Goal: Task Accomplishment & Management: Manage account settings

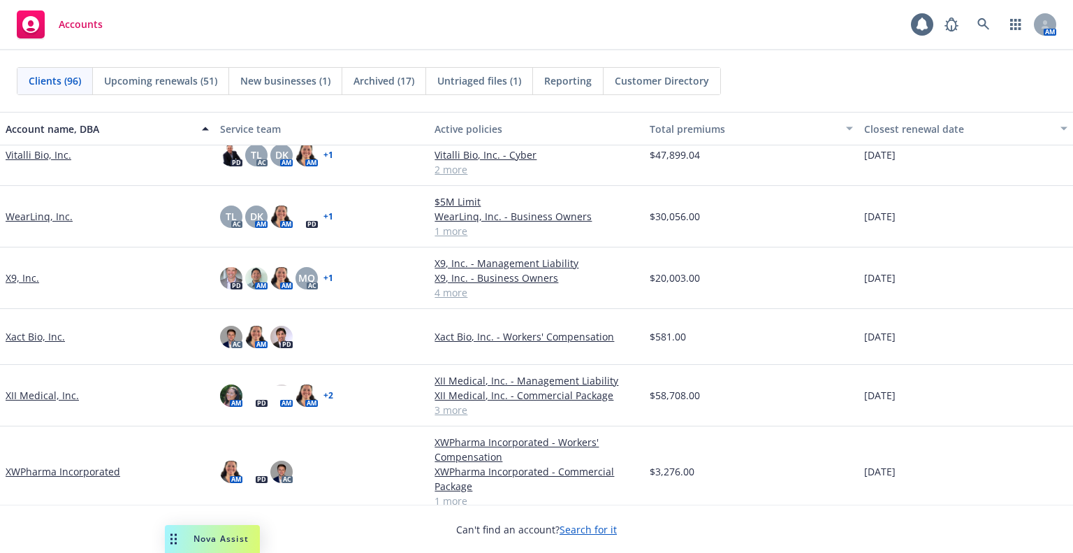
scroll to position [4930, 0]
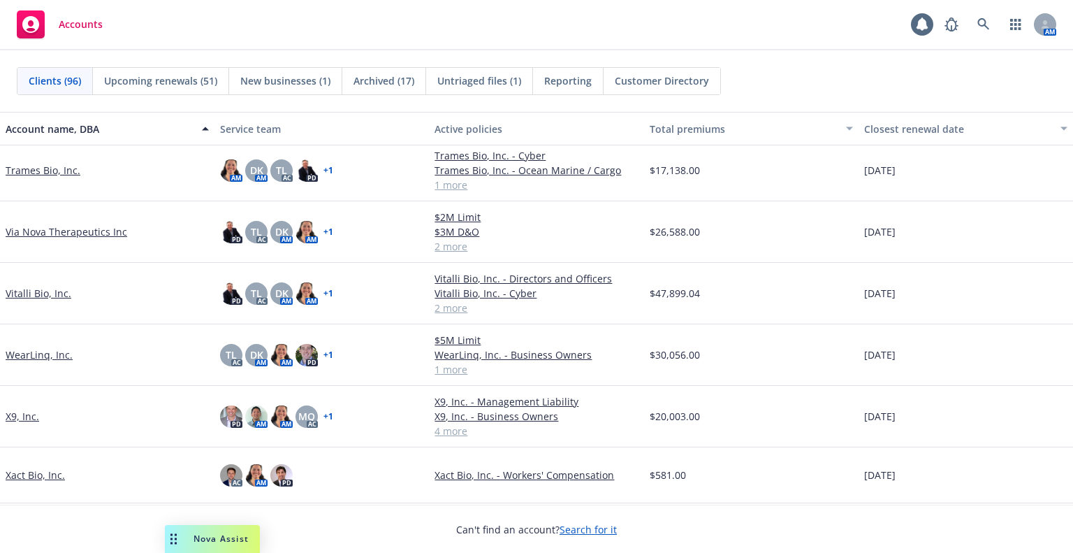
click at [45, 231] on link "Via Nova Therapeutics Inc" at bounding box center [67, 231] width 122 height 15
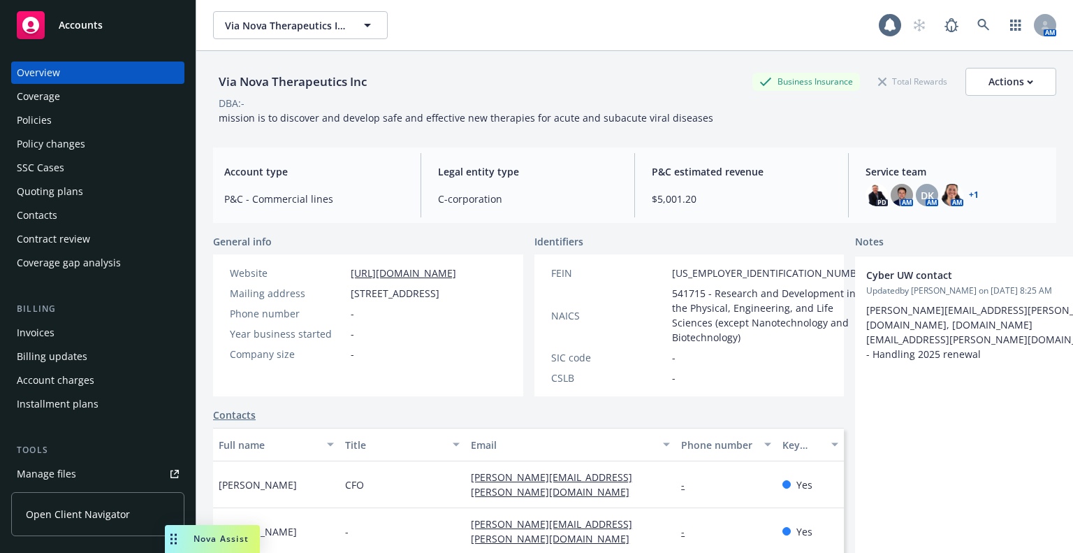
click at [76, 128] on div "Policies" at bounding box center [98, 120] width 162 height 22
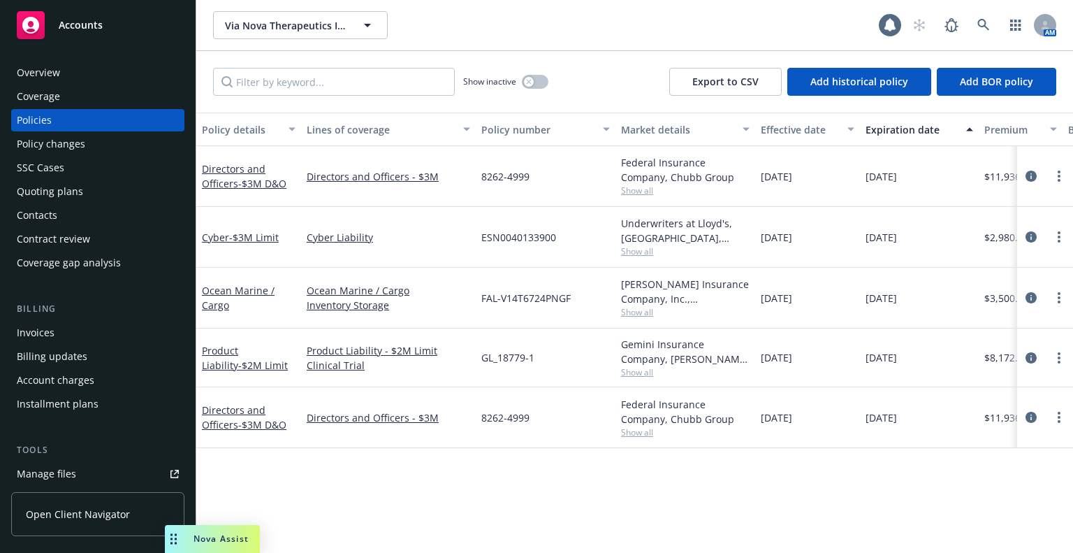
click at [69, 152] on div "Policy changes" at bounding box center [51, 144] width 68 height 22
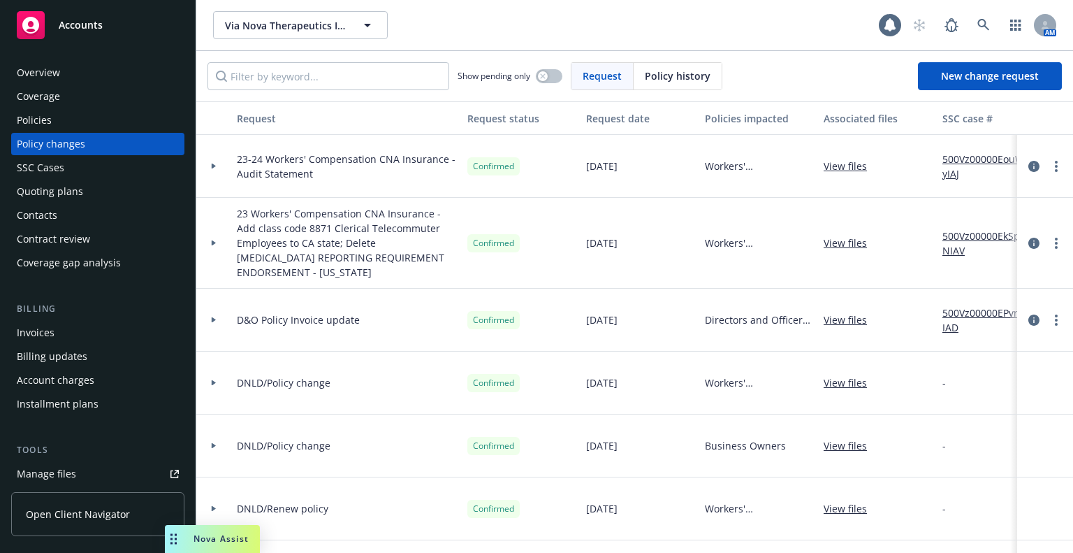
drag, startPoint x: 75, startPoint y: 184, endPoint x: 85, endPoint y: 187, distance: 10.4
click at [75, 184] on div "Quoting plans" at bounding box center [50, 191] width 66 height 22
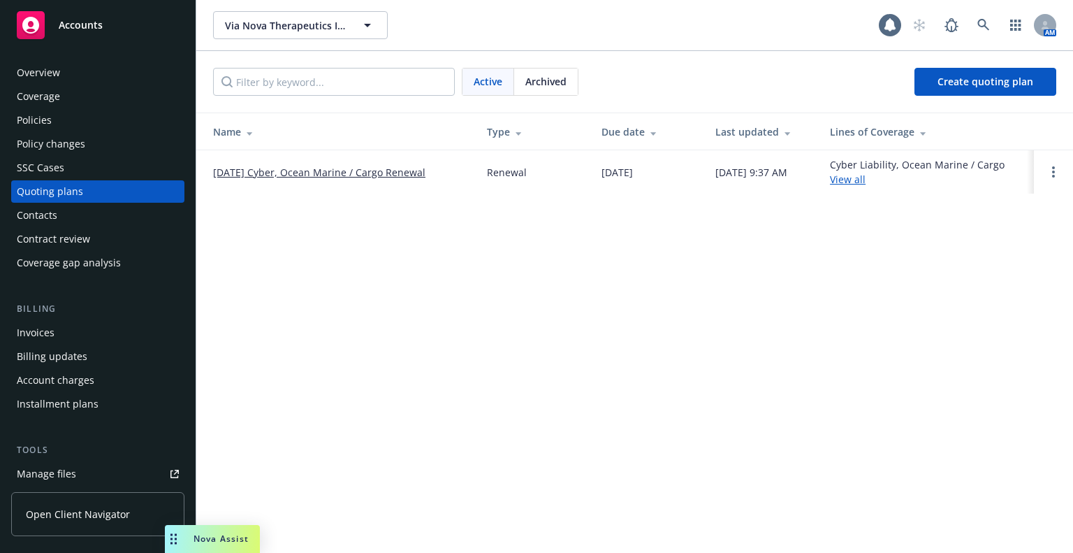
click at [233, 175] on link "11/01/25 Cyber, Ocean Marine / Cargo Renewal" at bounding box center [319, 172] width 212 height 15
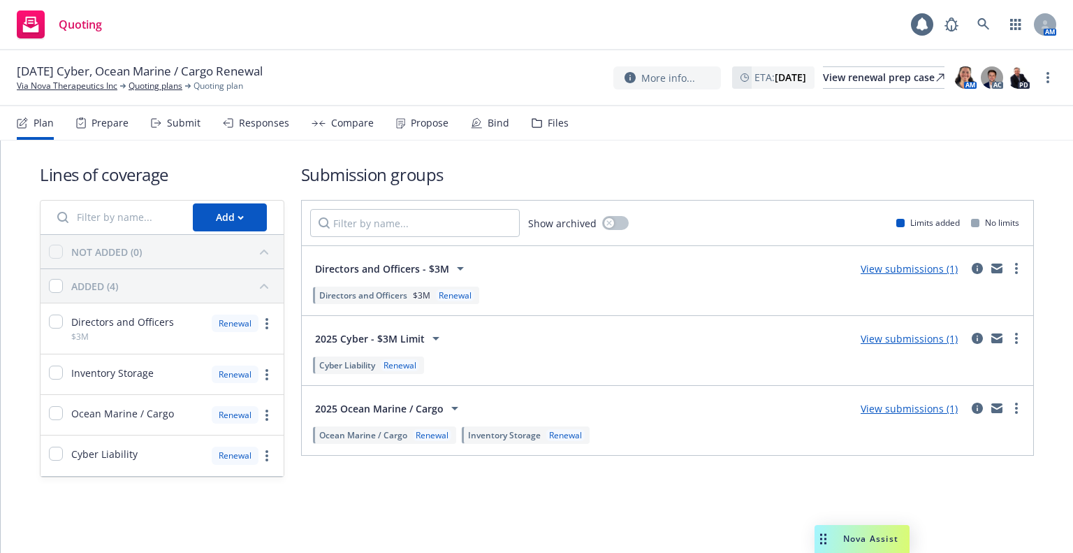
click at [119, 126] on div "Prepare" at bounding box center [110, 122] width 37 height 11
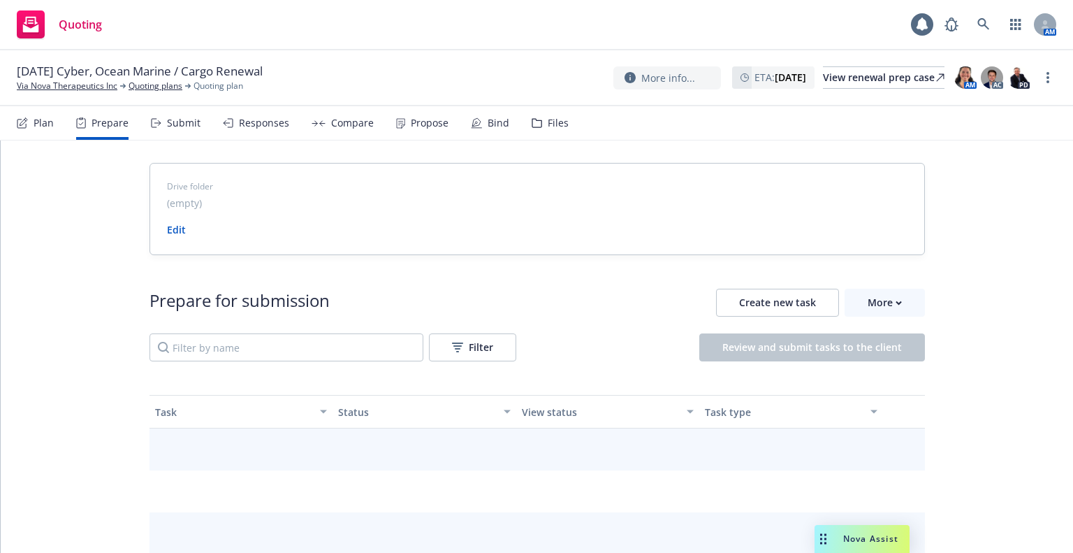
click at [175, 128] on div "Submit" at bounding box center [184, 122] width 34 height 11
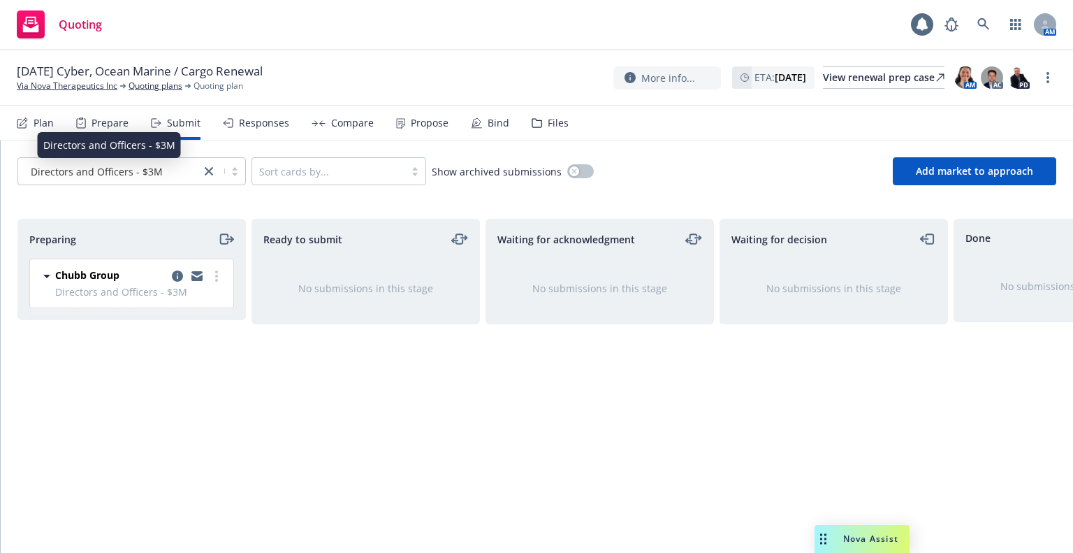
click at [76, 167] on span "Directors and Officers - $3M" at bounding box center [97, 171] width 132 height 15
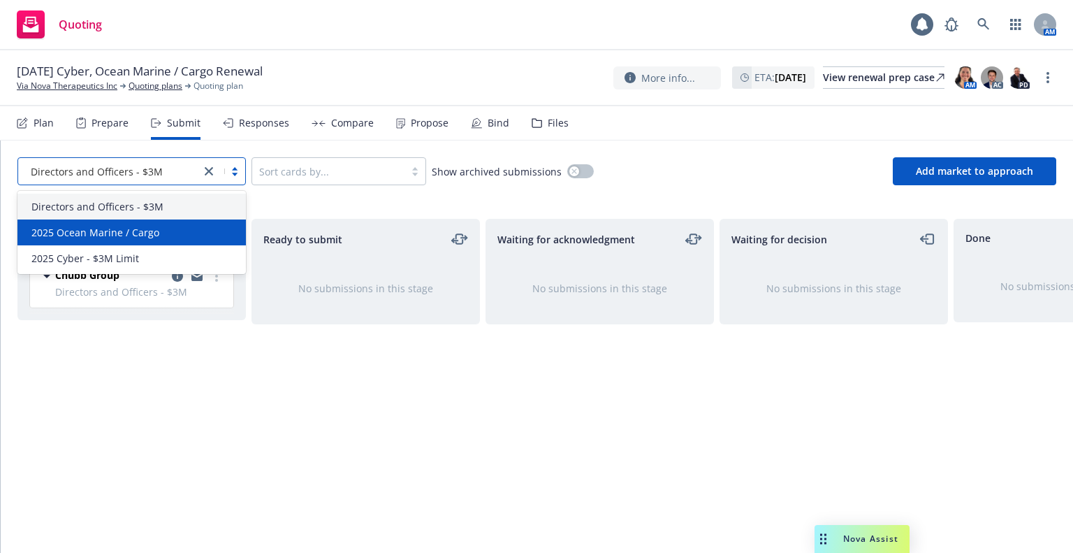
click at [99, 241] on div "2025 Ocean Marine / Cargo" at bounding box center [131, 232] width 228 height 26
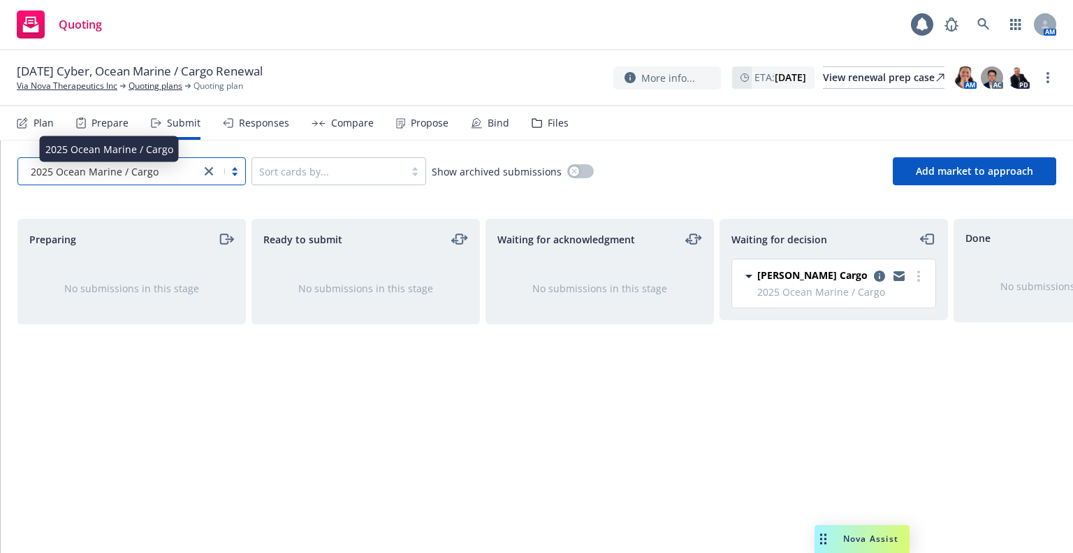
click at [115, 170] on span "2025 Ocean Marine / Cargo" at bounding box center [95, 171] width 128 height 15
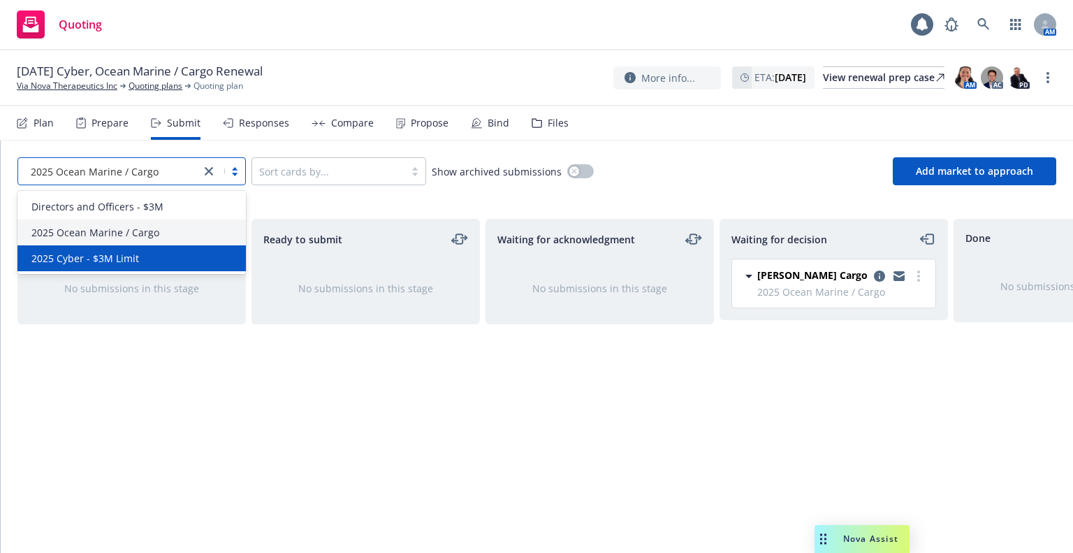
click at [114, 251] on span "2025 Cyber - $3M Limit" at bounding box center [85, 258] width 108 height 15
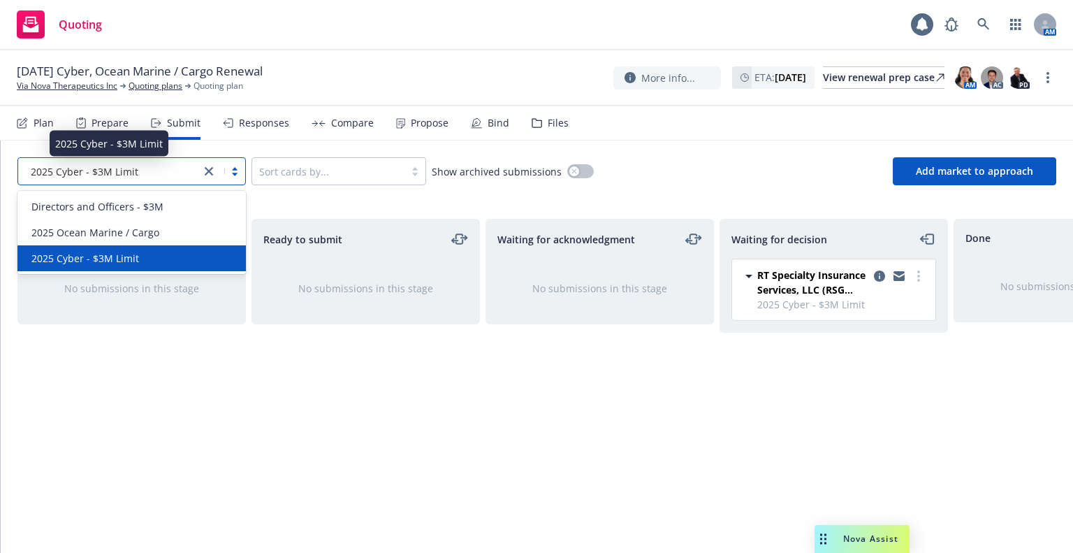
click at [112, 175] on span "2025 Cyber - $3M Limit" at bounding box center [85, 171] width 108 height 15
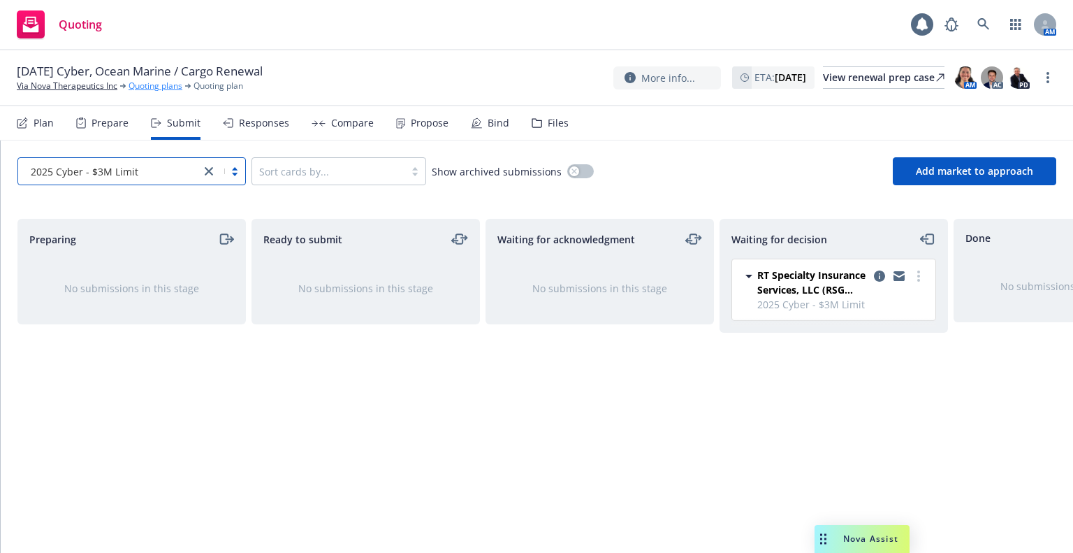
click at [138, 89] on link "Quoting plans" at bounding box center [156, 86] width 54 height 13
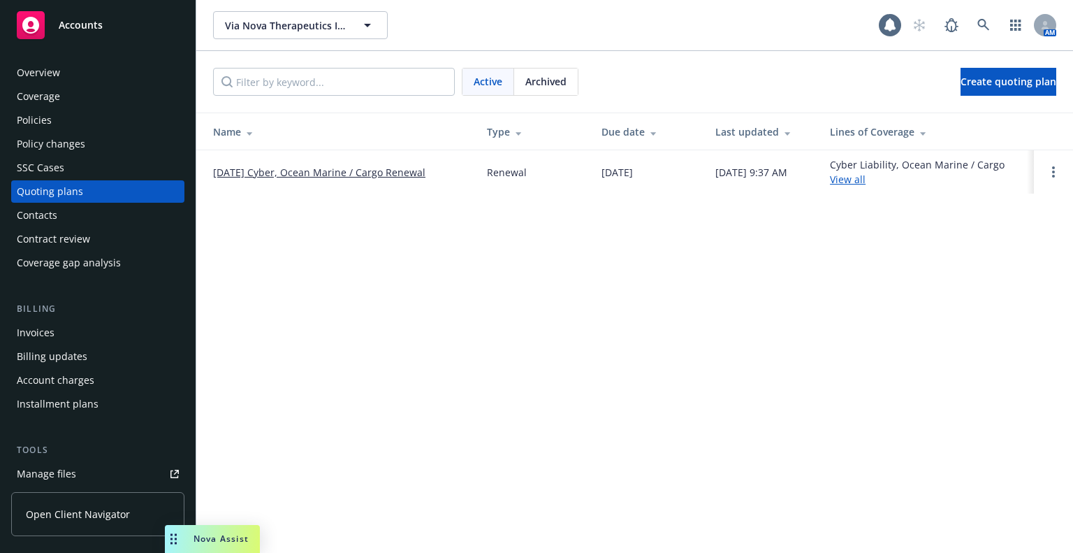
click at [129, 128] on div "Policies" at bounding box center [98, 120] width 162 height 22
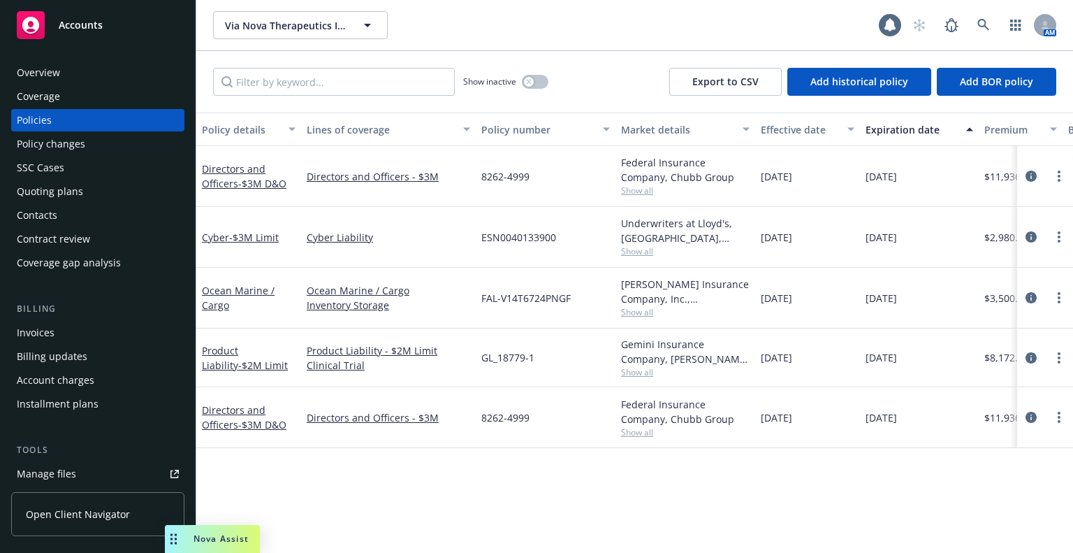
drag, startPoint x: 80, startPoint y: 163, endPoint x: 90, endPoint y: 166, distance: 10.2
click at [80, 163] on div "SSC Cases" at bounding box center [98, 168] width 162 height 22
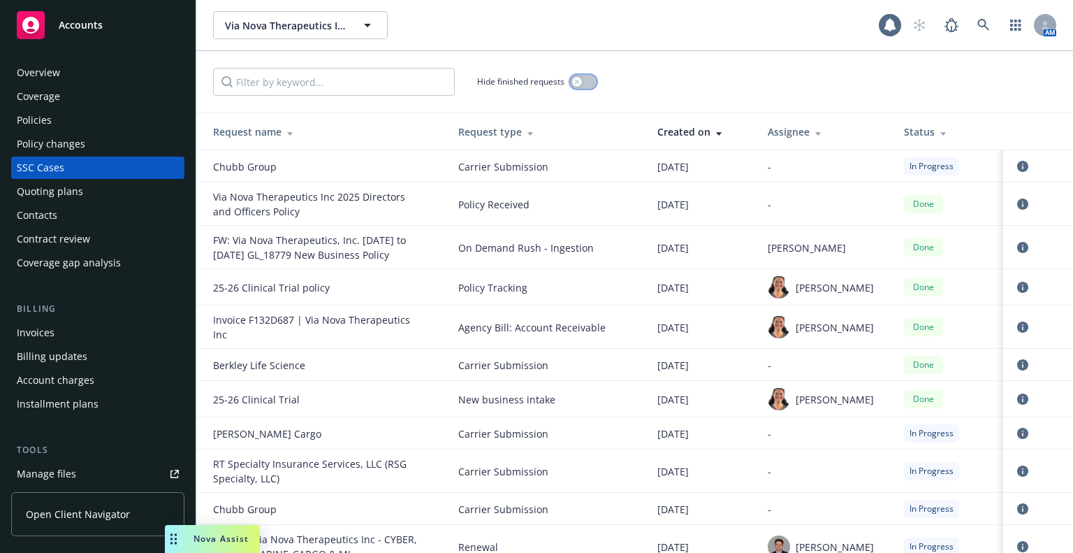
click at [574, 79] on icon "button" at bounding box center [577, 82] width 6 height 6
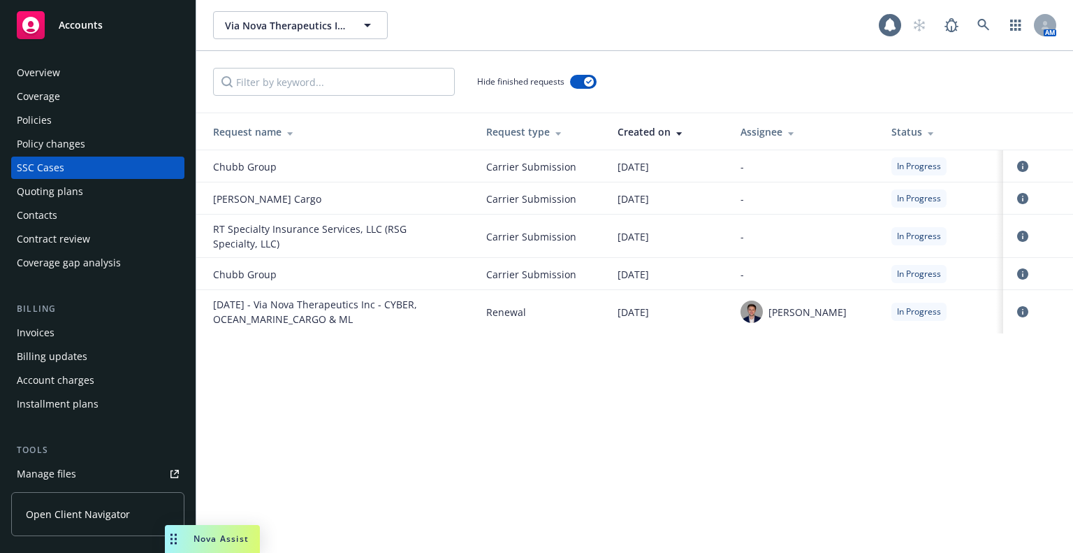
click at [73, 124] on div "Policies" at bounding box center [98, 120] width 162 height 22
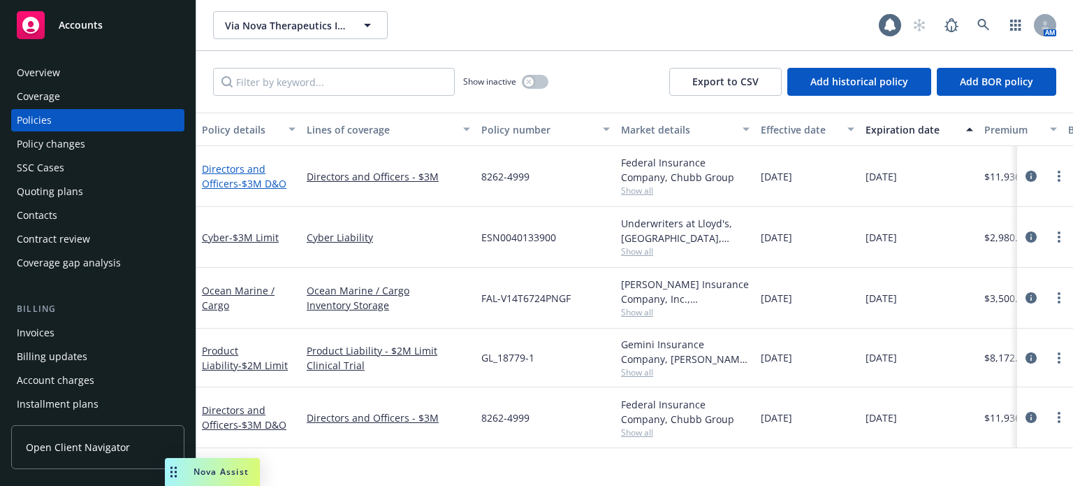
click at [246, 184] on span "- $3M D&O" at bounding box center [262, 183] width 48 height 13
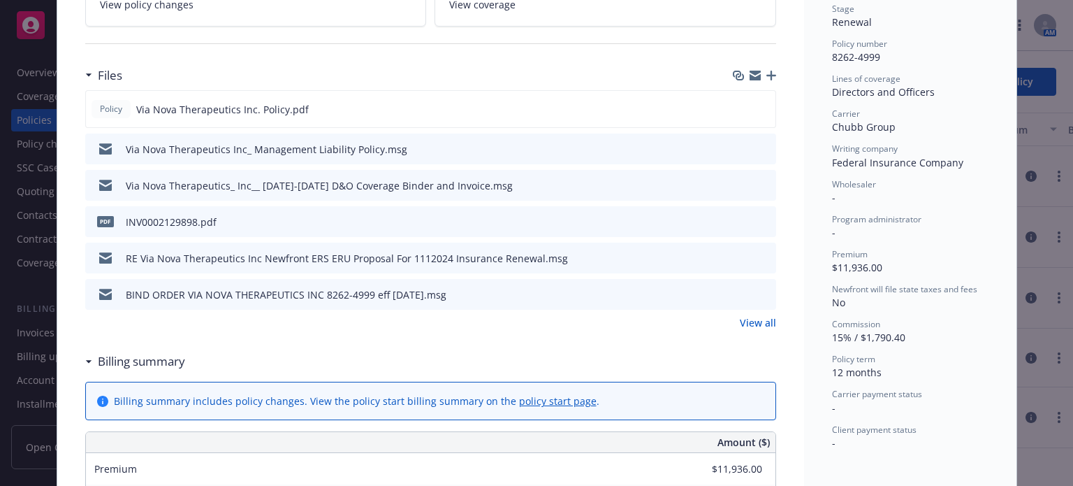
scroll to position [279, 0]
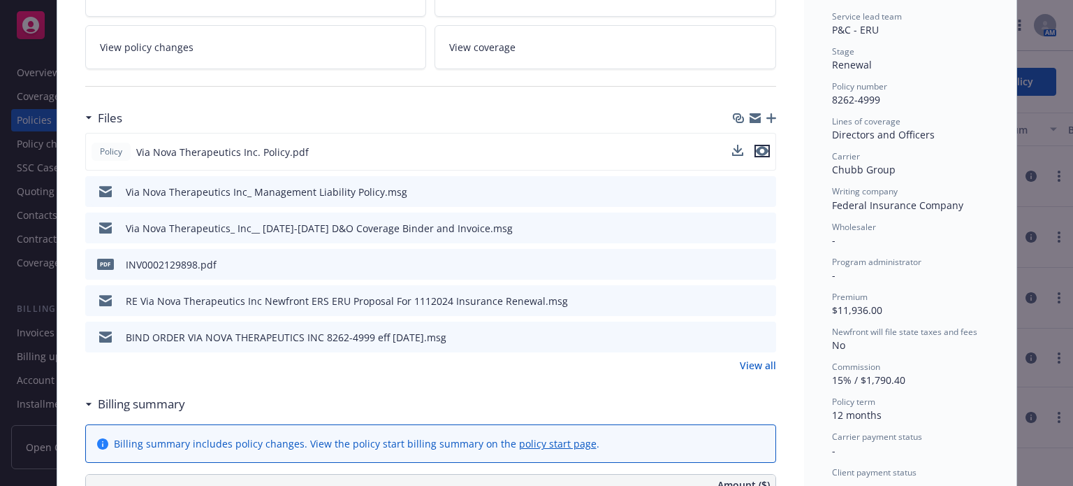
click at [761, 152] on icon "preview file" at bounding box center [762, 151] width 13 height 10
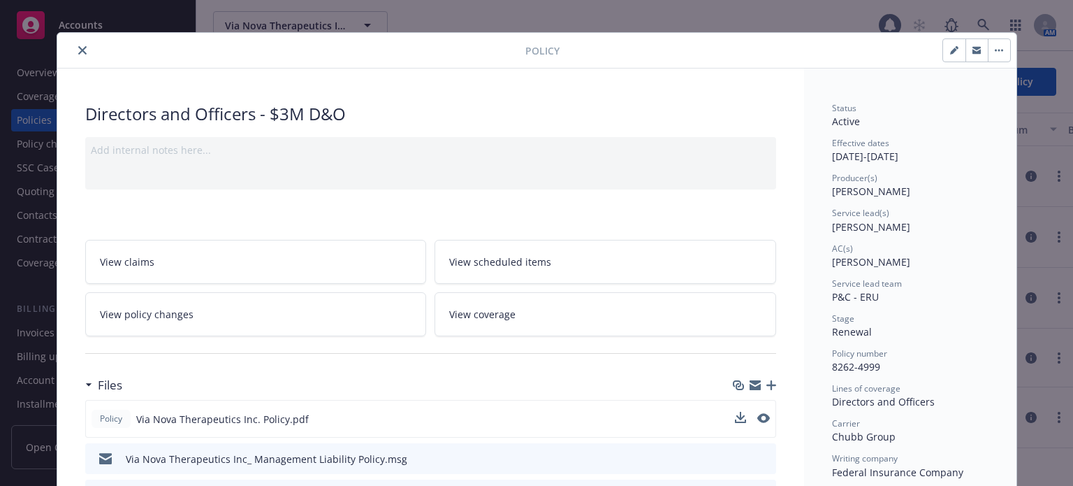
scroll to position [0, 0]
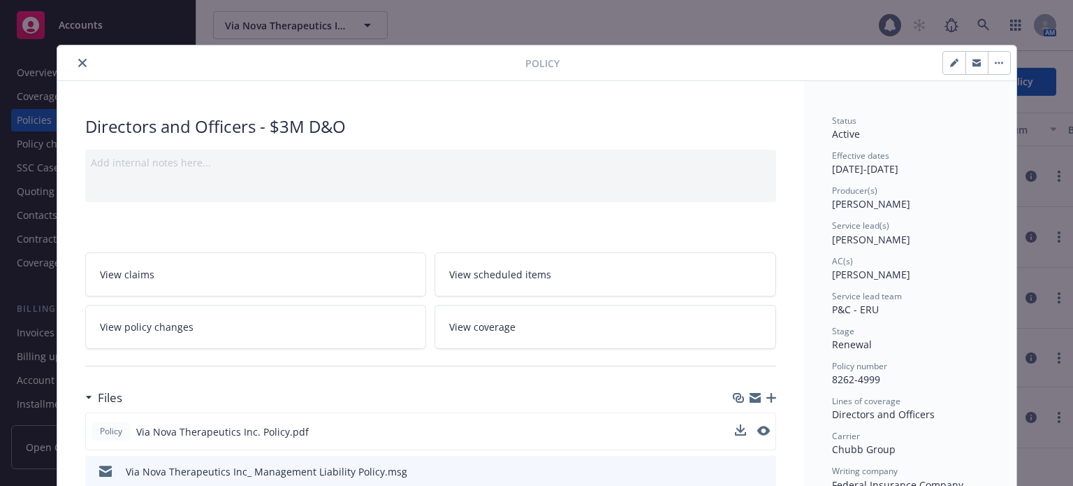
click at [78, 66] on icon "close" at bounding box center [82, 63] width 8 height 8
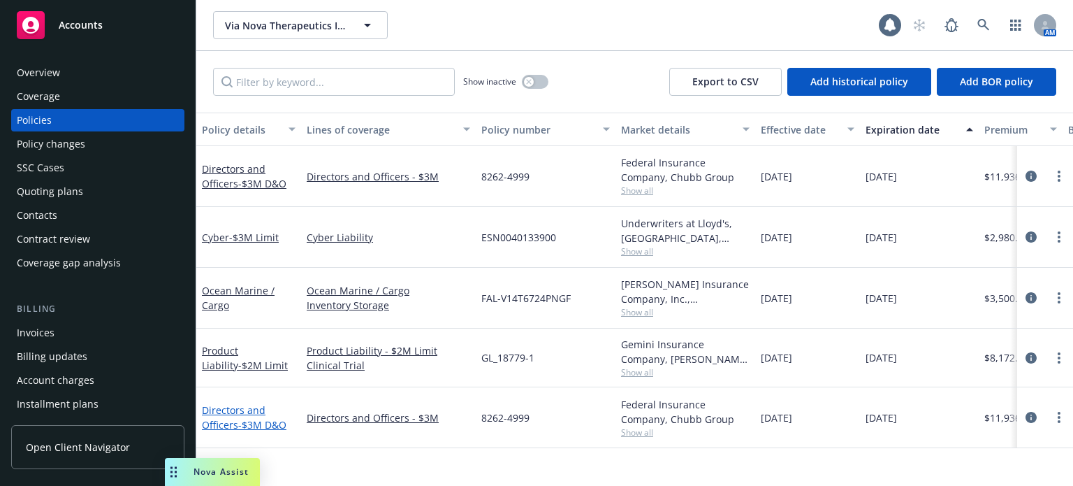
click at [276, 423] on span "- $3M D&O" at bounding box center [262, 424] width 48 height 13
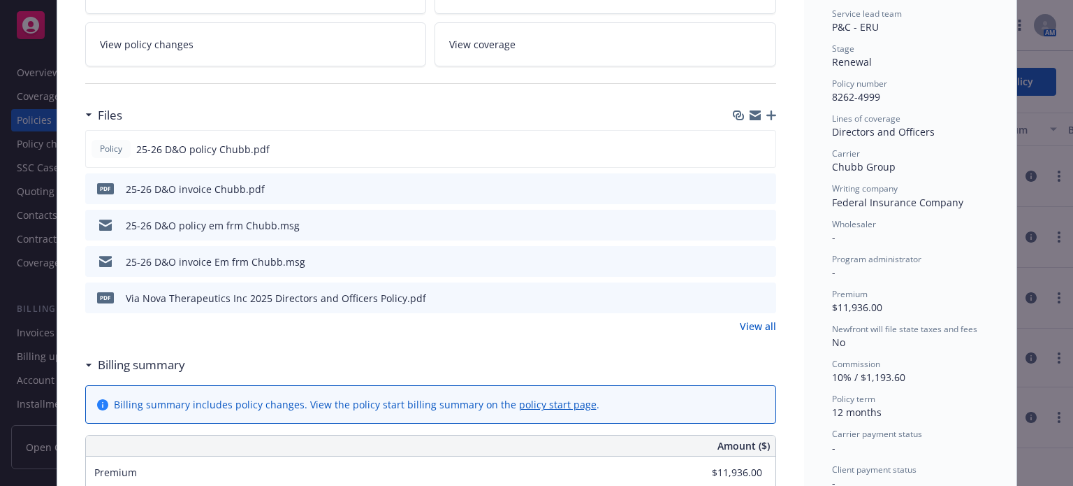
scroll to position [279, 0]
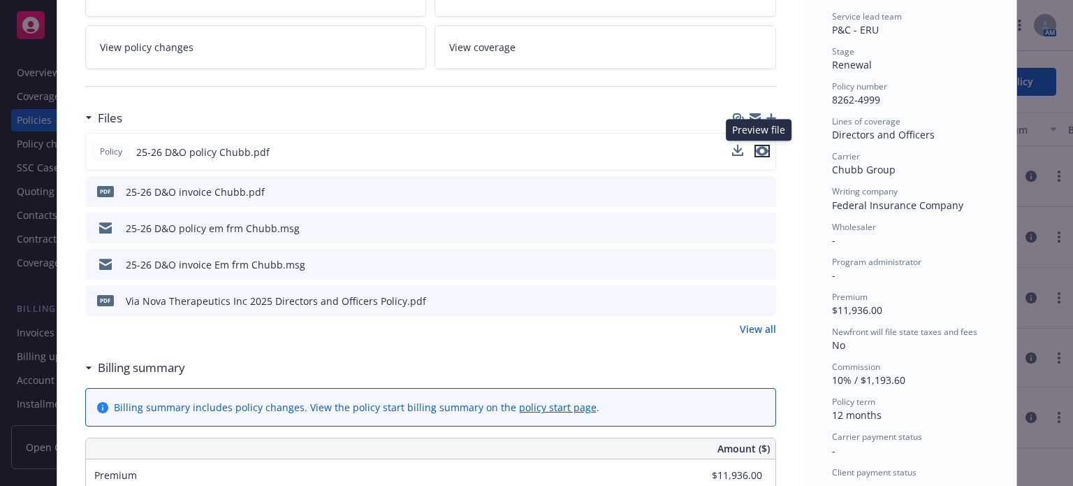
click at [759, 146] on icon "preview file" at bounding box center [762, 151] width 13 height 10
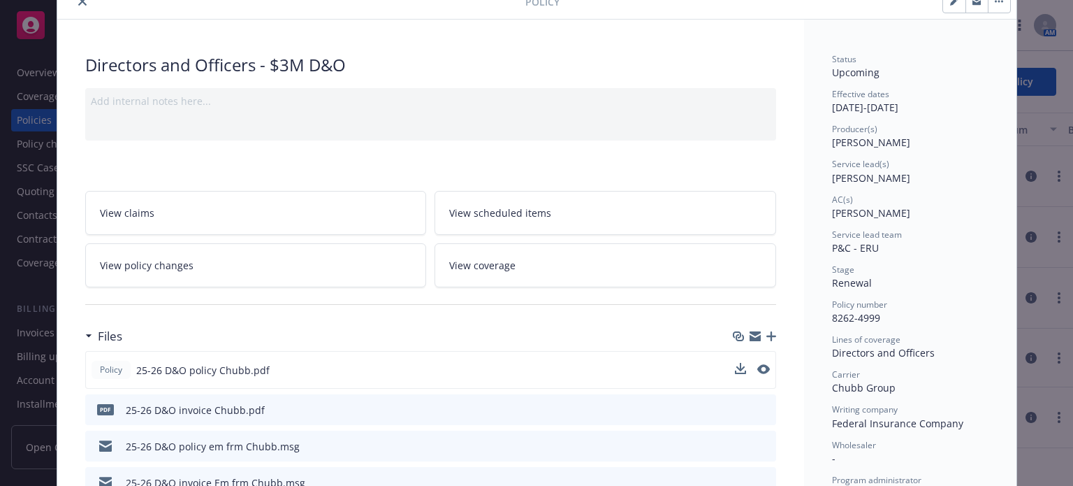
scroll to position [0, 0]
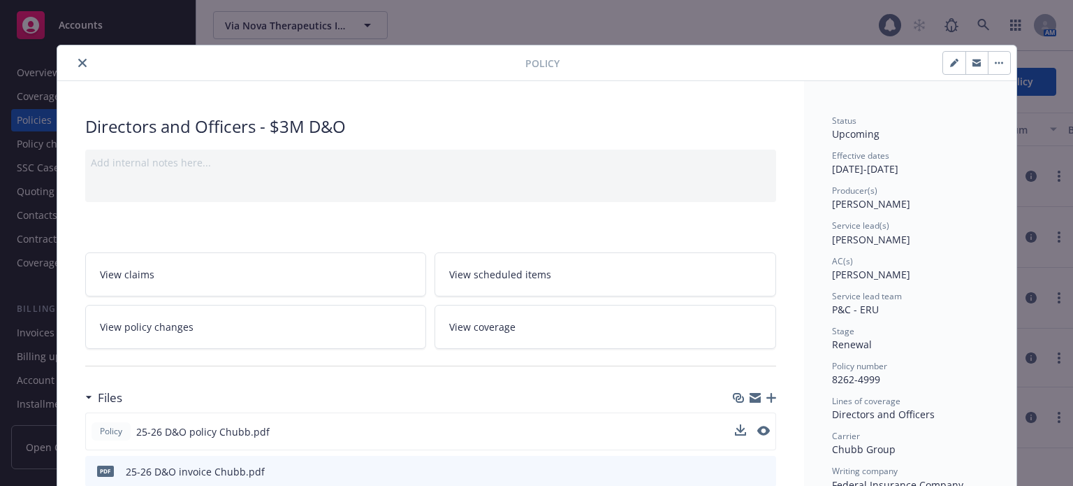
click at [78, 61] on icon "close" at bounding box center [82, 63] width 8 height 8
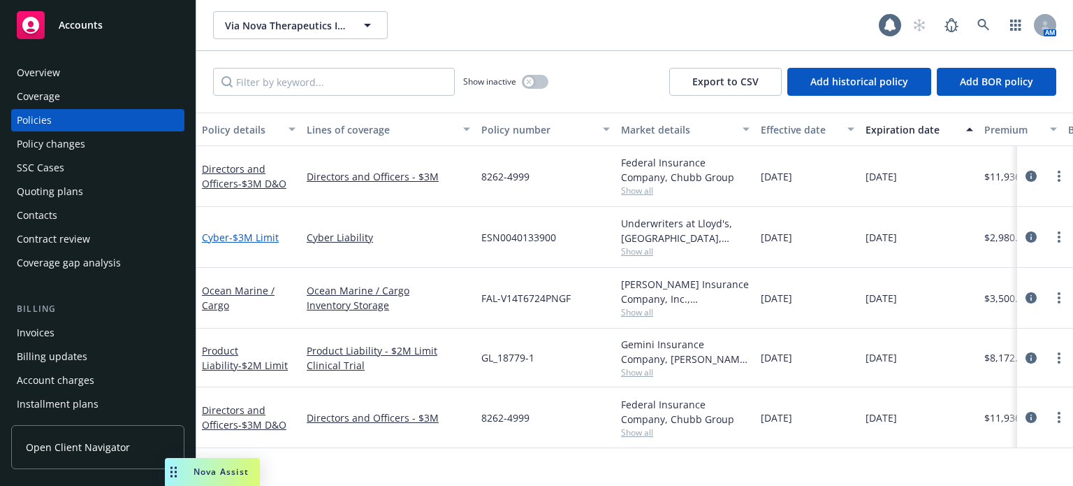
click at [235, 231] on span "- $3M Limit" at bounding box center [254, 237] width 50 height 13
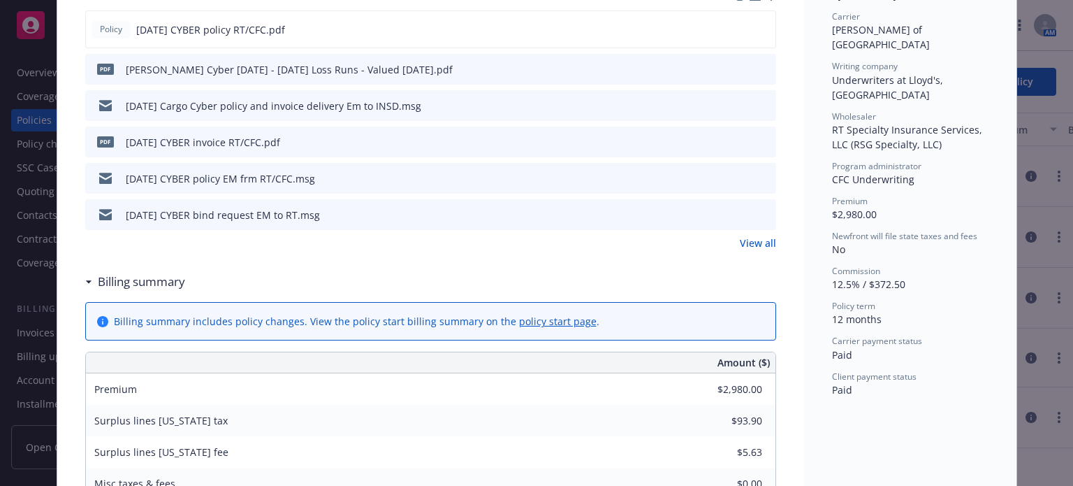
scroll to position [279, 0]
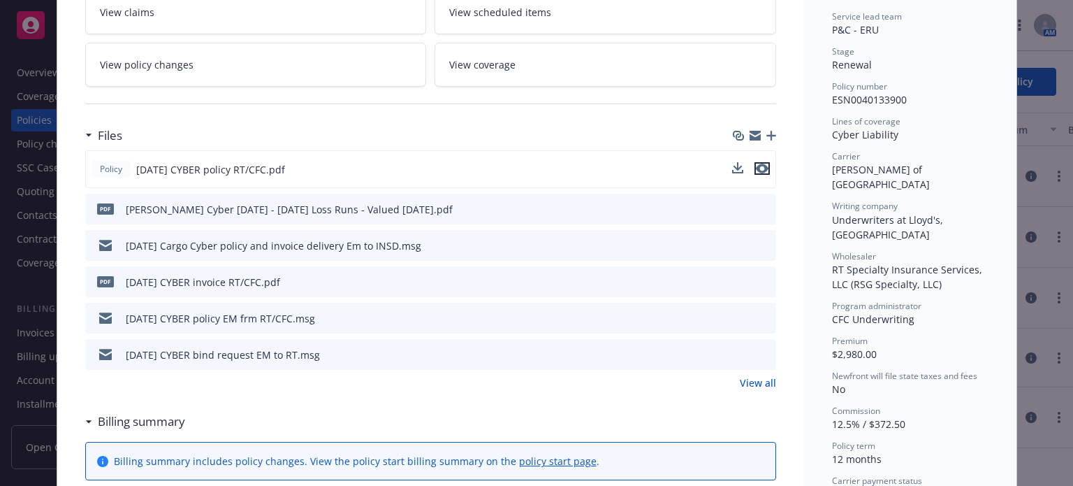
click at [759, 169] on icon "preview file" at bounding box center [762, 168] width 13 height 10
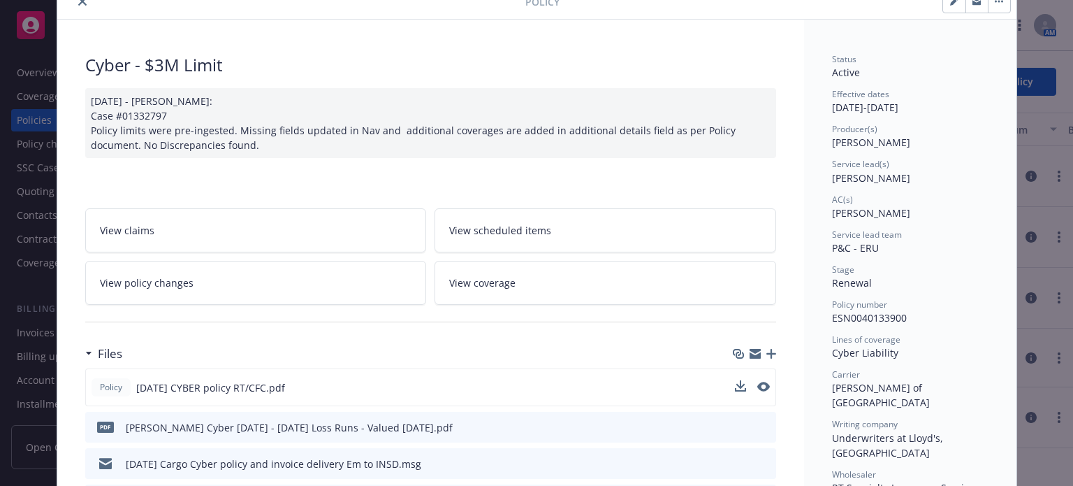
scroll to position [0, 0]
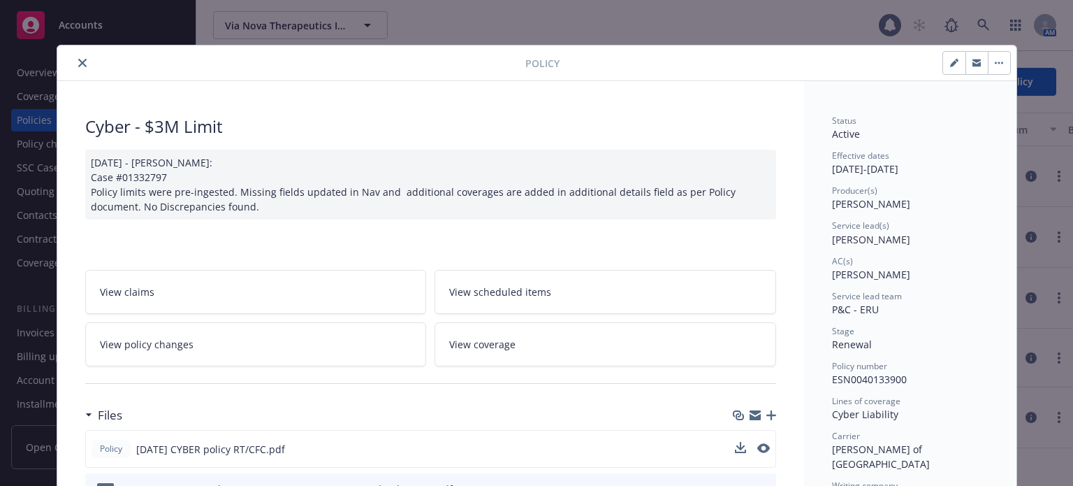
click at [78, 64] on icon "close" at bounding box center [82, 63] width 8 height 8
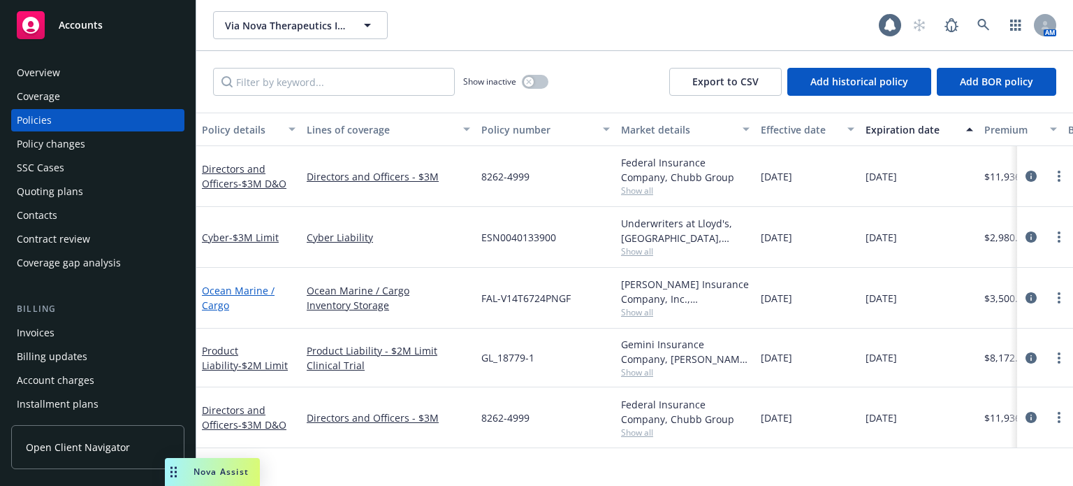
click at [215, 290] on link "Ocean Marine / Cargo" at bounding box center [238, 298] width 73 height 28
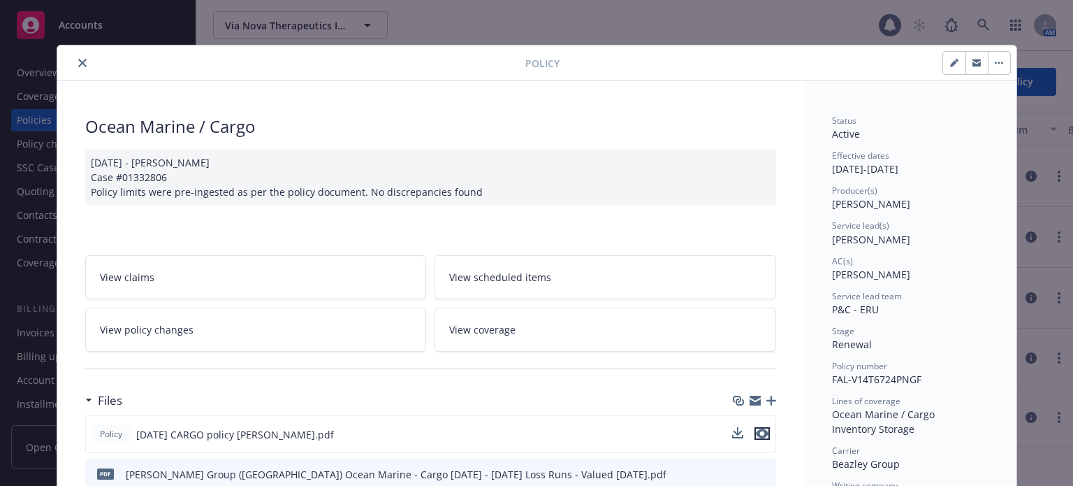
click at [759, 434] on icon "preview file" at bounding box center [762, 433] width 13 height 10
click at [78, 64] on icon "close" at bounding box center [82, 63] width 8 height 8
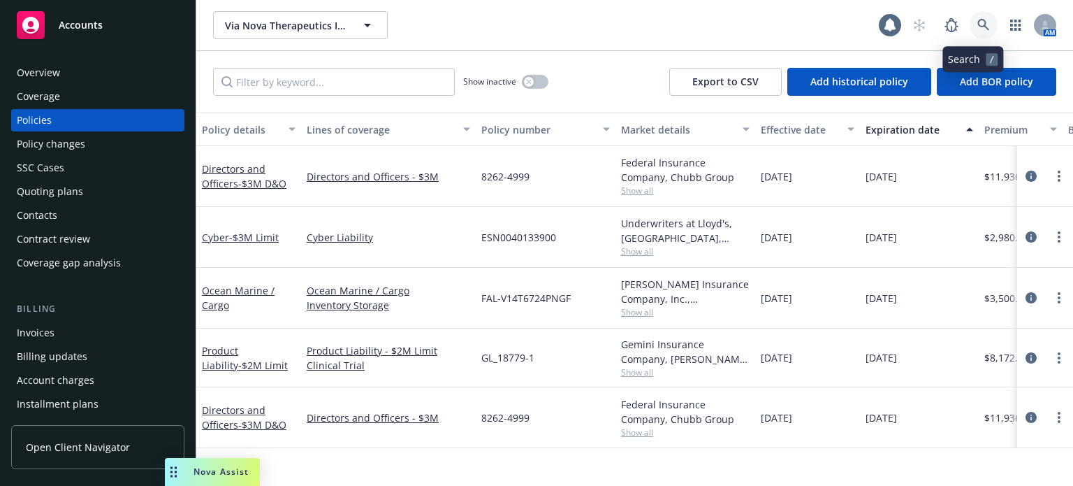
click at [977, 20] on icon at bounding box center [983, 25] width 12 height 12
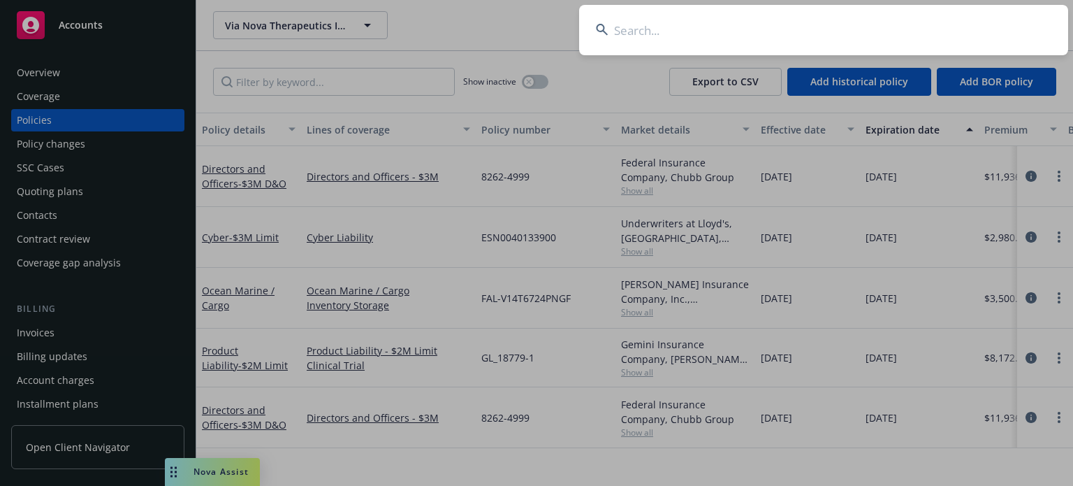
type input "Nico-Lab International, Ltd"
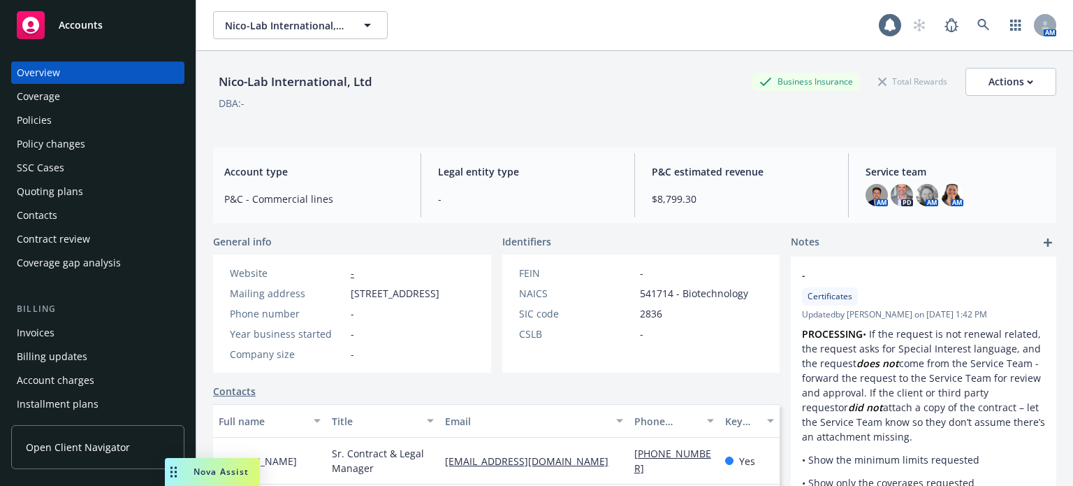
click at [100, 114] on div "Policies" at bounding box center [98, 120] width 162 height 22
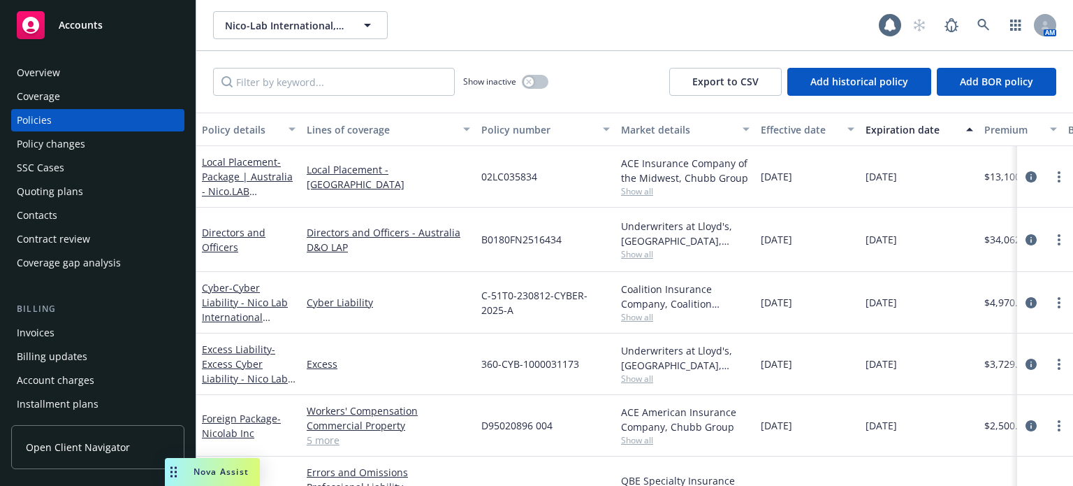
click at [131, 194] on div "Quoting plans" at bounding box center [98, 191] width 162 height 22
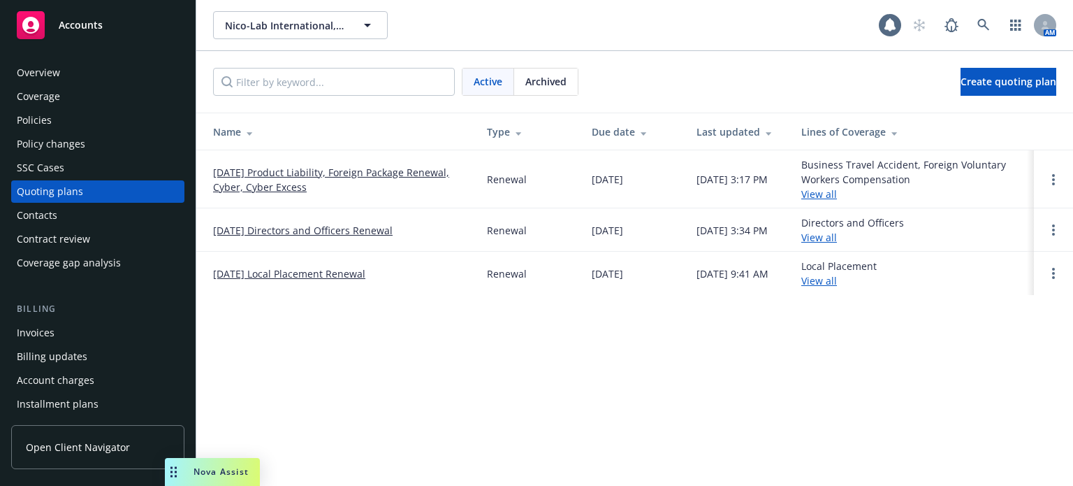
click at [223, 178] on link "08/22/25 Product Liability, Foreign Package Renewal, Cyber, Cyber Excess" at bounding box center [339, 179] width 252 height 29
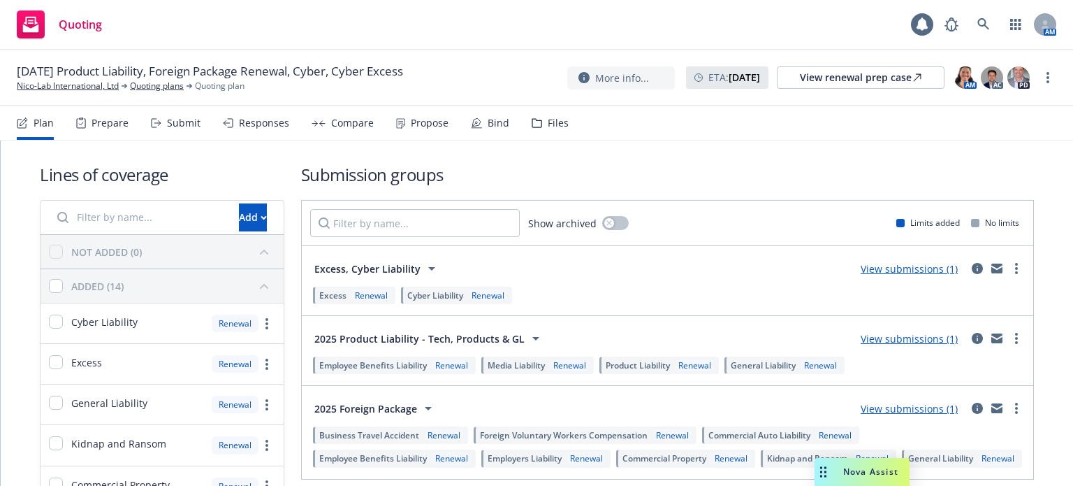
click at [481, 116] on div "Bind" at bounding box center [490, 123] width 38 height 34
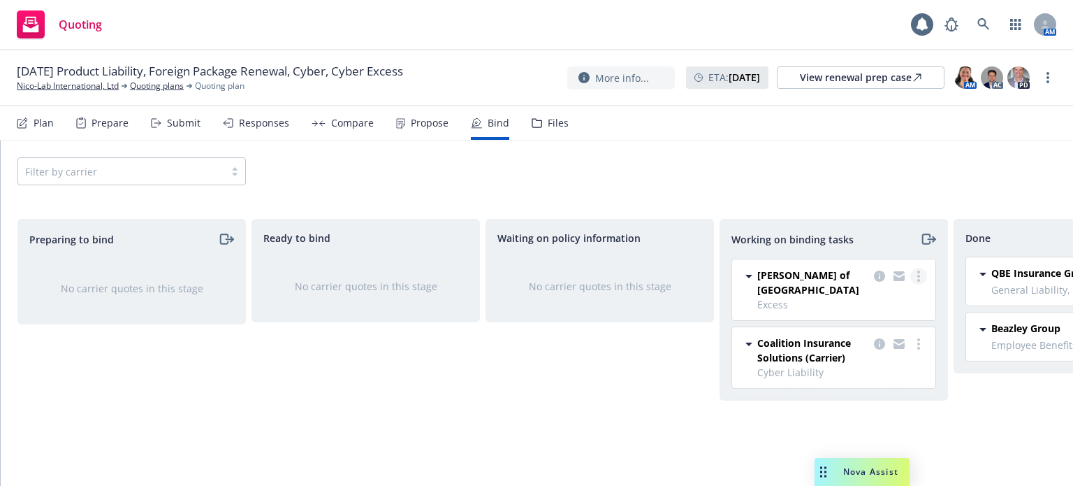
click at [919, 278] on icon "more" at bounding box center [918, 275] width 3 height 11
click at [908, 326] on link "Move to done" at bounding box center [863, 332] width 126 height 28
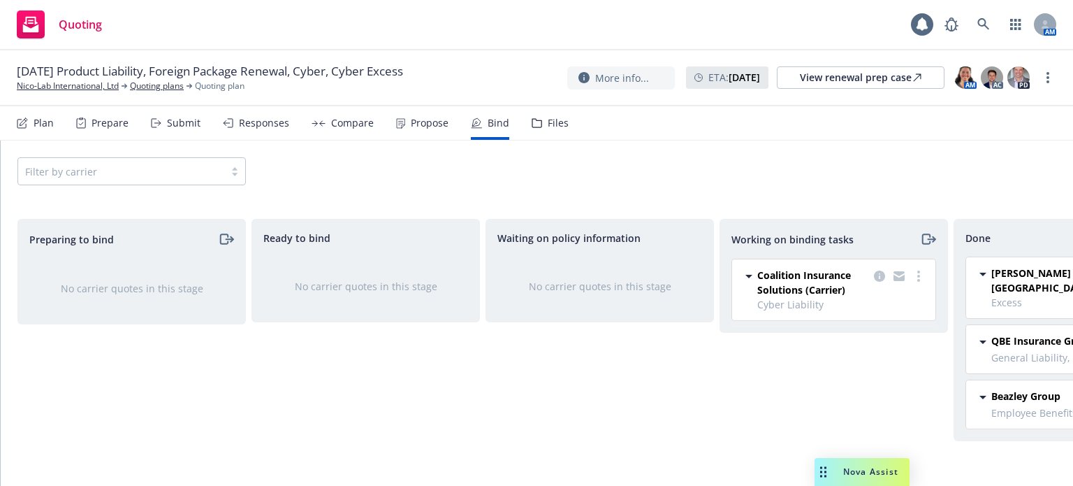
click at [924, 273] on link "more" at bounding box center [918, 276] width 17 height 17
click at [895, 326] on span "Move to done" at bounding box center [848, 331] width 97 height 13
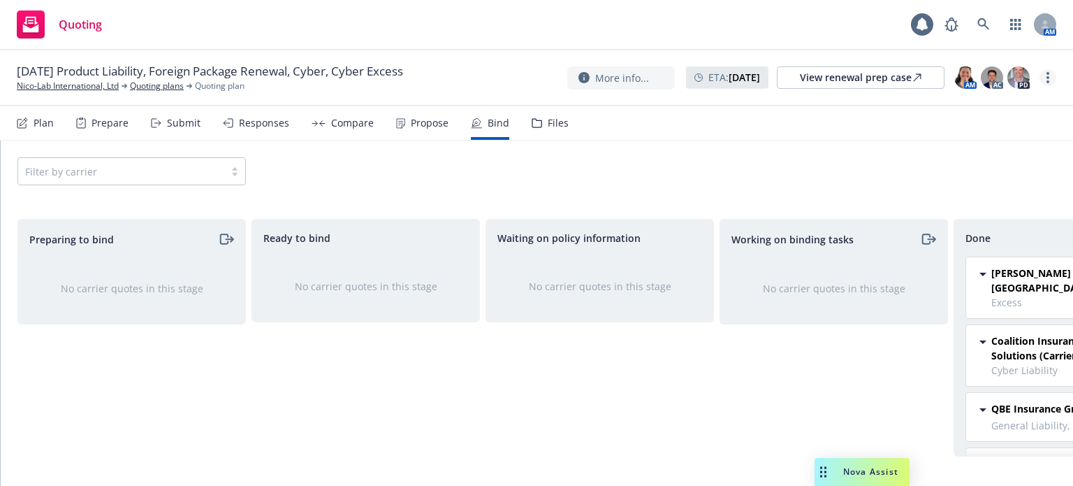
click at [1045, 78] on link "more" at bounding box center [1048, 77] width 17 height 17
click at [977, 209] on link "Archive quoting plan" at bounding box center [978, 218] width 156 height 28
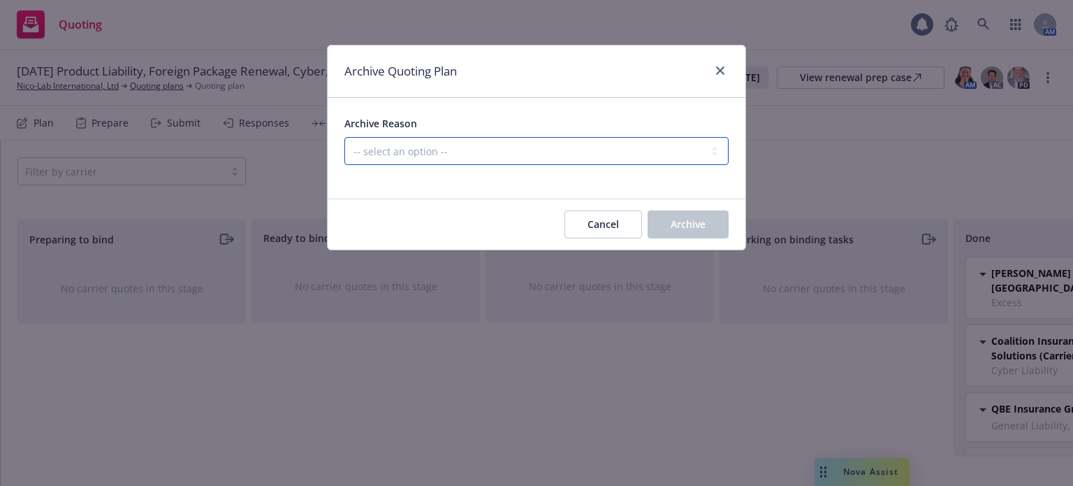
click at [411, 143] on select "-- select an option -- All policies in this renewal plan are auto-renewed Creat…" at bounding box center [536, 151] width 384 height 28
select select "ARCHIVED_RENEWAL_COMPLETED"
click at [344, 137] on select "-- select an option -- All policies in this renewal plan are auto-renewed Creat…" at bounding box center [536, 151] width 384 height 28
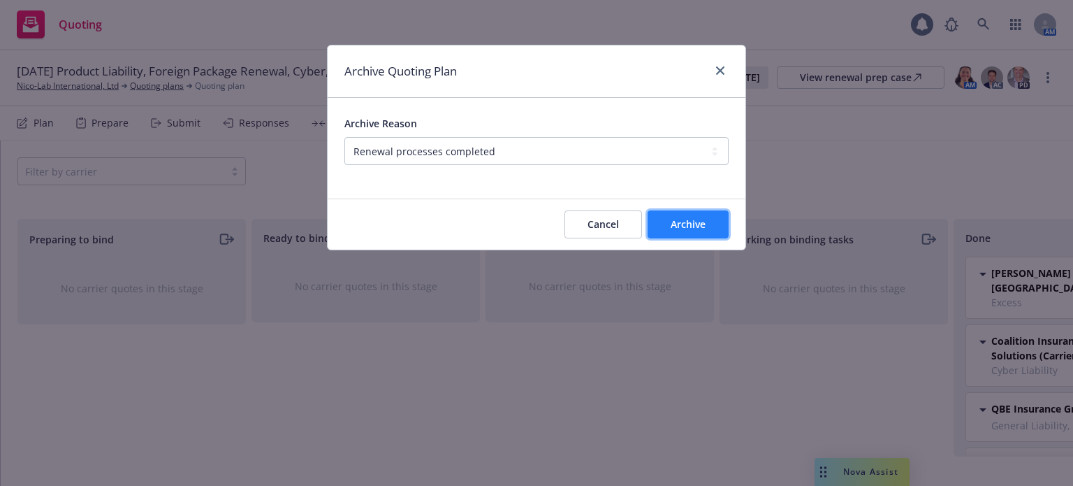
click at [719, 221] on button "Archive" at bounding box center [688, 224] width 81 height 28
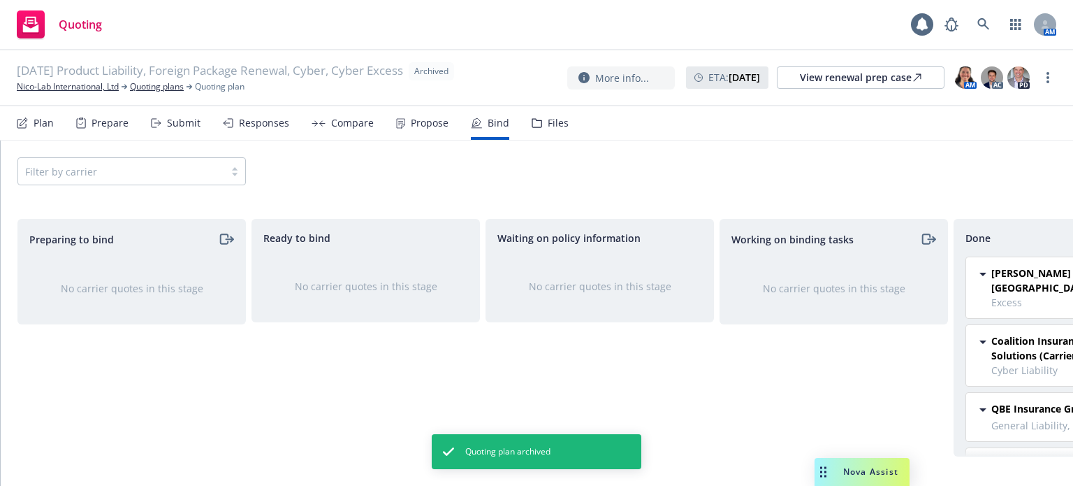
click at [171, 93] on div "08/22/25 Product Liability, Foreign Package Renewal, Cyber, Cyber Excess Archiv…" at bounding box center [536, 78] width 1073 height 56
click at [171, 90] on link "Quoting plans" at bounding box center [157, 86] width 54 height 13
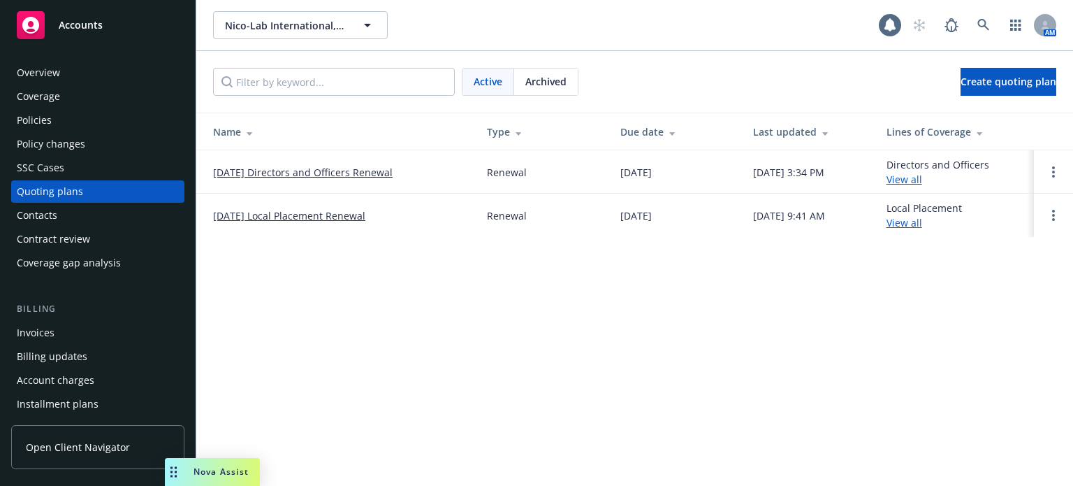
click at [103, 121] on div "Policies" at bounding box center [98, 120] width 162 height 22
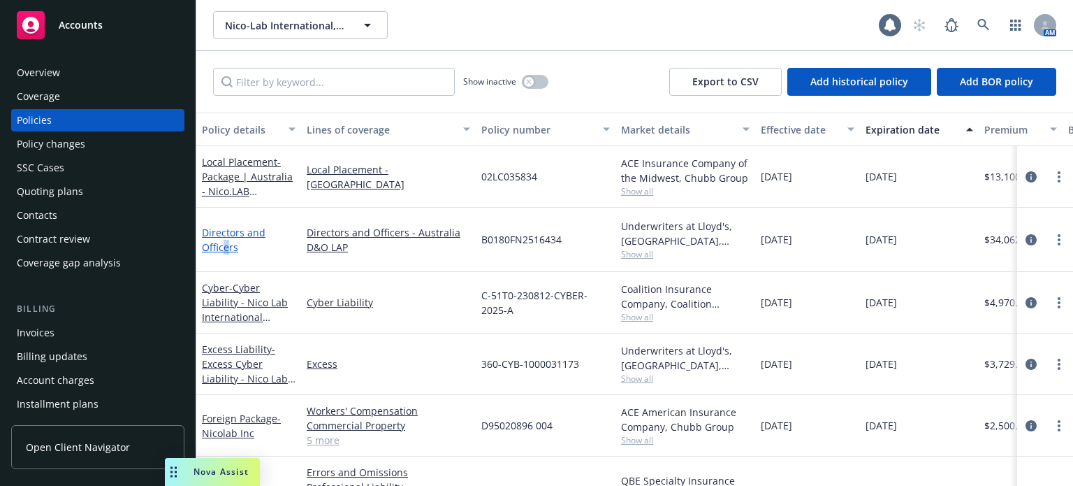
click at [226, 237] on link "Directors and Officers" at bounding box center [234, 240] width 64 height 28
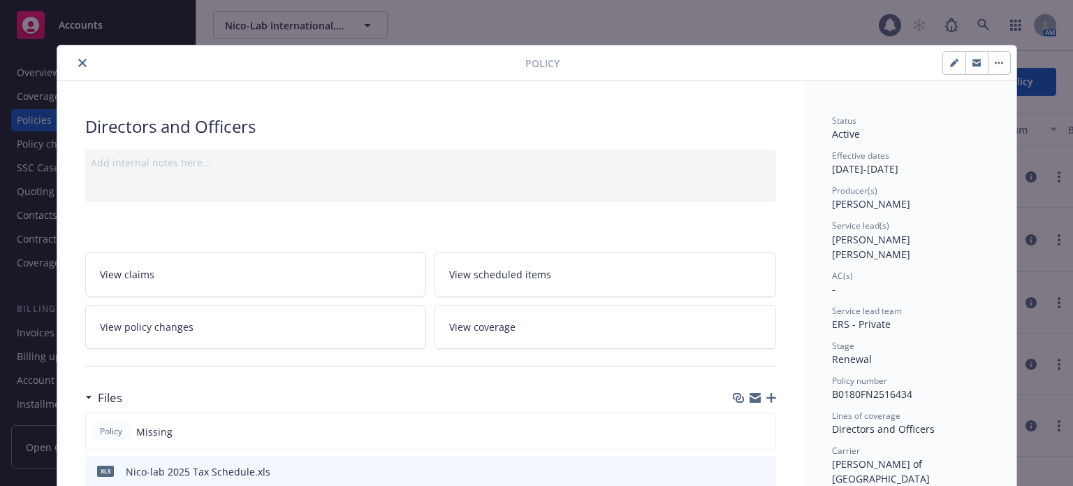
click at [78, 64] on icon "close" at bounding box center [82, 63] width 8 height 8
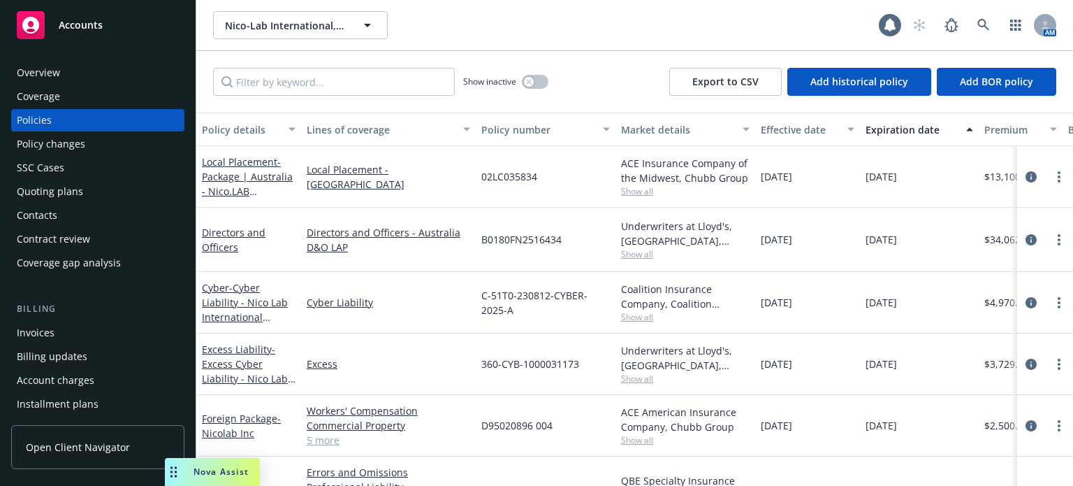
click at [37, 201] on div "Quoting plans" at bounding box center [50, 191] width 66 height 22
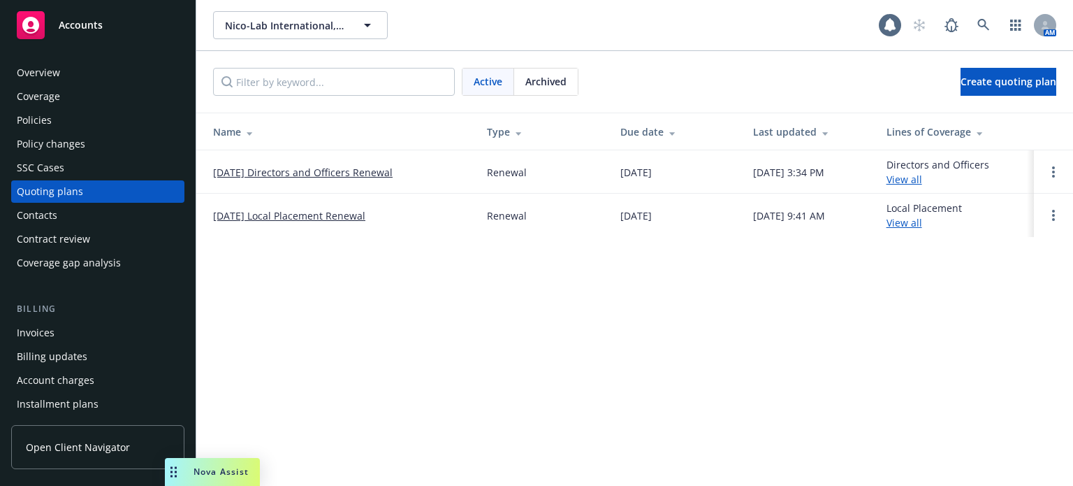
click at [305, 219] on link "[DATE] Local Placement Renewal" at bounding box center [289, 215] width 152 height 15
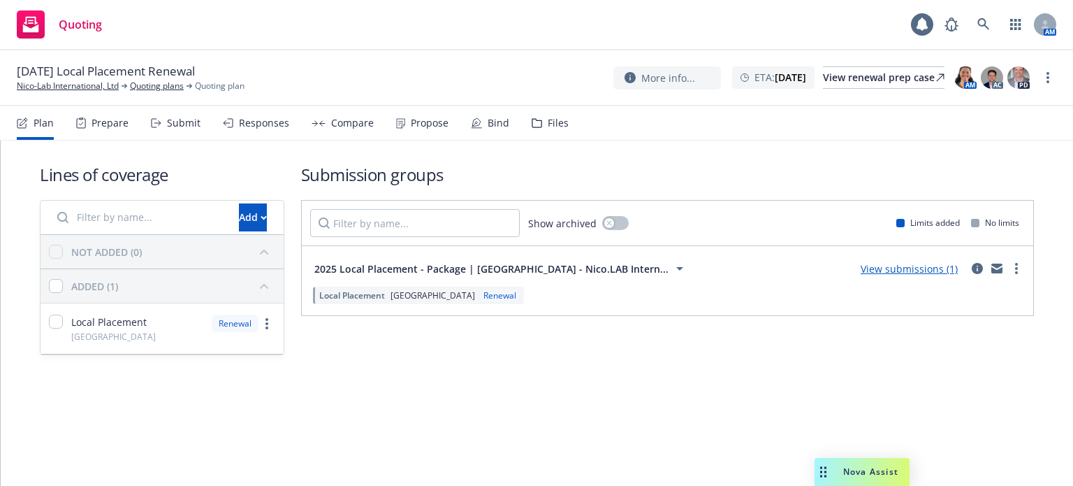
click at [555, 131] on div "Files" at bounding box center [550, 123] width 37 height 34
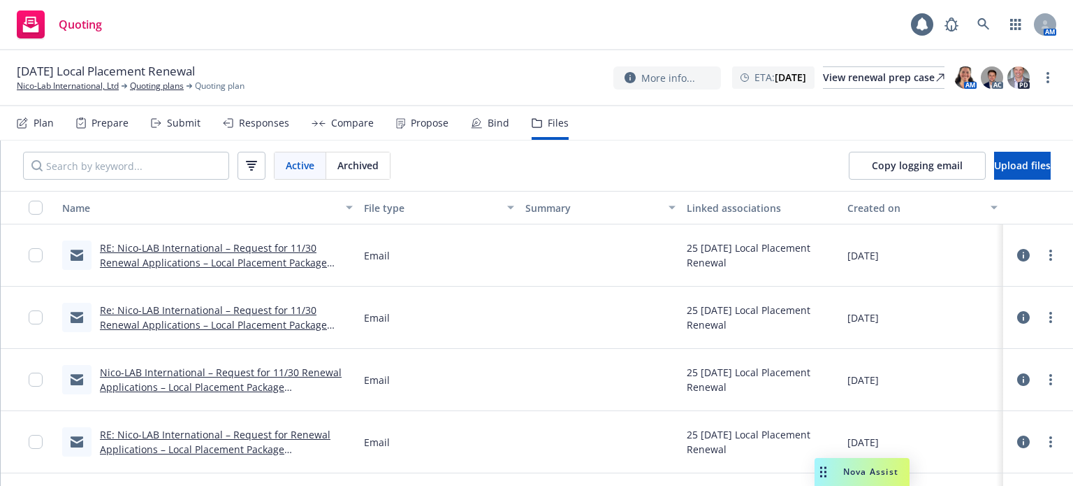
click at [198, 263] on link "RE: Nico-LAB International – Request for 11/30 Renewal Applications – Local Pla…" at bounding box center [213, 262] width 227 height 43
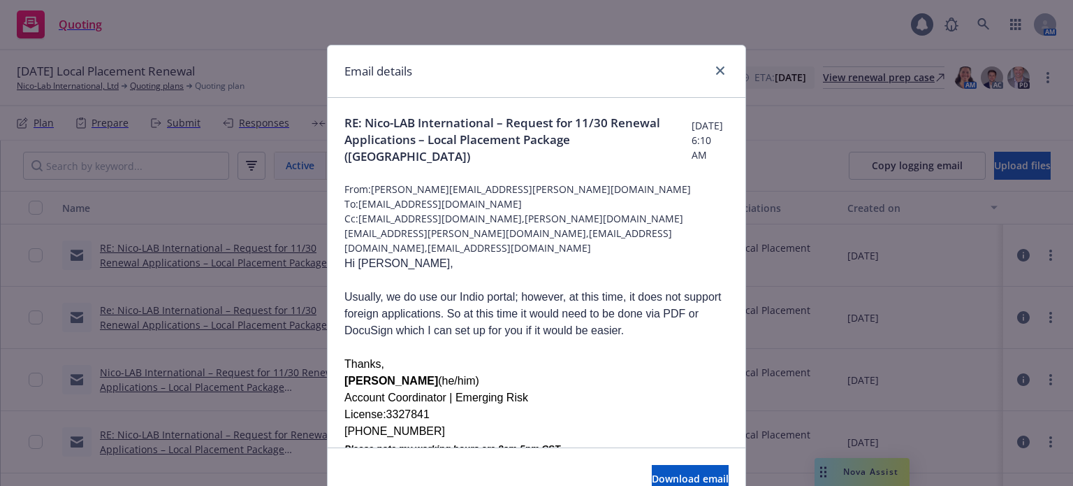
click at [189, 279] on div "Email details RE: Nico-LAB International – Request for 11/30 Renewal Applicatio…" at bounding box center [536, 243] width 1073 height 486
click at [716, 69] on icon "close" at bounding box center [720, 70] width 8 height 8
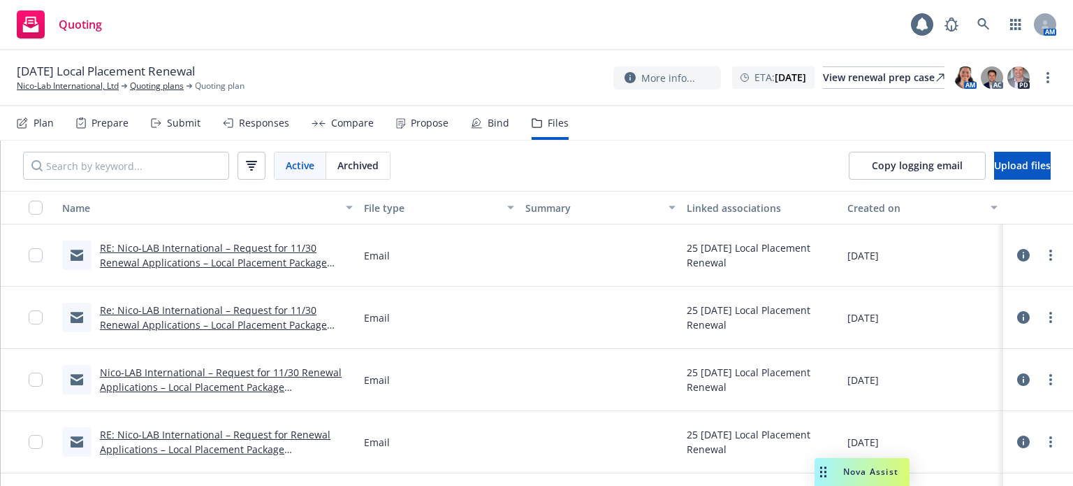
scroll to position [48, 0]
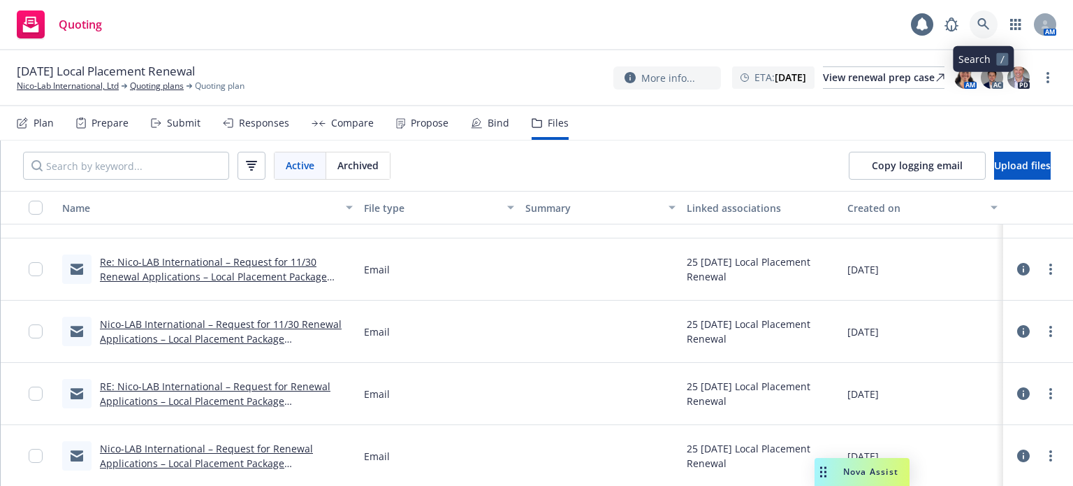
click at [984, 24] on icon at bounding box center [983, 24] width 12 height 12
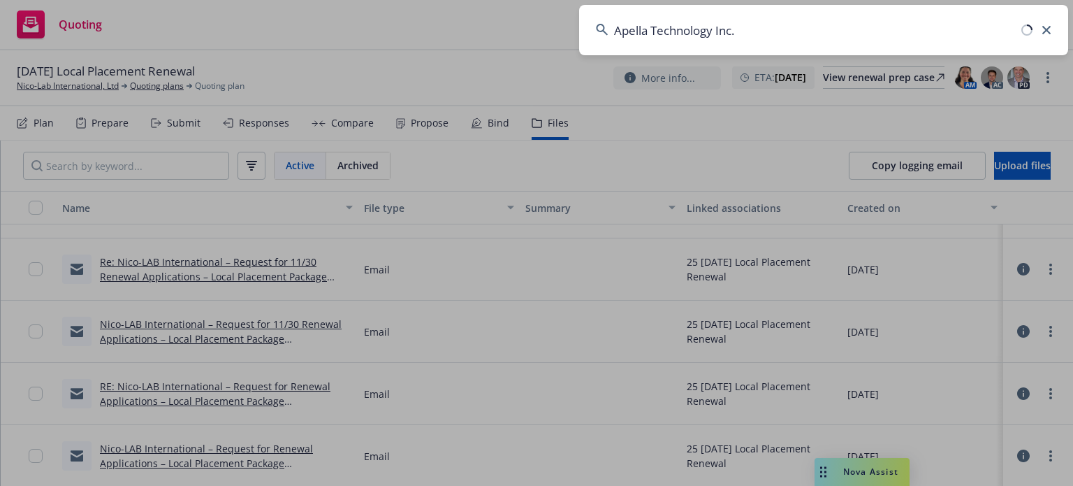
type input "Apella Technology Inc."
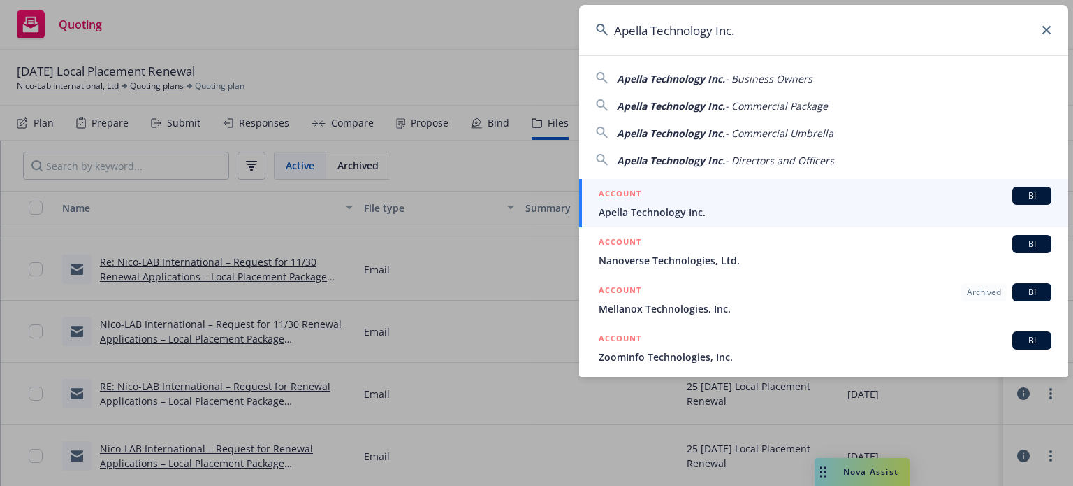
click at [632, 214] on span "Apella Technology Inc." at bounding box center [825, 212] width 453 height 15
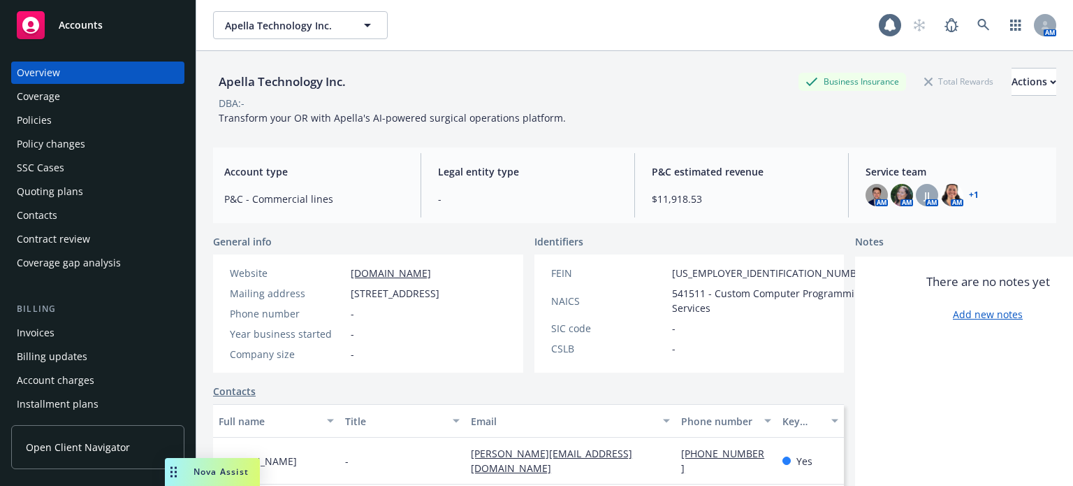
click at [138, 122] on div "Policies" at bounding box center [98, 120] width 162 height 22
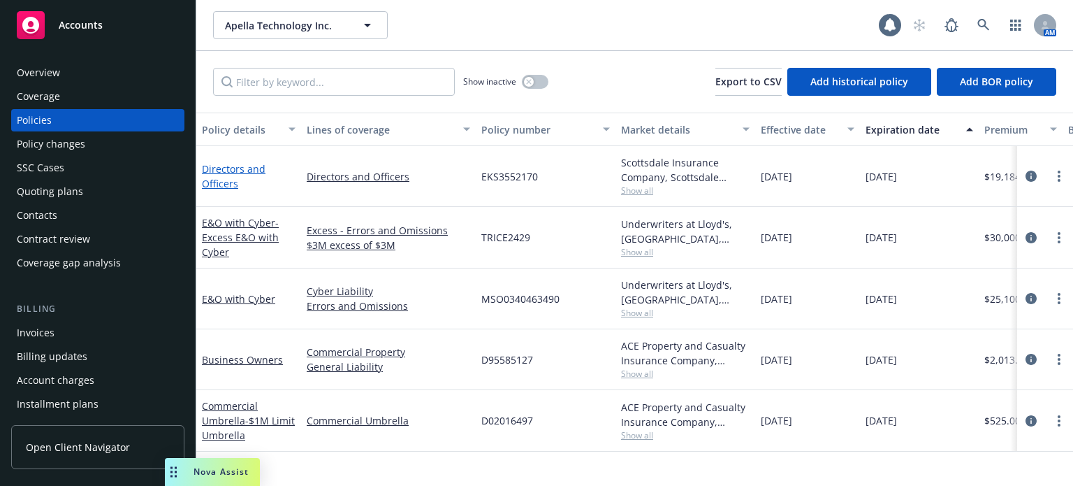
click at [218, 179] on link "Directors and Officers" at bounding box center [234, 176] width 64 height 28
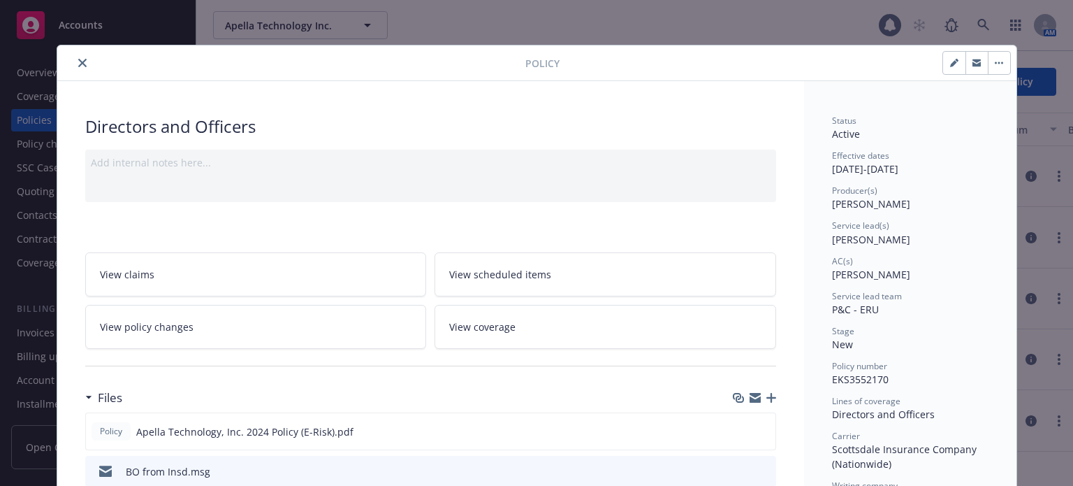
click at [74, 64] on button "close" at bounding box center [82, 62] width 17 height 17
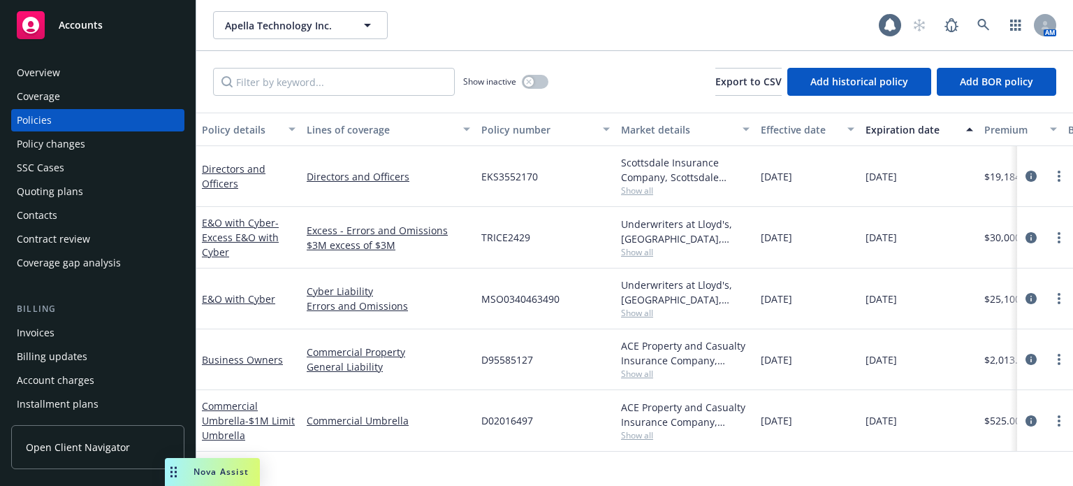
click at [74, 194] on div "Quoting plans" at bounding box center [50, 191] width 66 height 22
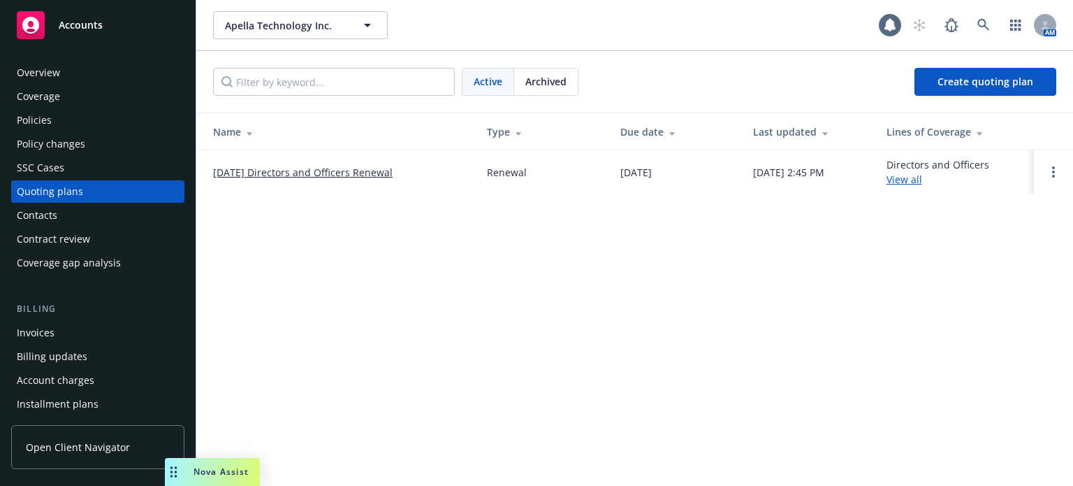
click at [257, 173] on link "[DATE] Directors and Officers Renewal" at bounding box center [303, 172] width 180 height 15
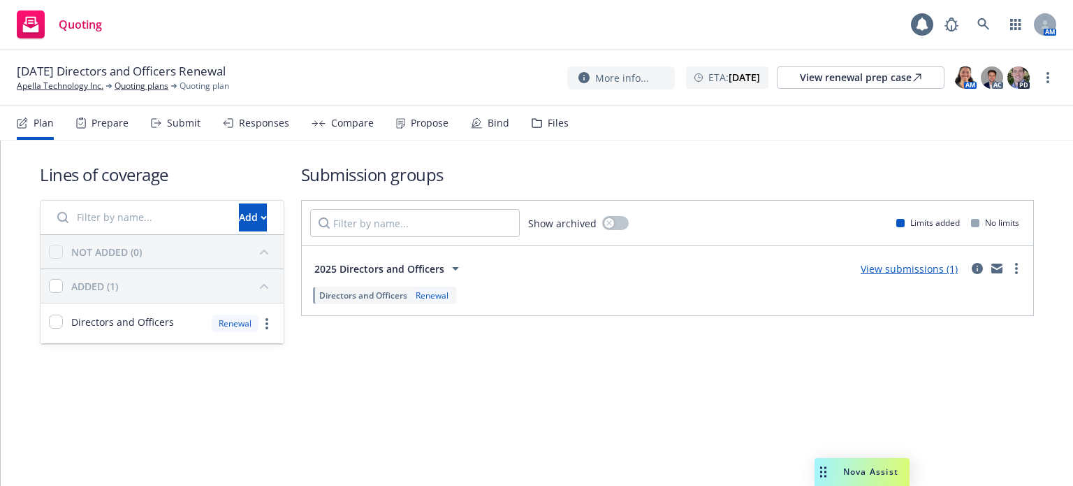
click at [548, 117] on div "Files" at bounding box center [558, 122] width 21 height 11
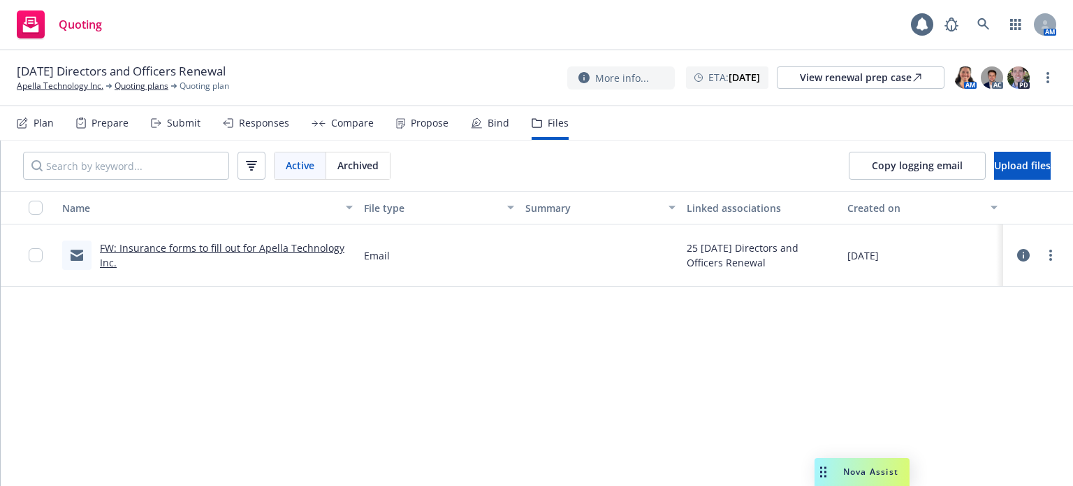
click at [476, 119] on icon at bounding box center [476, 122] width 11 height 11
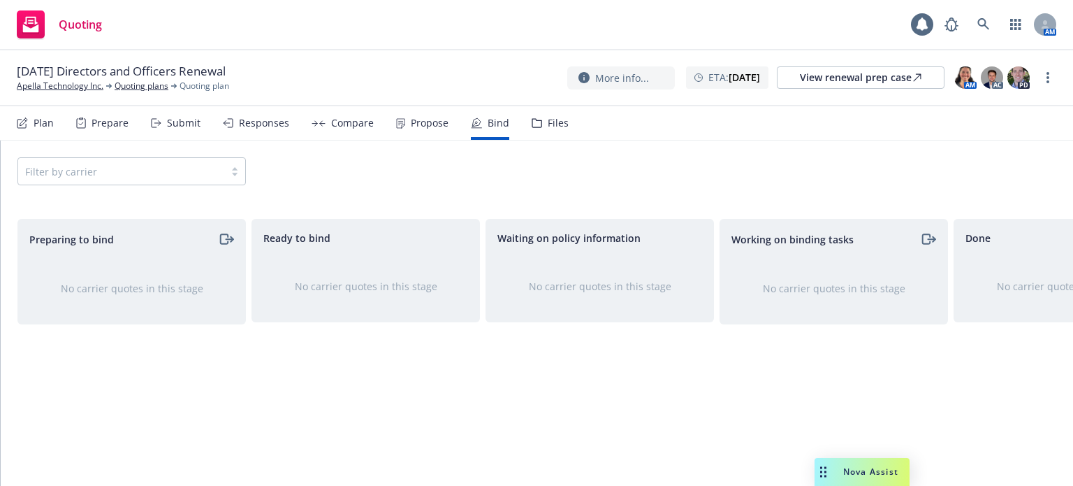
click at [424, 123] on div "Propose" at bounding box center [430, 122] width 38 height 11
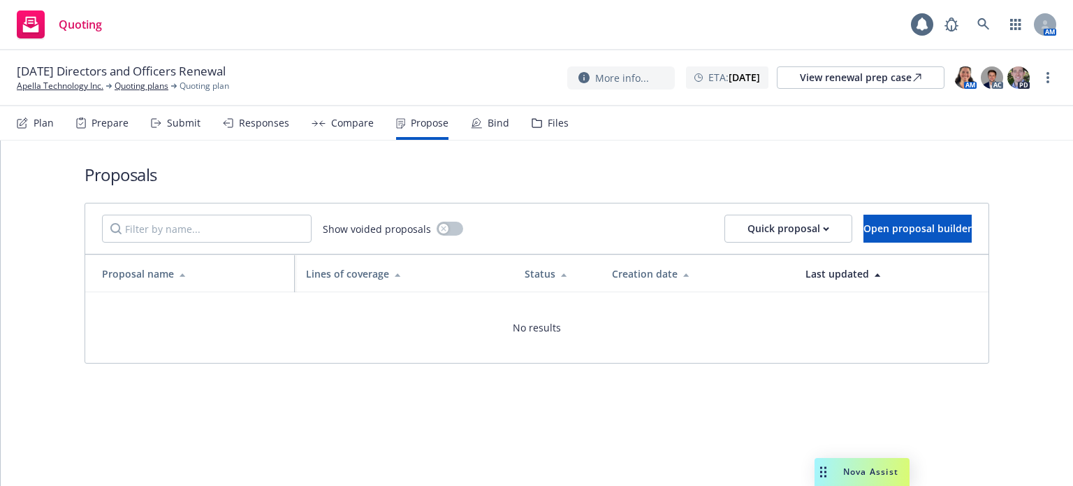
click at [363, 123] on div "Compare" at bounding box center [352, 122] width 43 height 11
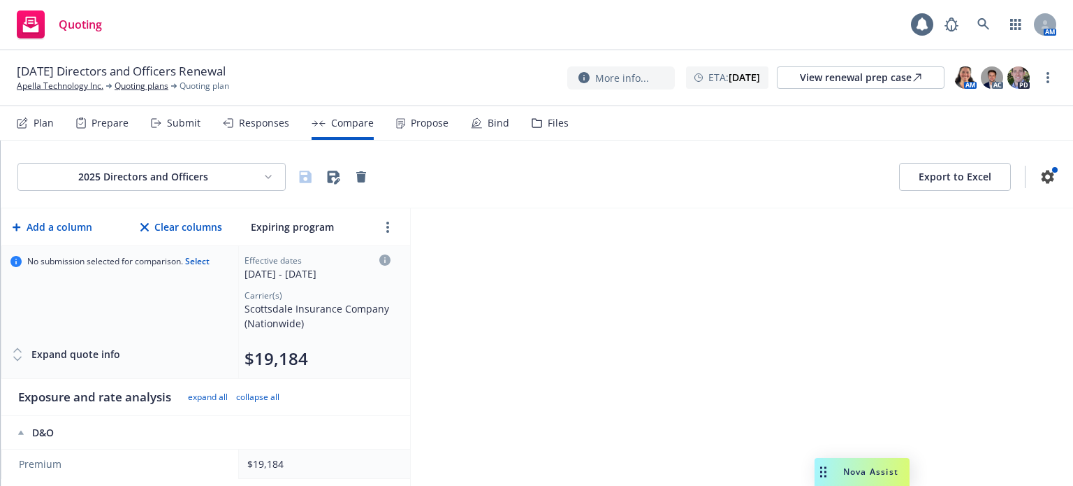
click at [271, 125] on div "Responses" at bounding box center [264, 122] width 50 height 11
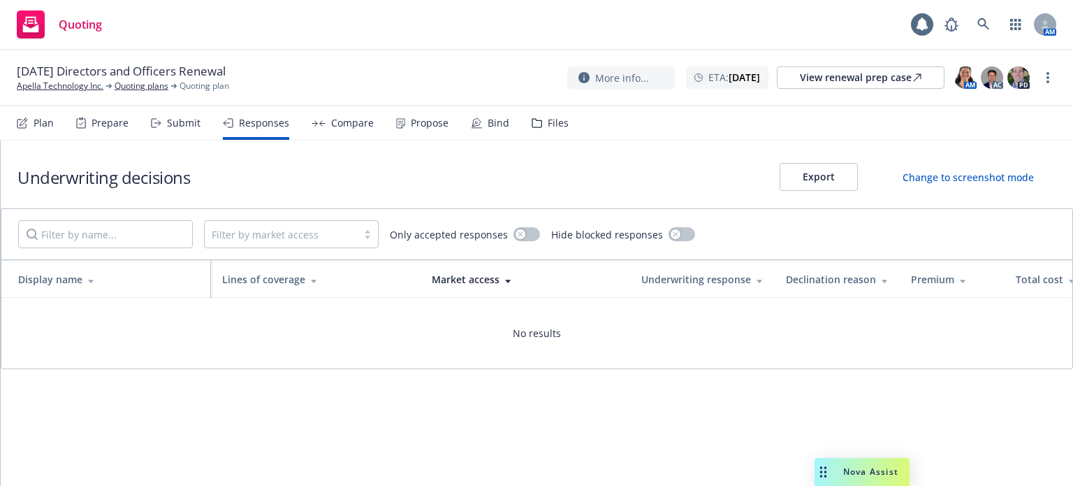
click at [180, 123] on div "Submit" at bounding box center [184, 122] width 34 height 11
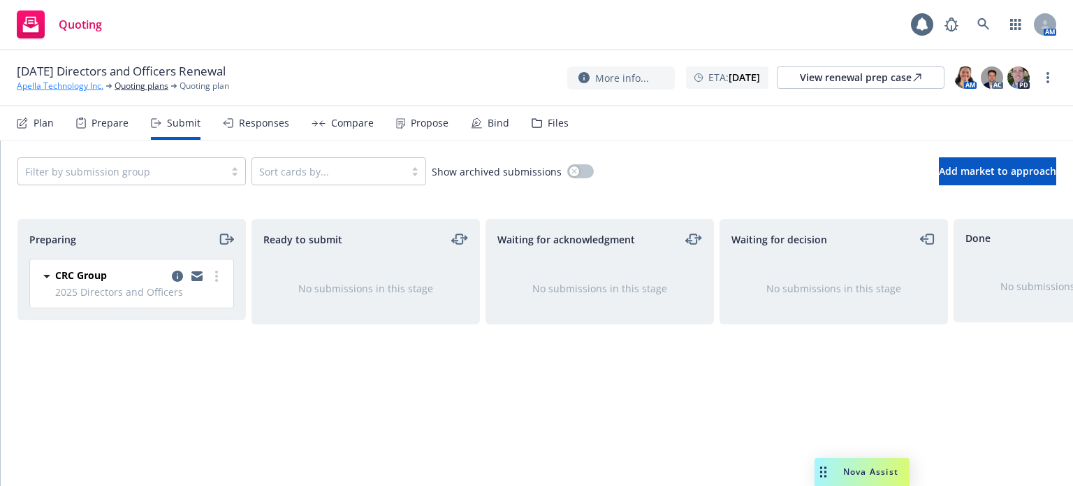
click at [59, 89] on link "Apella Technology Inc." at bounding box center [60, 86] width 87 height 13
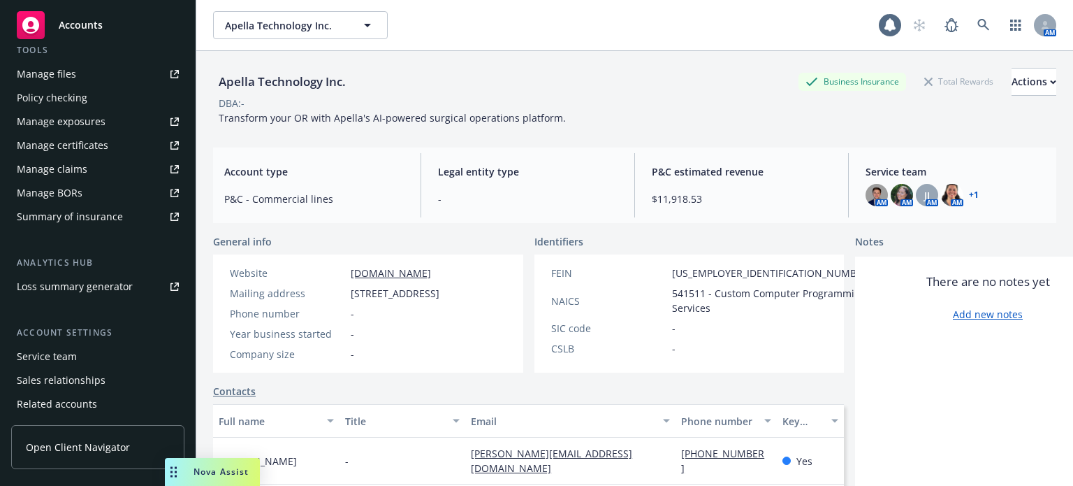
scroll to position [448, 0]
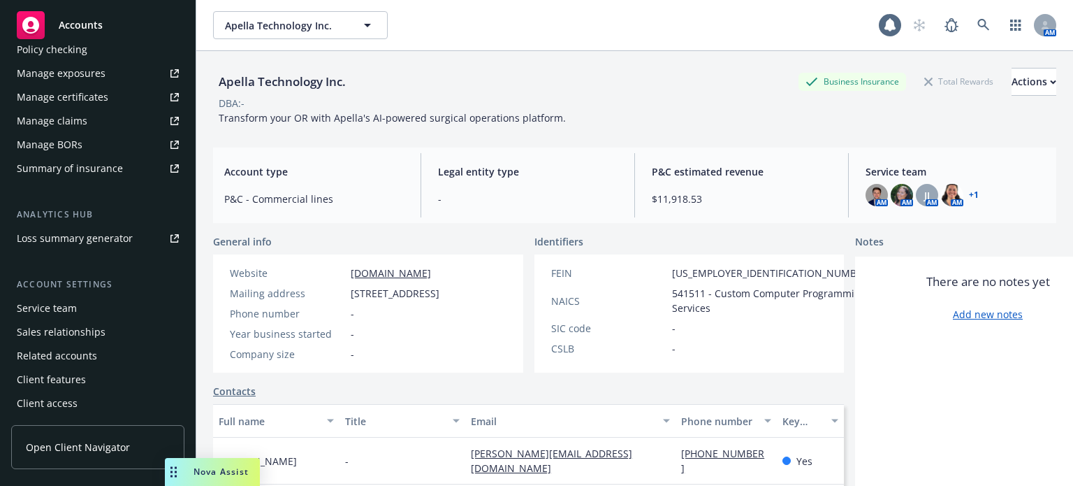
click at [55, 313] on div "Service team" at bounding box center [47, 308] width 60 height 22
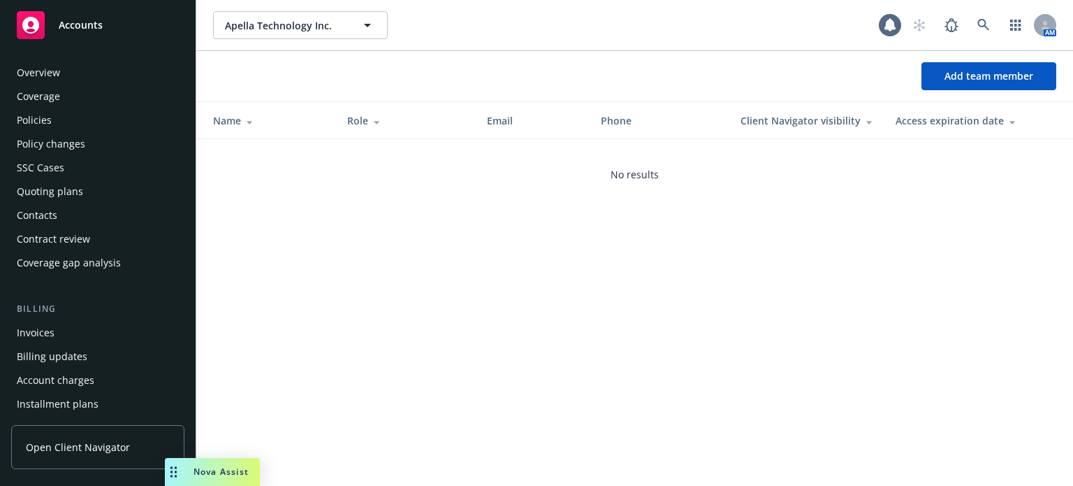
scroll to position [448, 0]
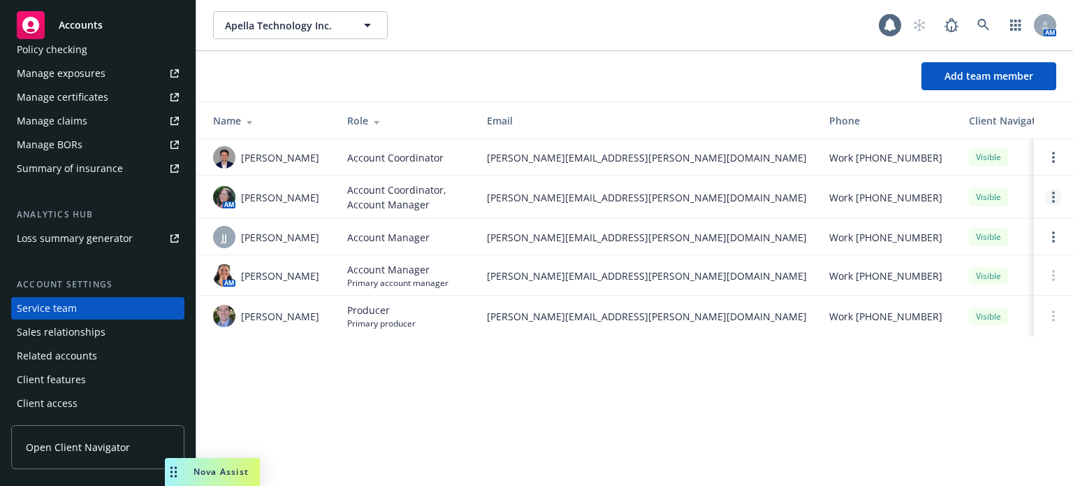
click at [1048, 205] on link "Open options" at bounding box center [1053, 197] width 17 height 17
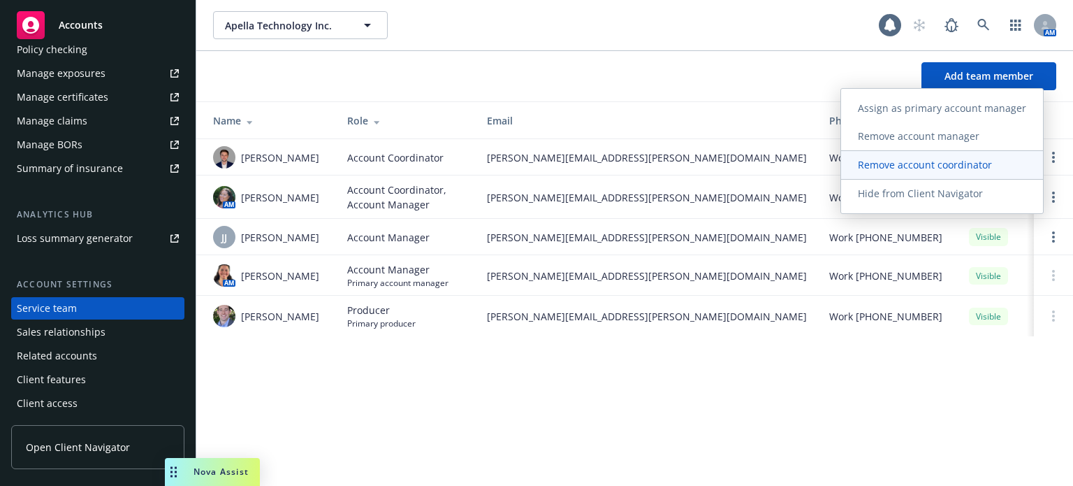
click at [989, 161] on span "Remove account coordinator" at bounding box center [925, 164] width 168 height 13
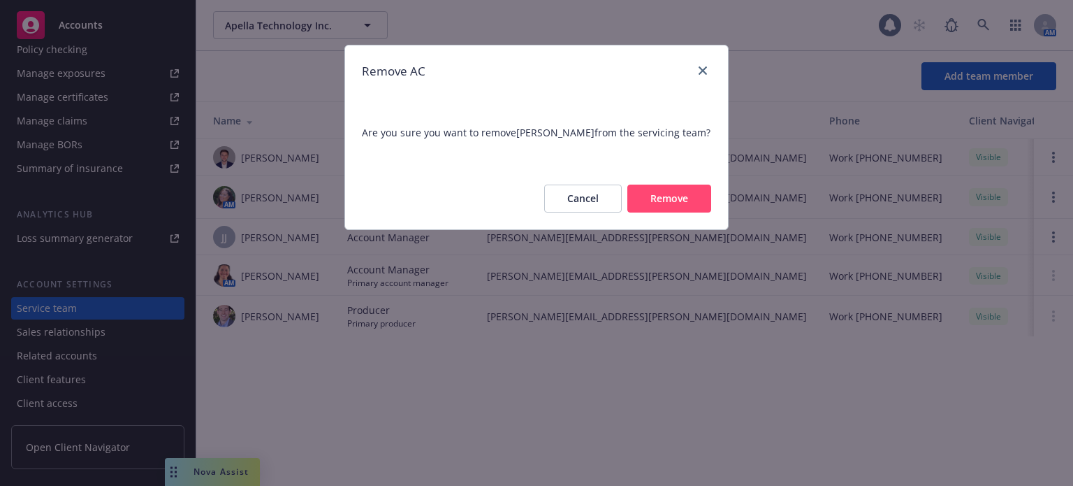
click at [686, 206] on button "Remove" at bounding box center [669, 198] width 84 height 28
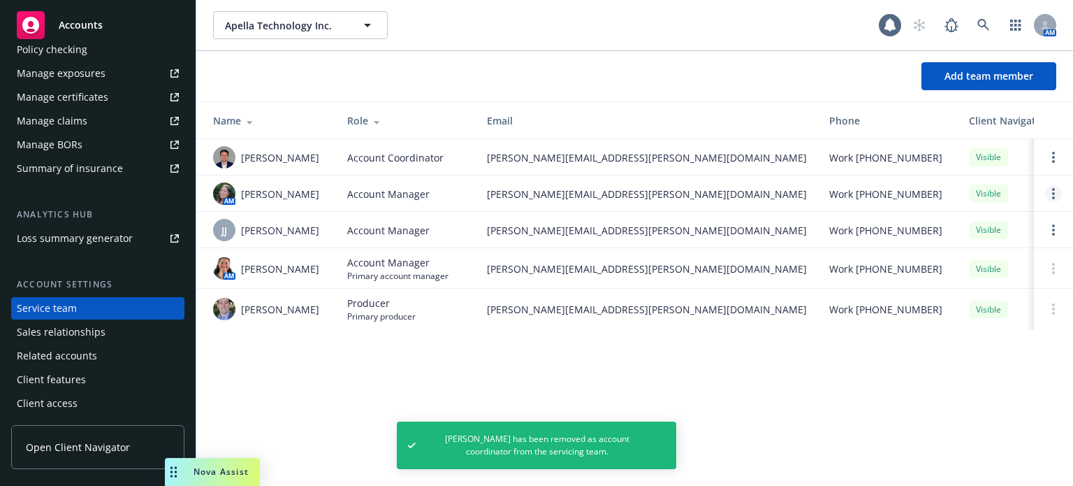
click at [1054, 199] on circle "Open options" at bounding box center [1053, 197] width 3 height 3
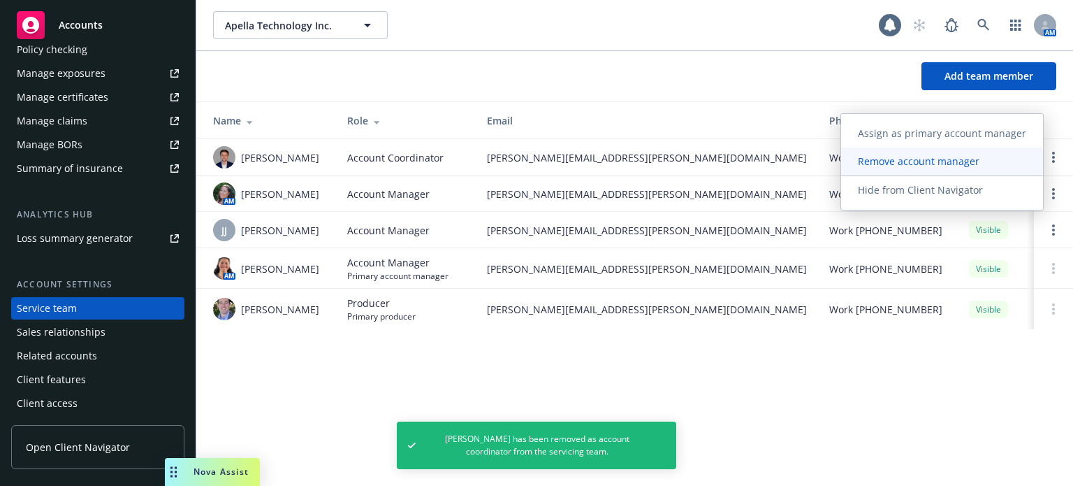
click at [901, 164] on span "Remove account manager" at bounding box center [918, 160] width 155 height 13
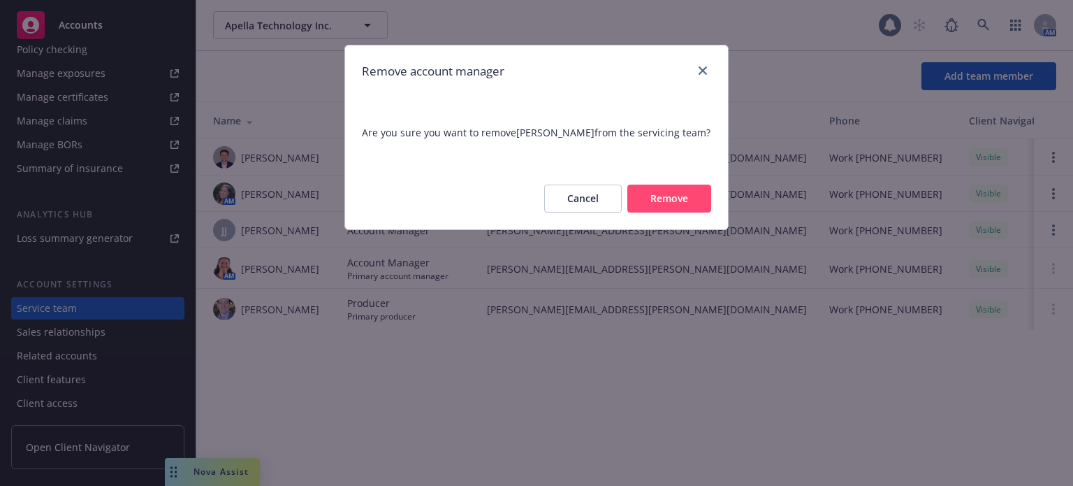
click at [674, 193] on button "Remove" at bounding box center [669, 198] width 84 height 28
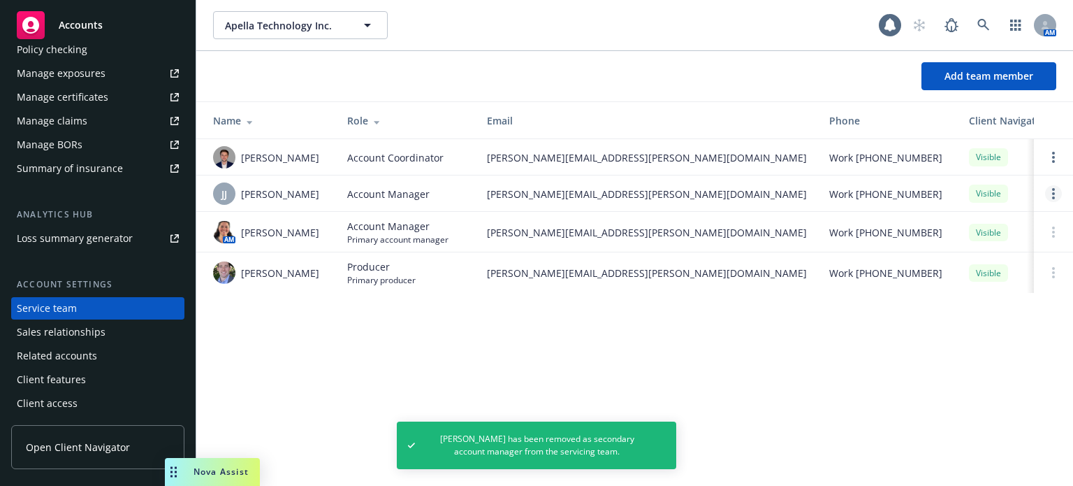
click at [1053, 194] on icon "Open options" at bounding box center [1053, 193] width 3 height 11
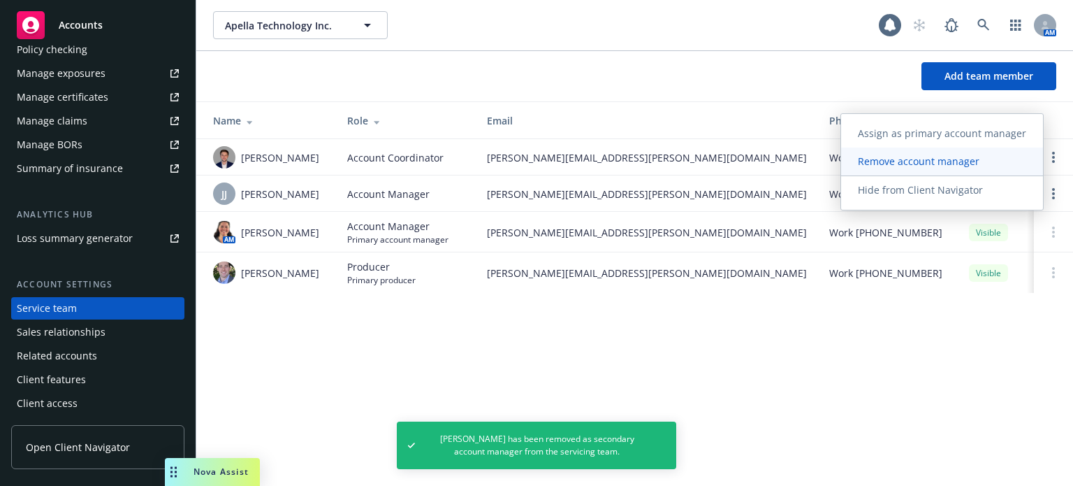
click at [868, 161] on span "Remove account manager" at bounding box center [918, 160] width 155 height 13
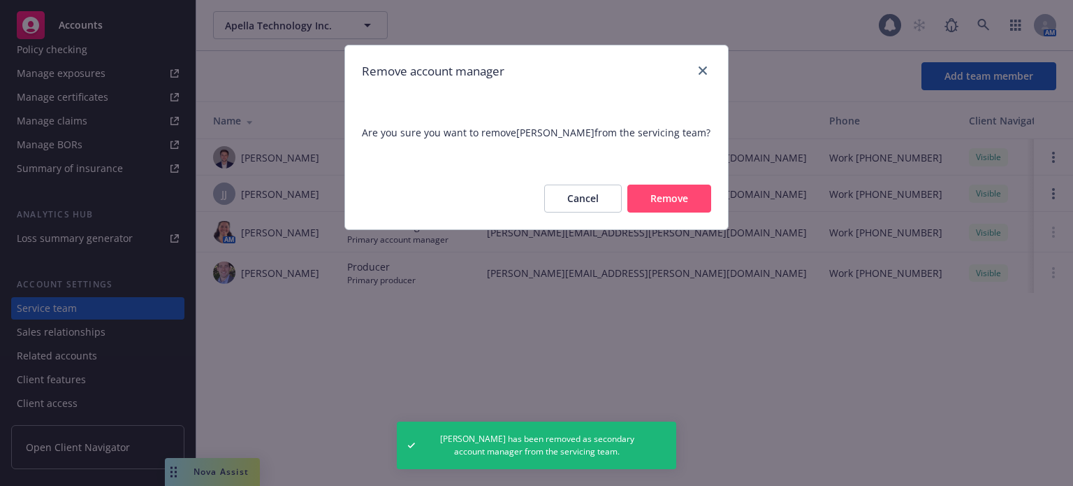
click at [660, 202] on button "Remove" at bounding box center [669, 198] width 84 height 28
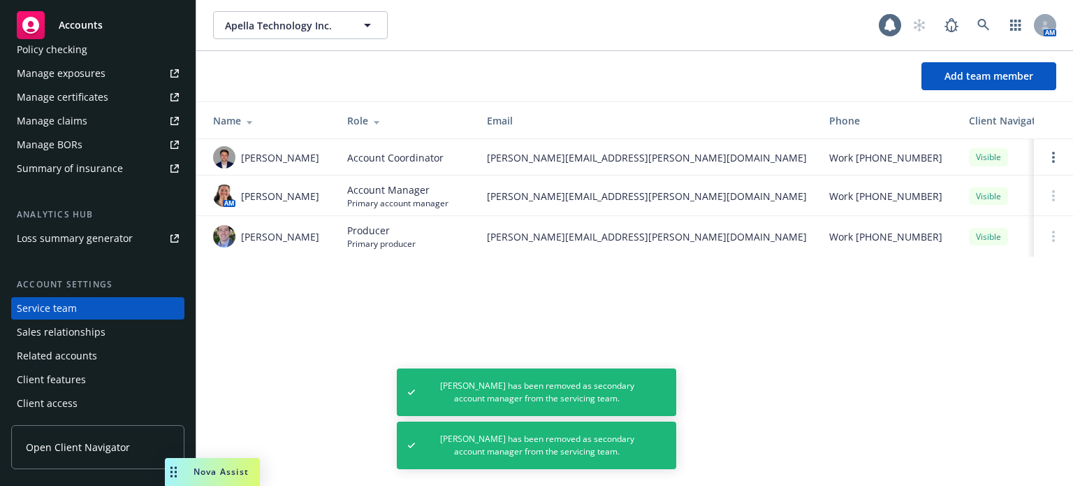
scroll to position [0, 0]
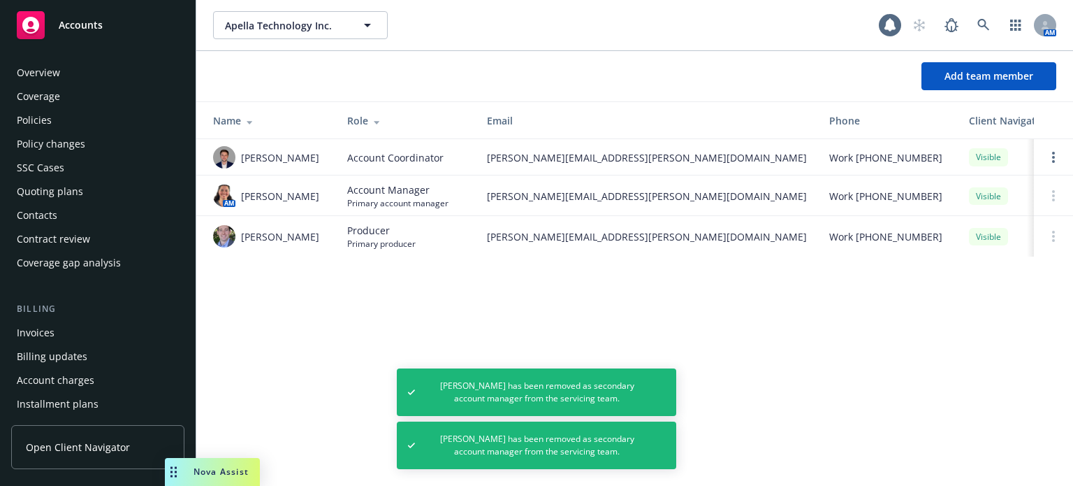
click at [60, 116] on div "Policies" at bounding box center [98, 120] width 162 height 22
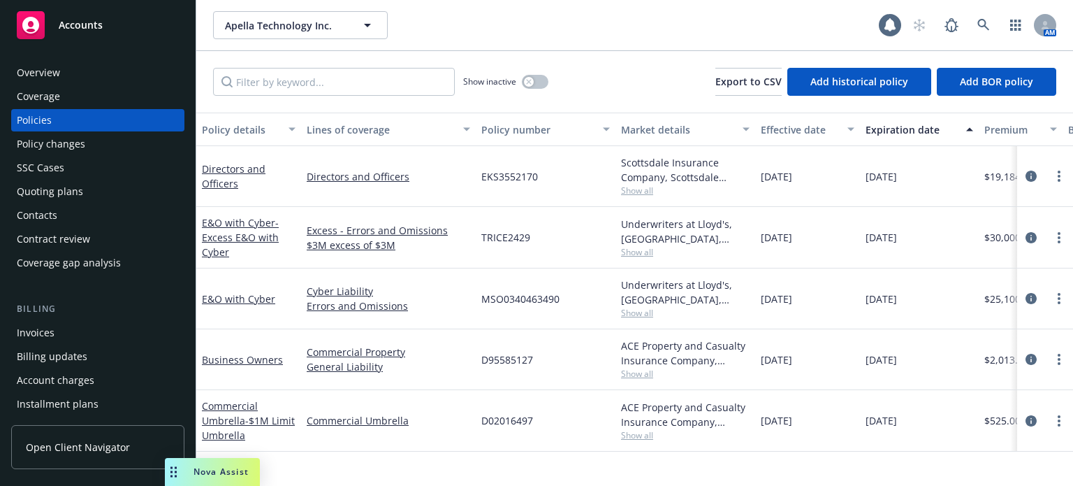
click at [78, 82] on div "Overview" at bounding box center [98, 72] width 162 height 22
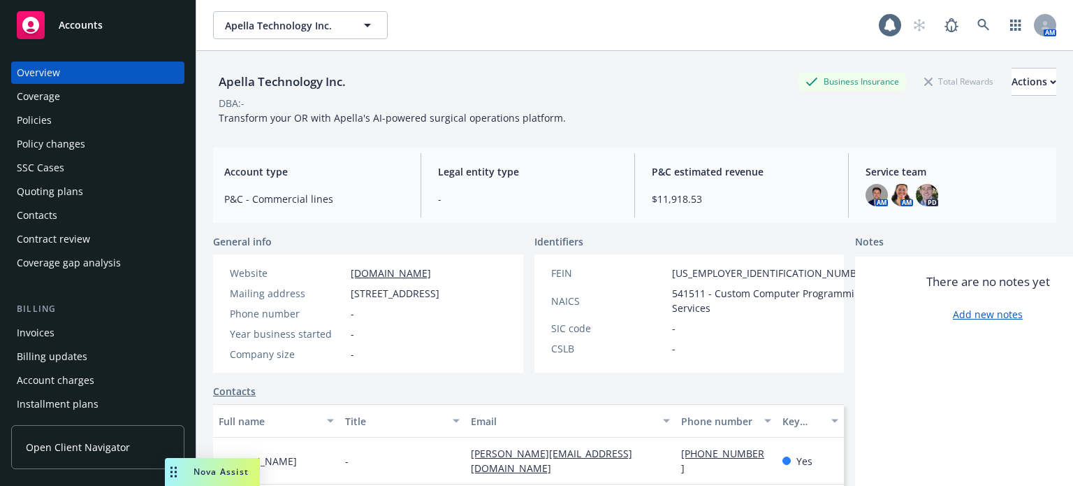
click at [104, 187] on div "Quoting plans" at bounding box center [98, 191] width 162 height 22
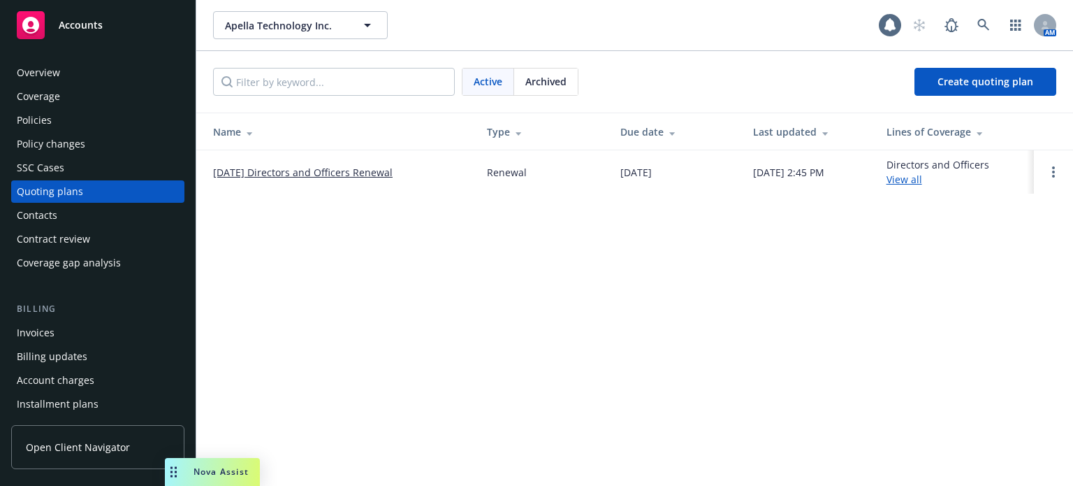
click at [363, 165] on link "11/30/25 Directors and Officers Renewal" at bounding box center [303, 172] width 180 height 15
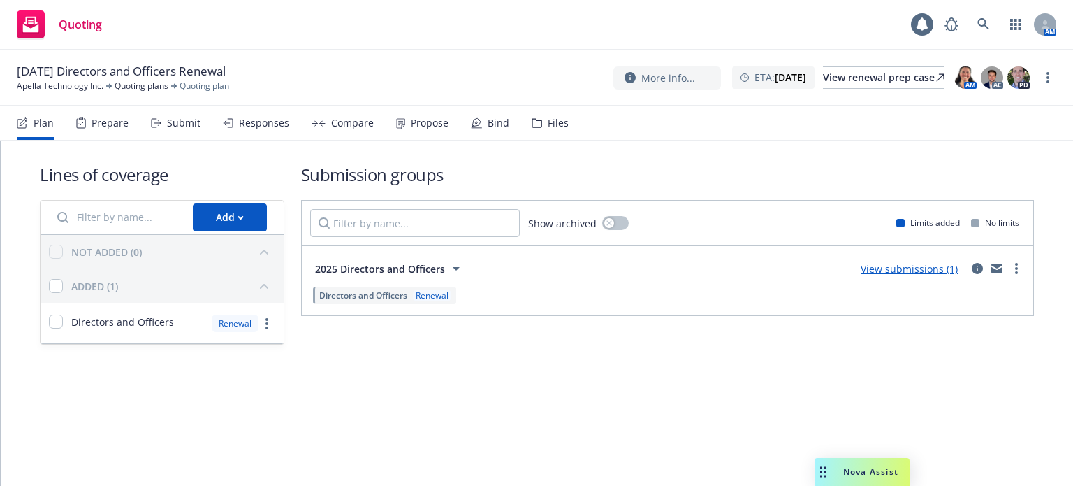
click at [548, 119] on div "Files" at bounding box center [558, 122] width 21 height 11
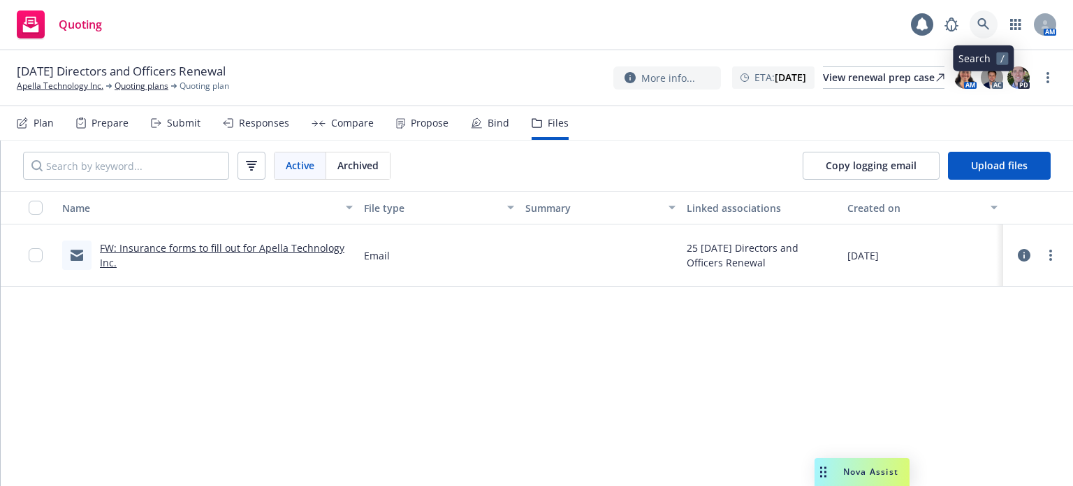
click at [981, 14] on link at bounding box center [984, 24] width 28 height 28
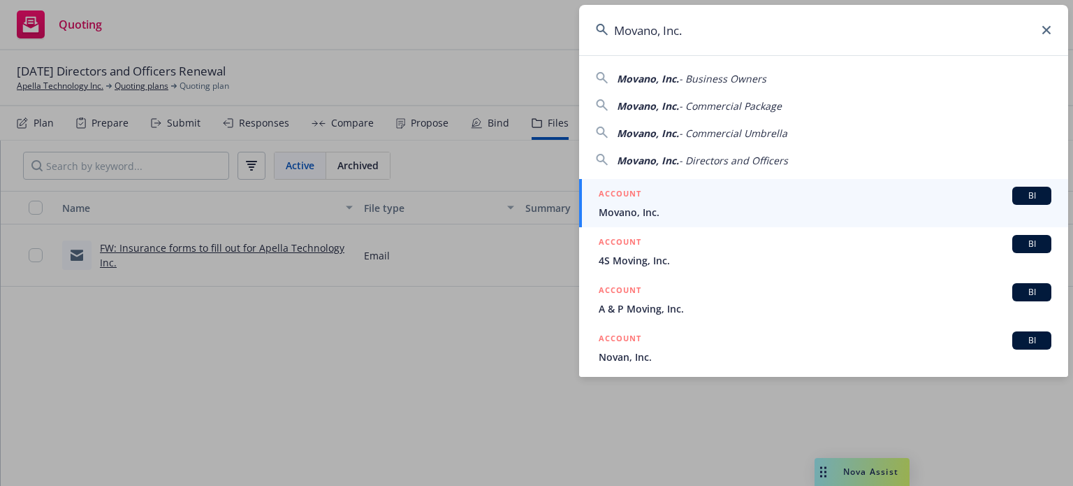
type input "Movano, Inc."
click at [660, 209] on span "Movano, Inc." at bounding box center [825, 212] width 453 height 15
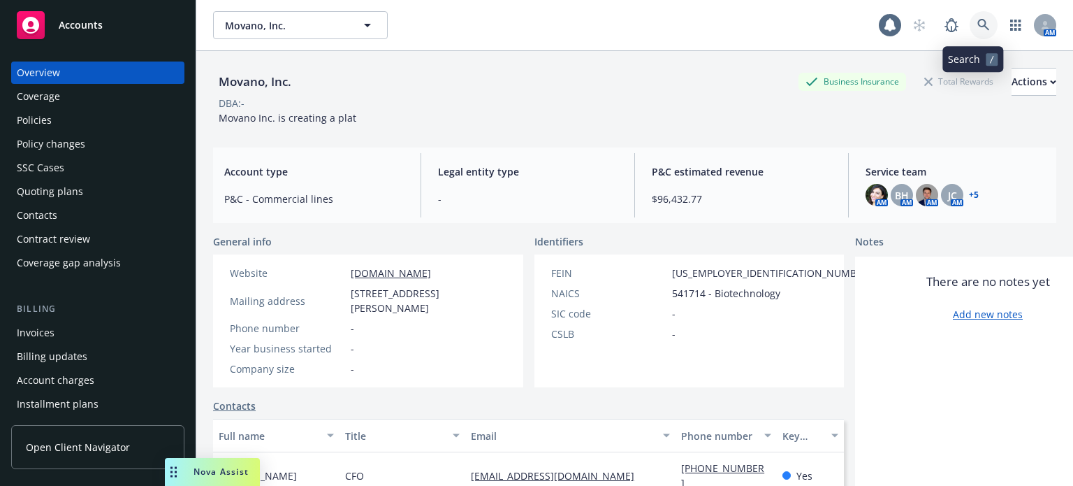
click at [977, 30] on icon at bounding box center [983, 25] width 13 height 13
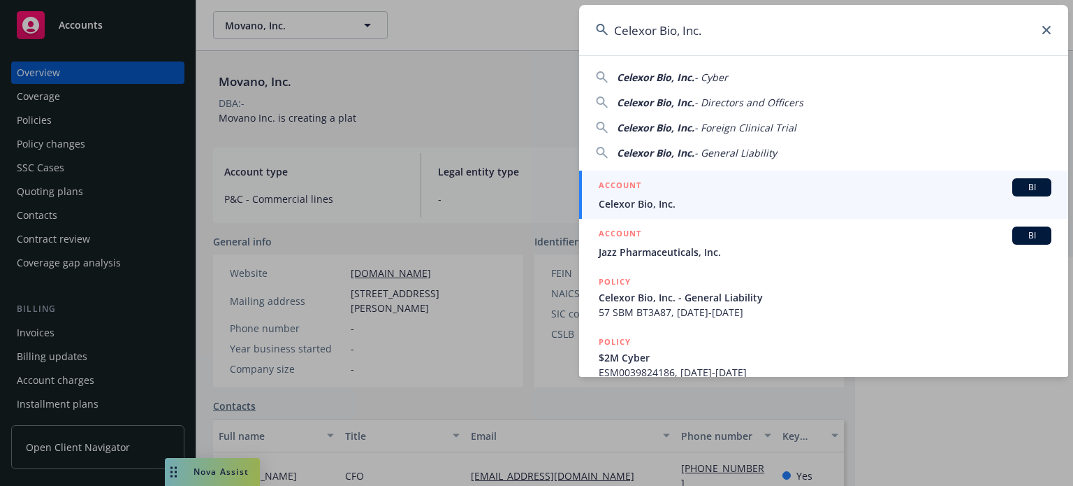
type input "Celexor Bio, Inc."
click at [637, 199] on span "Celexor Bio, Inc." at bounding box center [825, 203] width 453 height 15
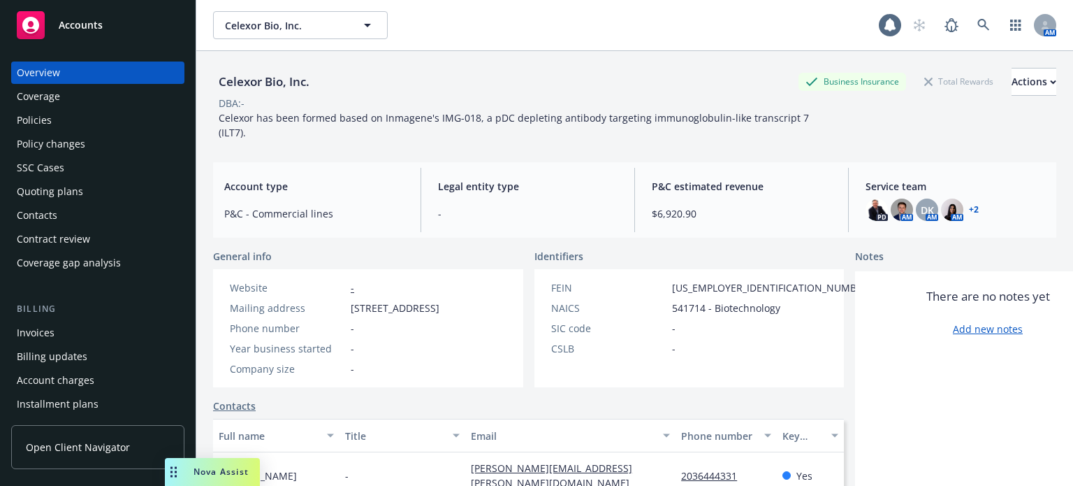
click at [91, 115] on div "Policies" at bounding box center [98, 120] width 162 height 22
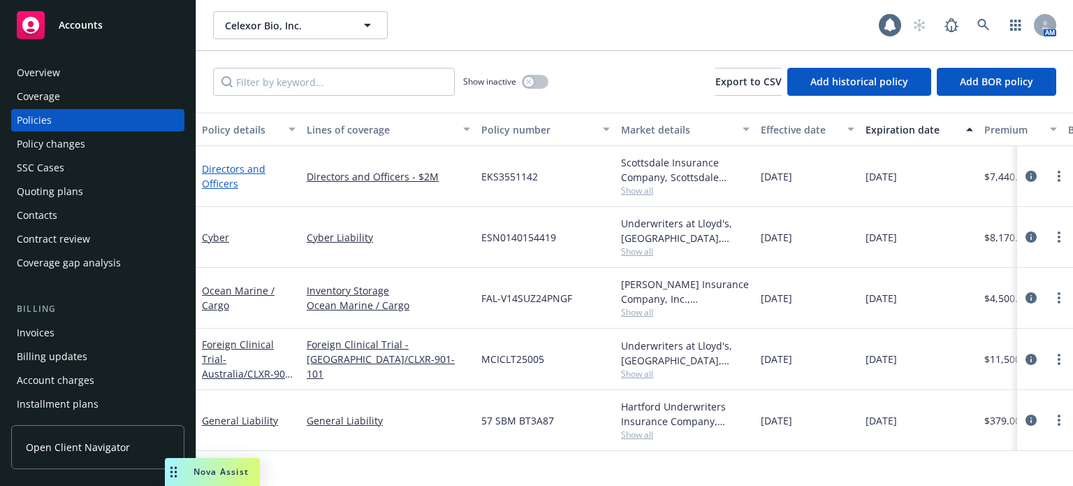
click at [215, 173] on link "Directors and Officers" at bounding box center [234, 176] width 64 height 28
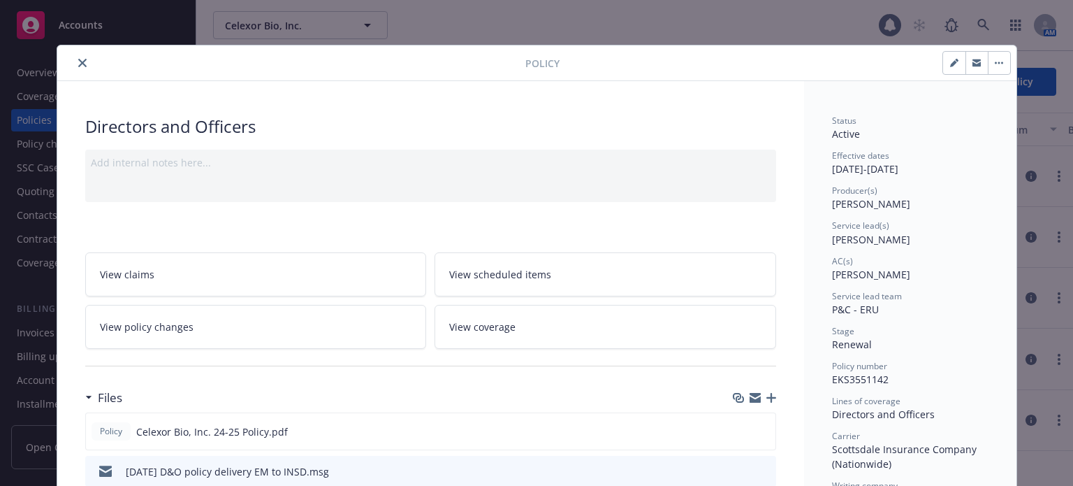
click at [74, 67] on button "close" at bounding box center [82, 62] width 17 height 17
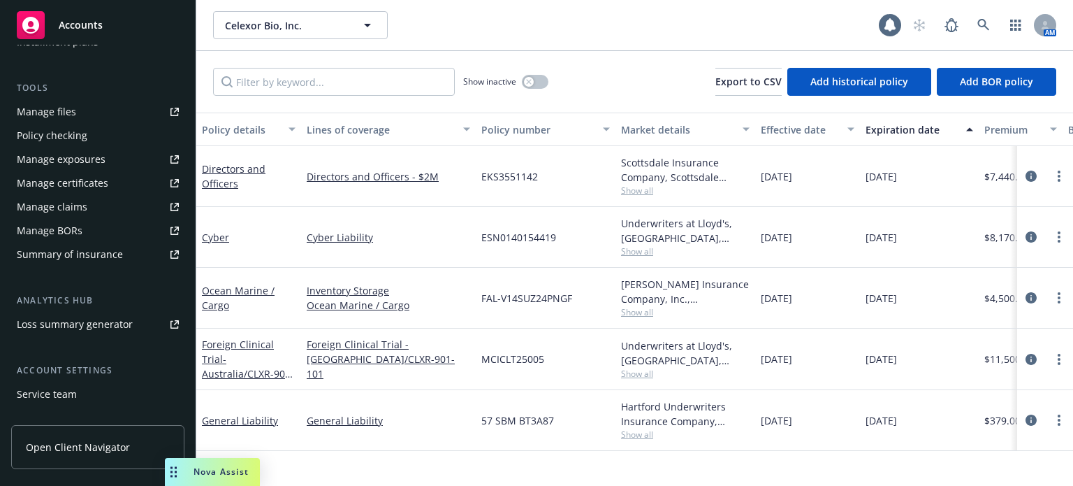
scroll to position [448, 0]
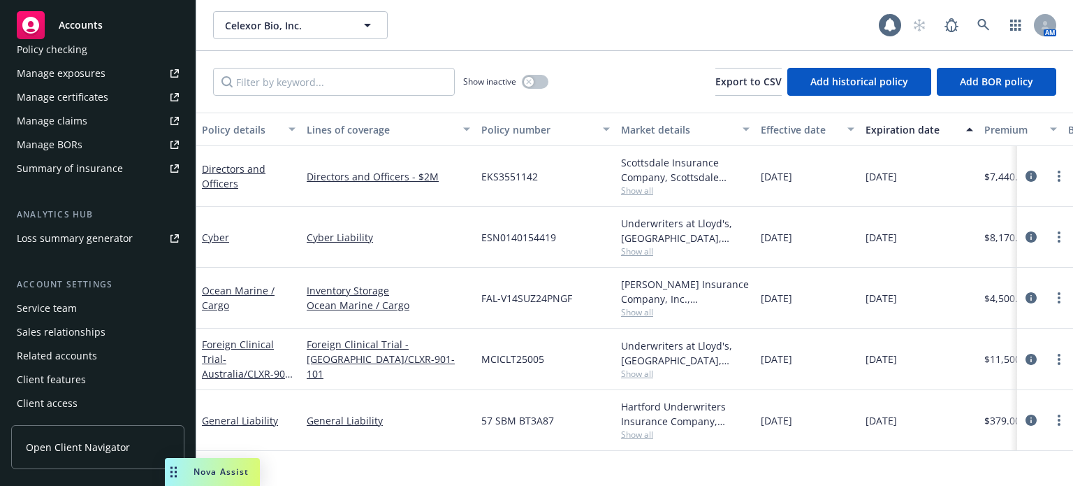
click at [67, 308] on div "Service team" at bounding box center [47, 308] width 60 height 22
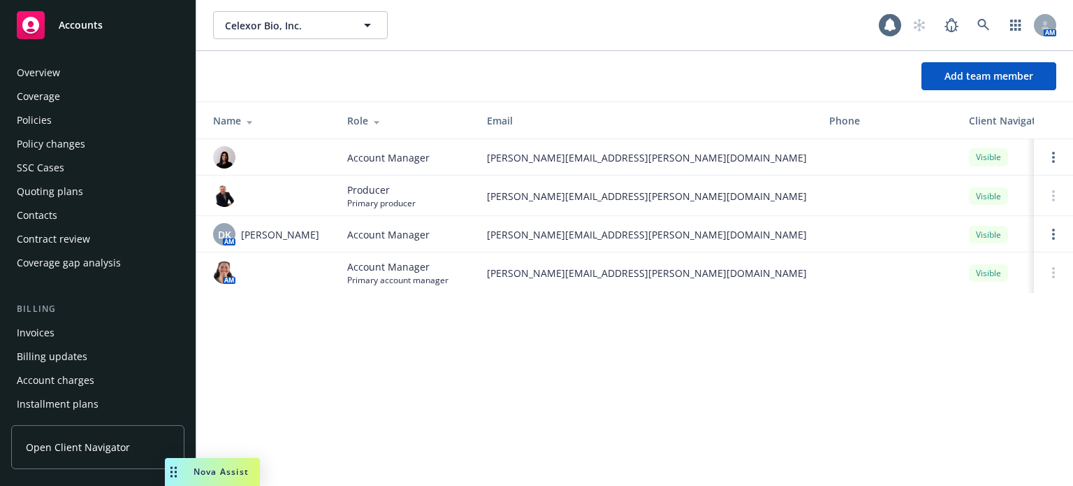
scroll to position [448, 0]
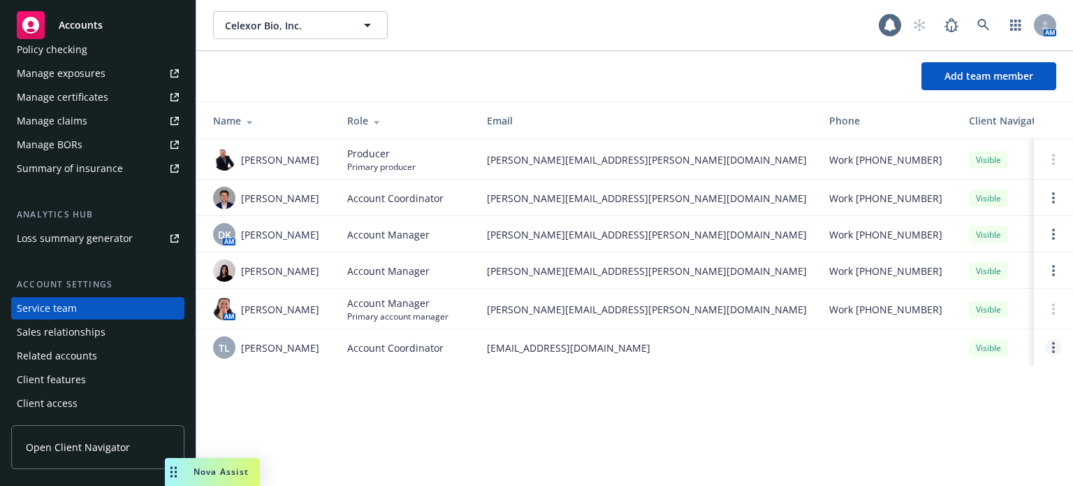
click at [1059, 356] on link "Open options" at bounding box center [1053, 347] width 17 height 17
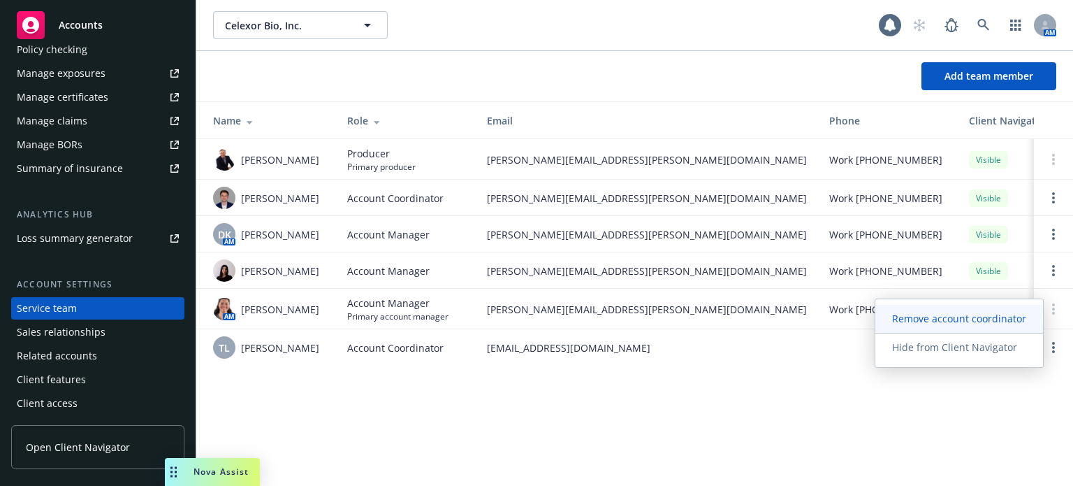
click at [970, 315] on span "Remove account coordinator" at bounding box center [959, 318] width 168 height 13
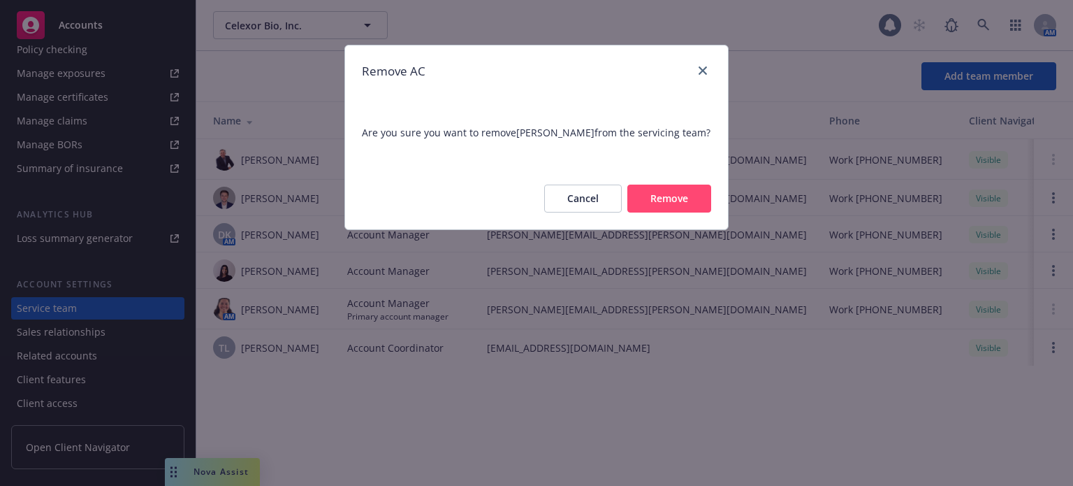
click at [667, 211] on button "Remove" at bounding box center [669, 198] width 84 height 28
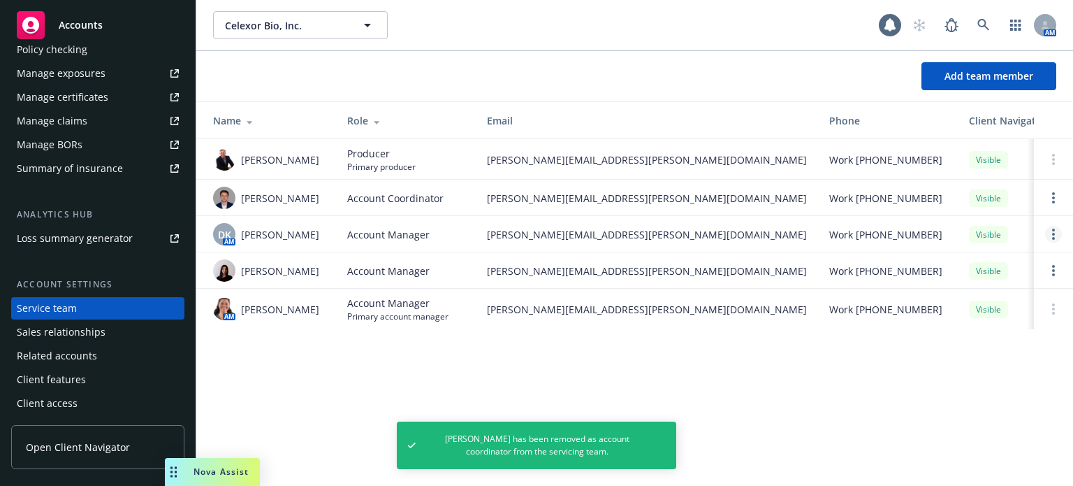
click at [1054, 238] on icon "Open options" at bounding box center [1053, 233] width 3 height 11
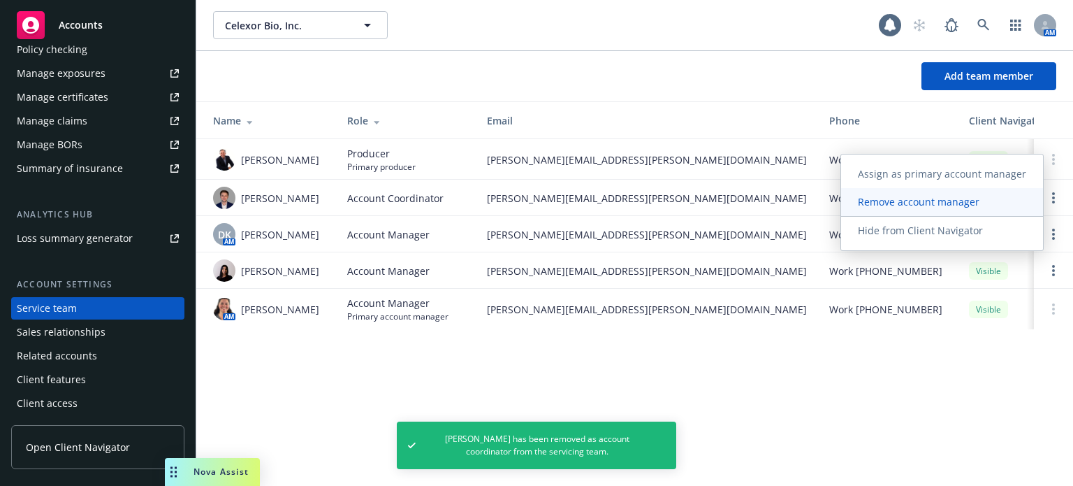
click at [893, 197] on span "Remove account manager" at bounding box center [918, 201] width 155 height 13
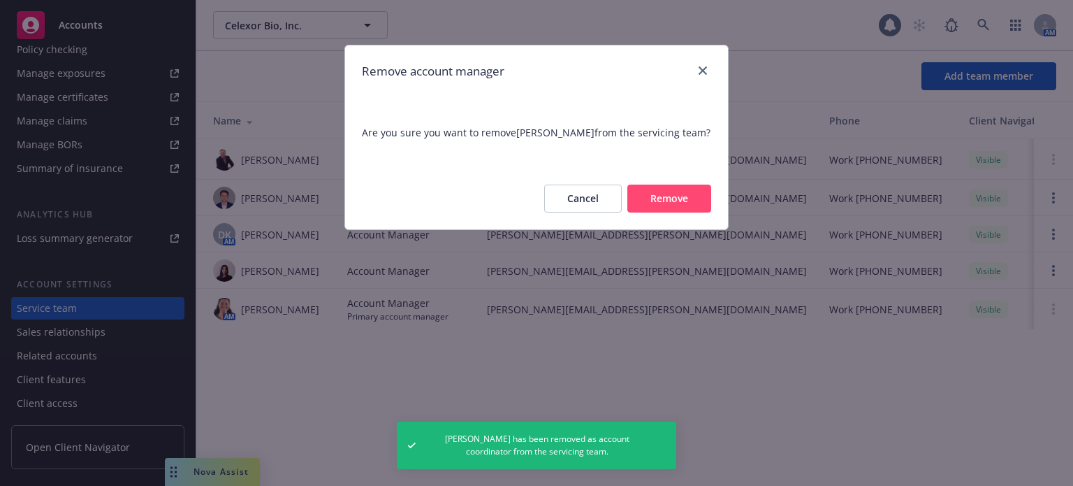
click at [690, 203] on button "Remove" at bounding box center [669, 198] width 84 height 28
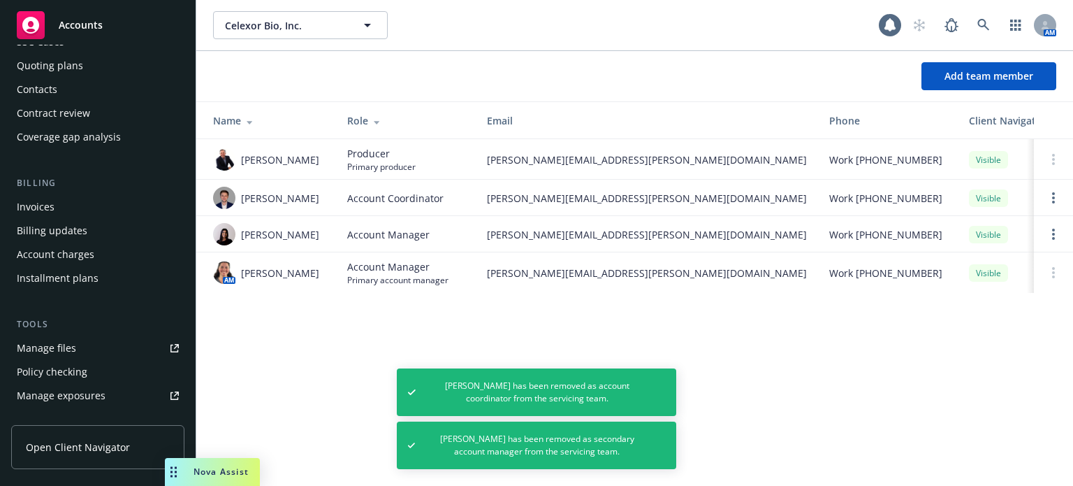
scroll to position [0, 0]
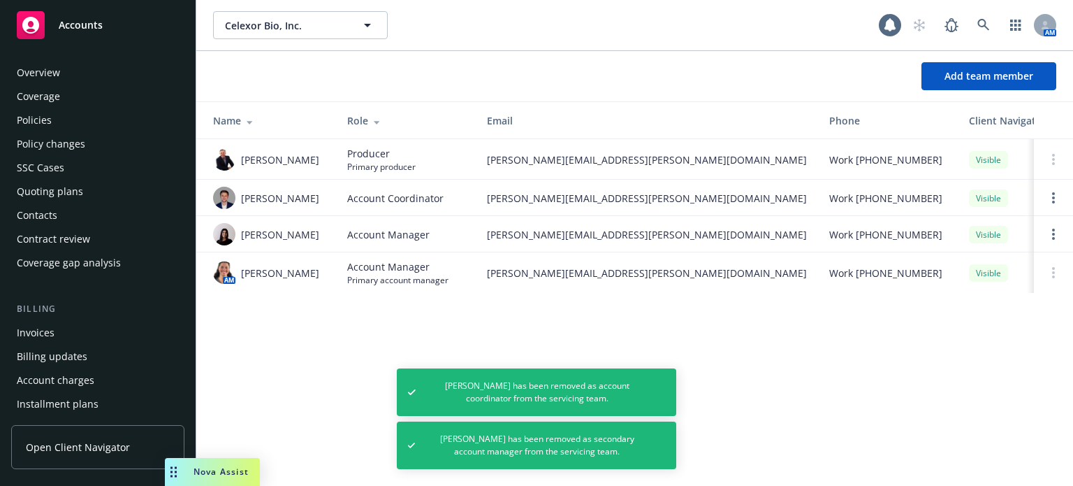
click at [66, 126] on div "Policies" at bounding box center [98, 120] width 162 height 22
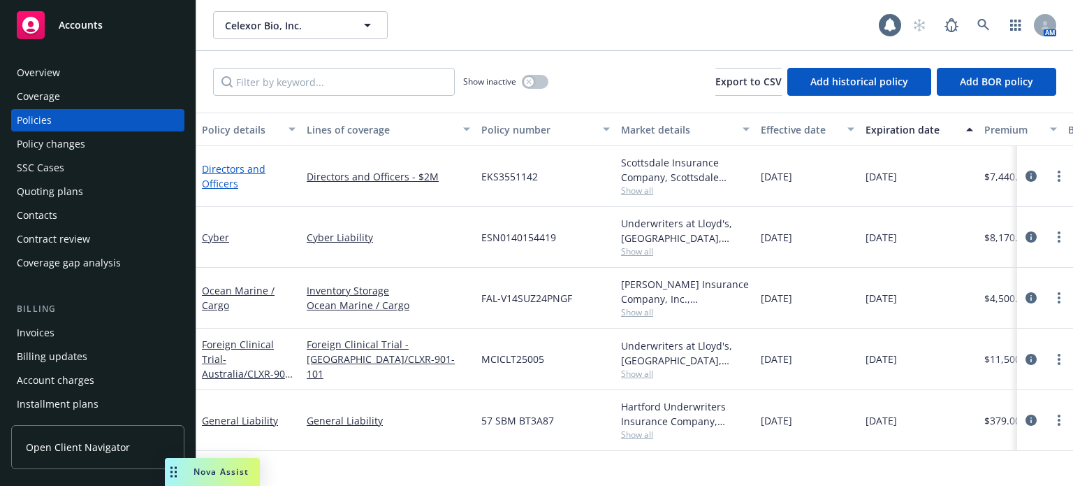
click at [210, 175] on link "Directors and Officers" at bounding box center [234, 176] width 64 height 28
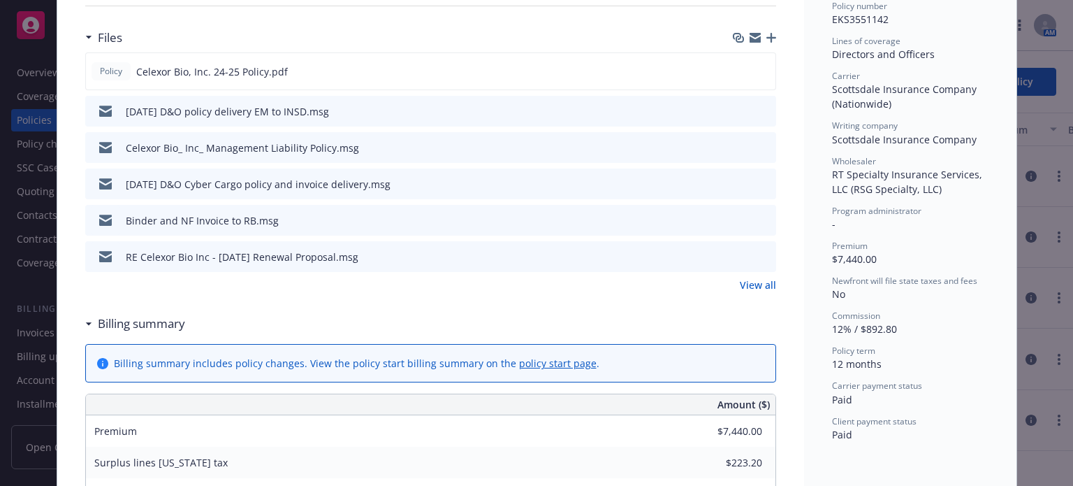
scroll to position [321, 0]
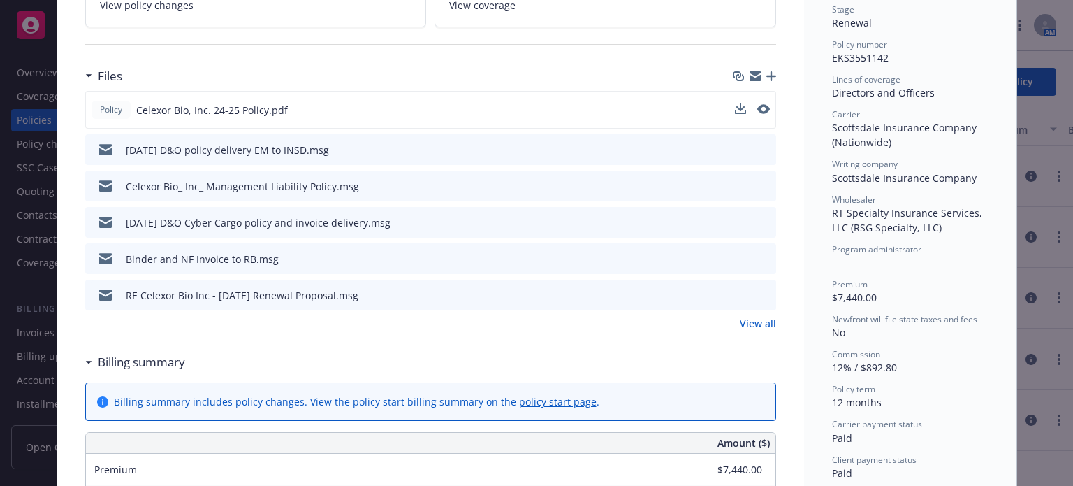
click at [760, 112] on button at bounding box center [763, 110] width 13 height 15
click at [757, 105] on icon "preview file" at bounding box center [762, 109] width 13 height 10
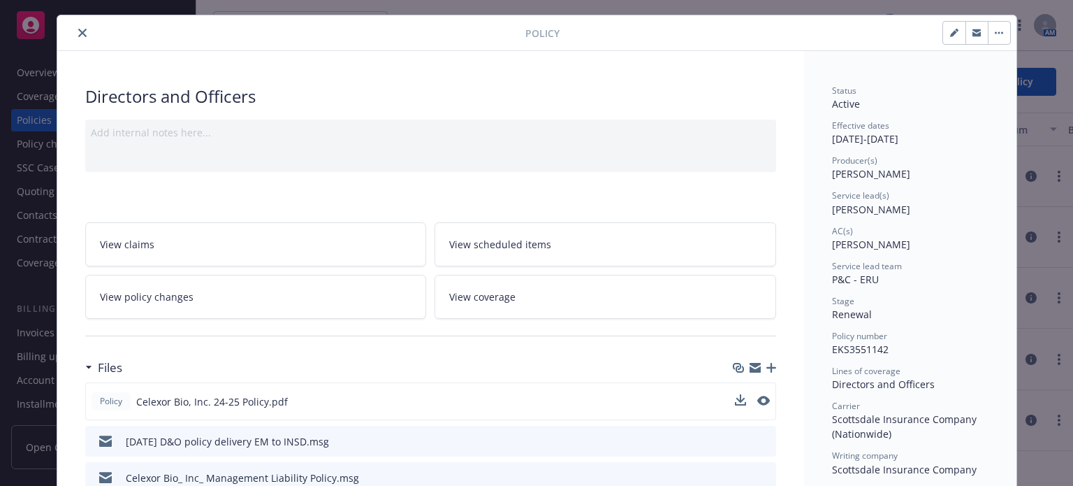
scroll to position [0, 0]
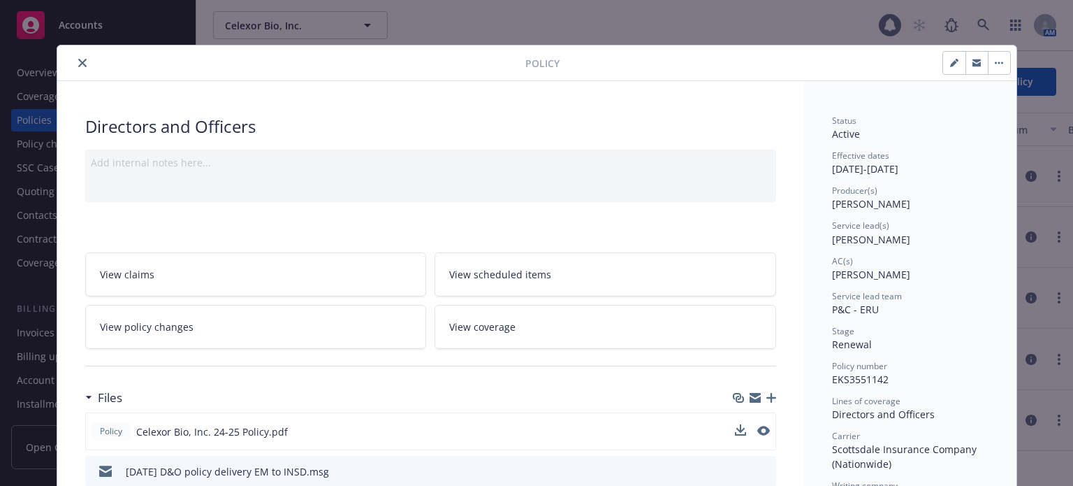
click at [80, 61] on icon "close" at bounding box center [82, 63] width 8 height 8
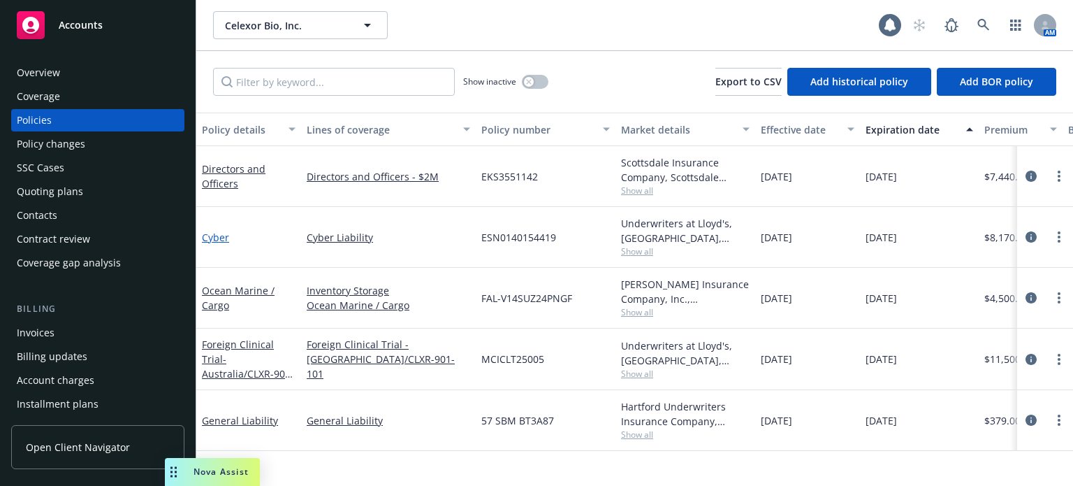
click at [217, 233] on link "Cyber" at bounding box center [215, 237] width 27 height 13
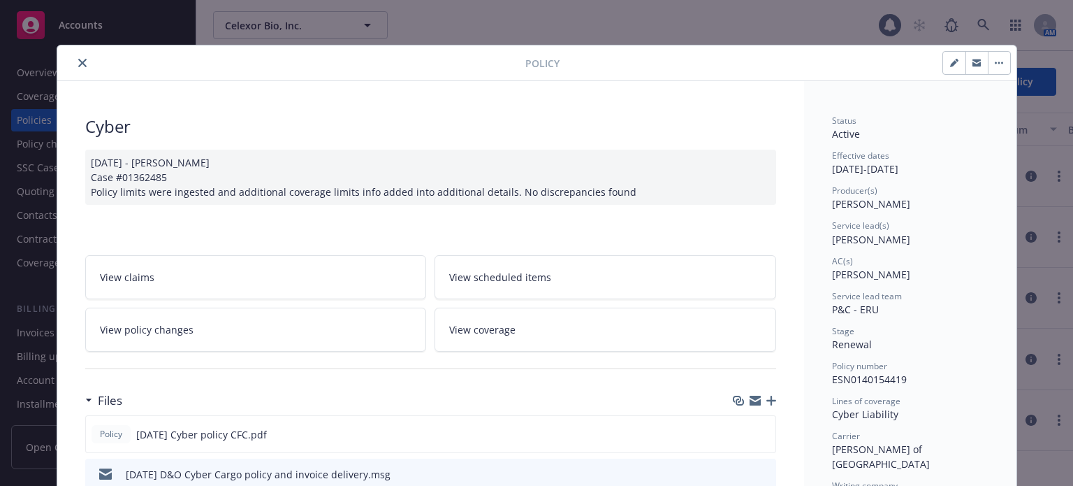
scroll to position [279, 0]
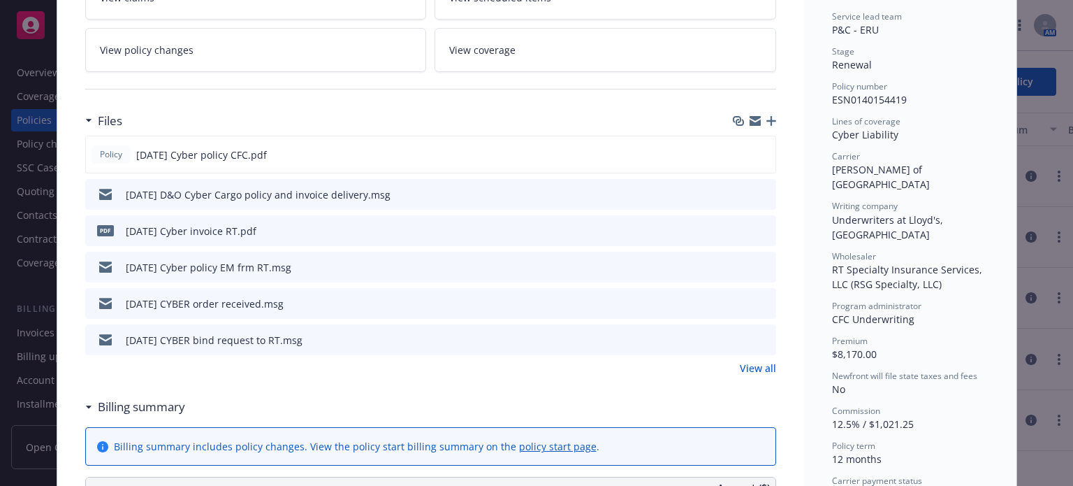
click at [757, 229] on icon "preview file" at bounding box center [763, 230] width 13 height 10
click at [756, 153] on icon "preview file" at bounding box center [762, 154] width 13 height 10
click at [762, 337] on icon "preview file" at bounding box center [763, 339] width 13 height 10
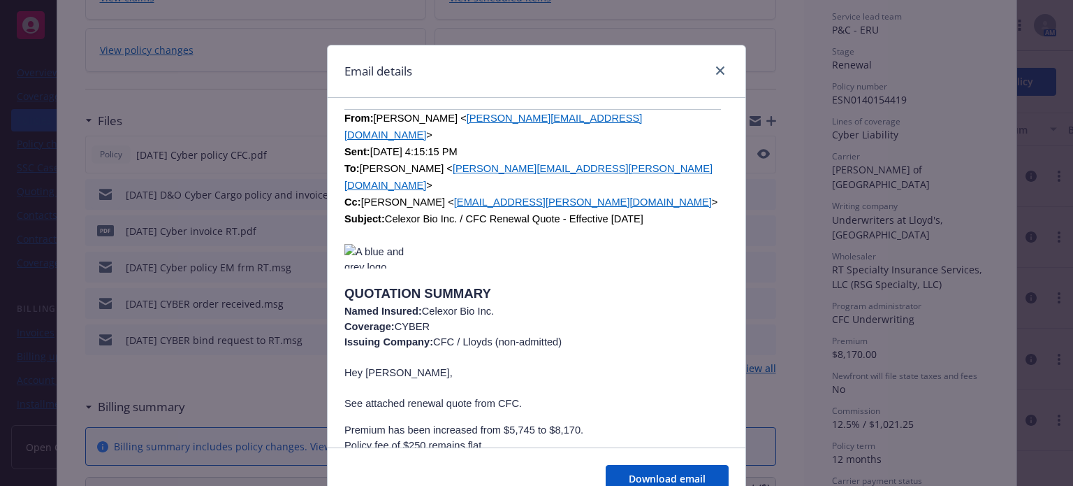
scroll to position [3633, 0]
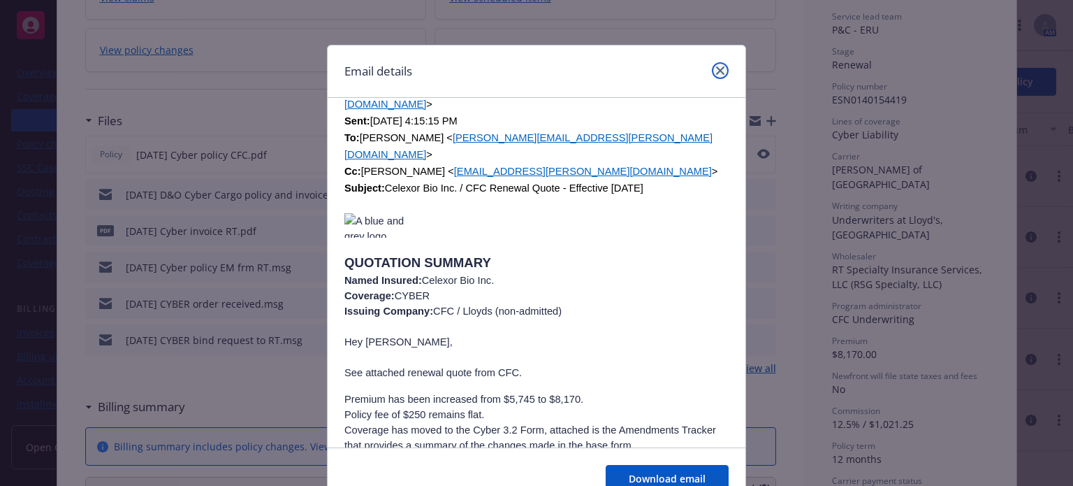
click at [717, 66] on icon "close" at bounding box center [720, 70] width 8 height 8
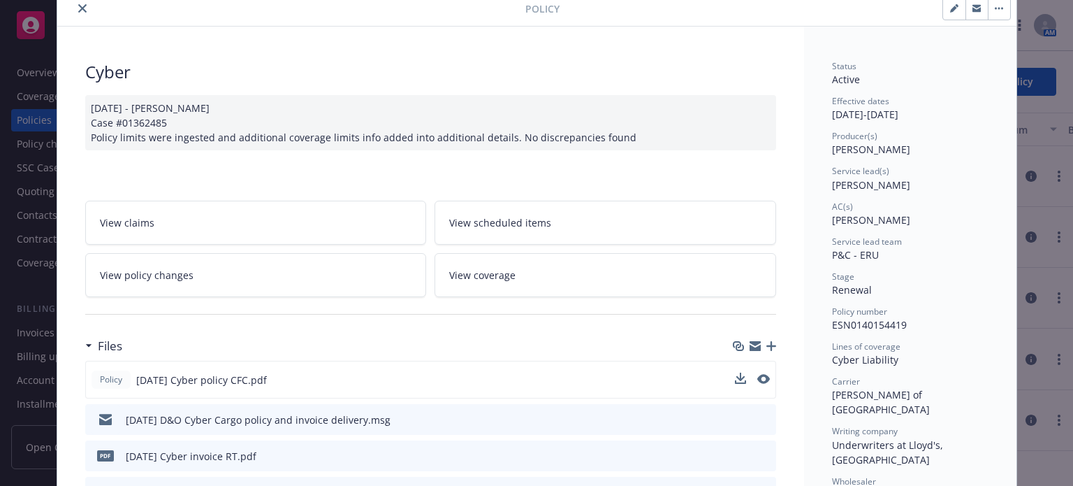
scroll to position [0, 0]
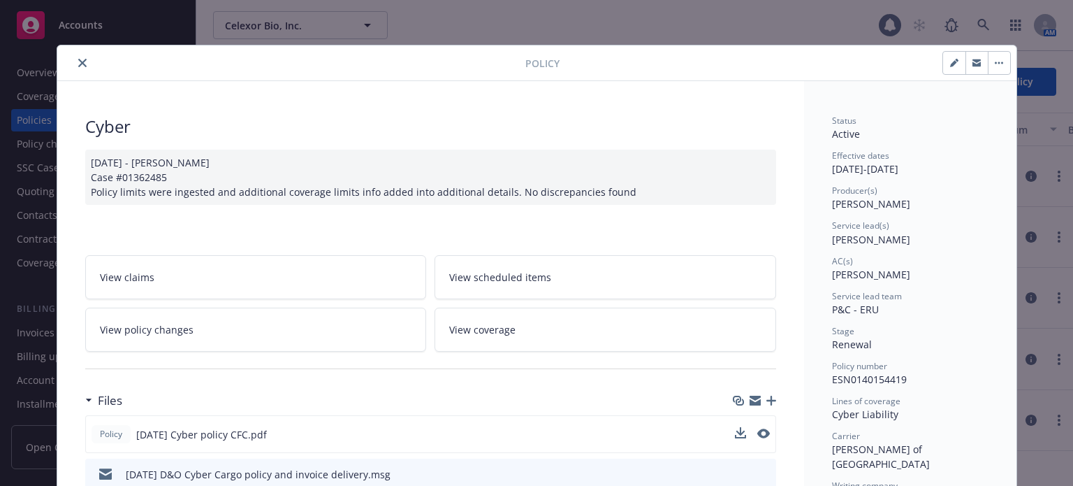
click at [84, 67] on div at bounding box center [294, 62] width 463 height 17
click at [78, 64] on icon "close" at bounding box center [82, 63] width 8 height 8
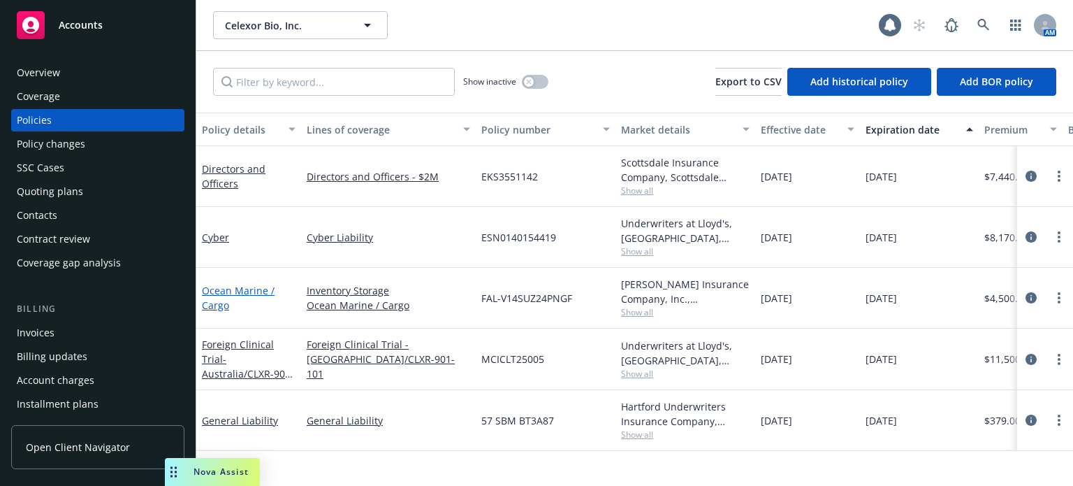
click at [221, 290] on link "Ocean Marine / Cargo" at bounding box center [238, 298] width 73 height 28
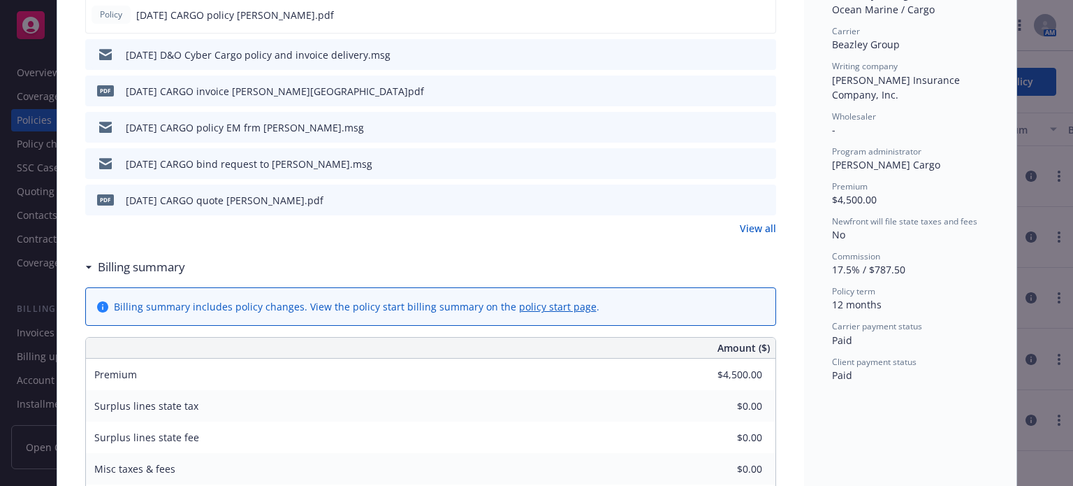
scroll to position [279, 0]
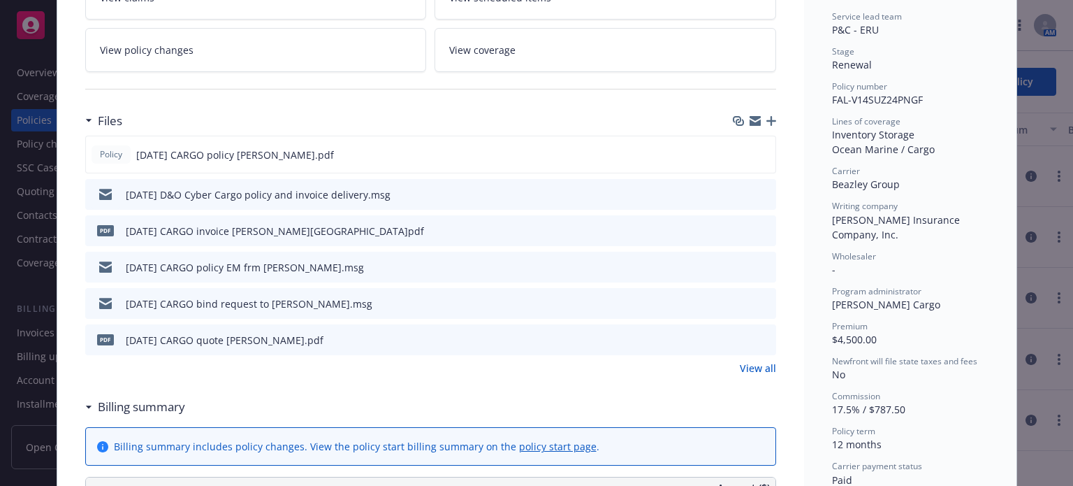
click at [757, 335] on icon "preview file" at bounding box center [763, 339] width 13 height 10
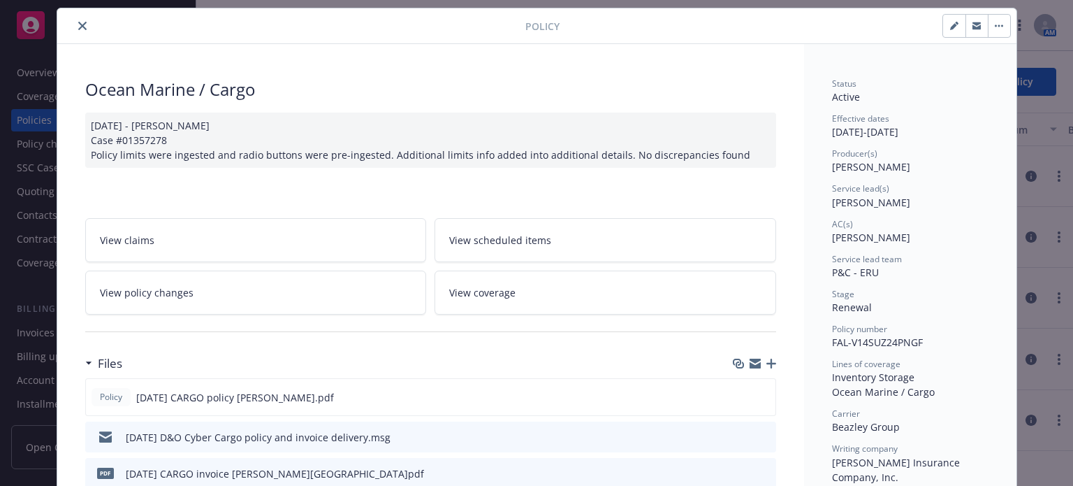
scroll to position [0, 0]
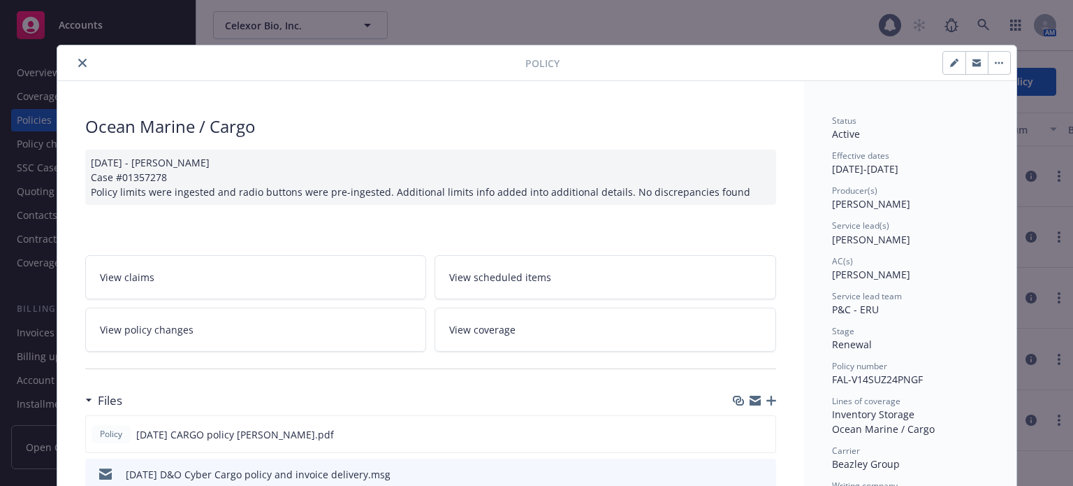
click at [75, 68] on button "close" at bounding box center [82, 62] width 17 height 17
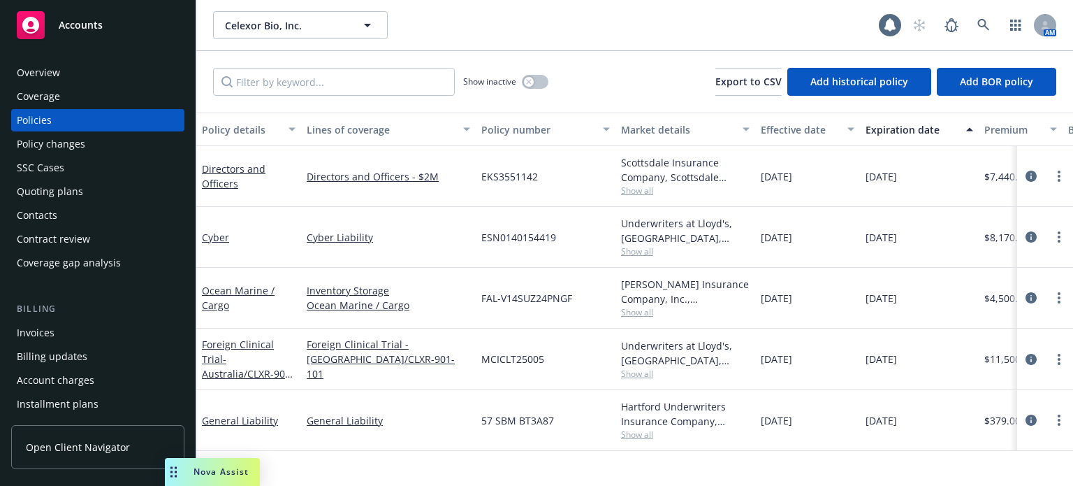
click at [88, 194] on div "Quoting plans" at bounding box center [98, 191] width 162 height 22
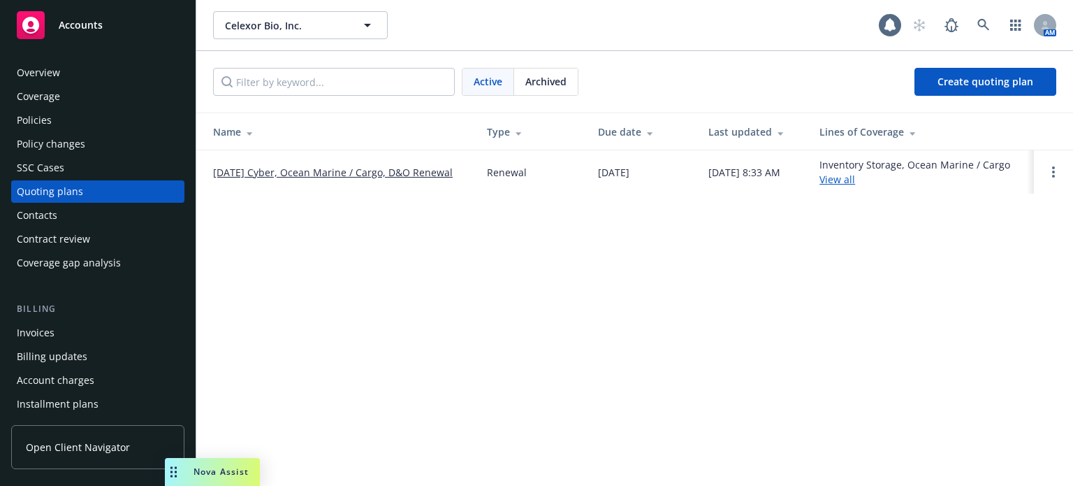
click at [232, 170] on link "11/27/25 Cyber, Ocean Marine / Cargo, D&O Renewal" at bounding box center [333, 172] width 240 height 15
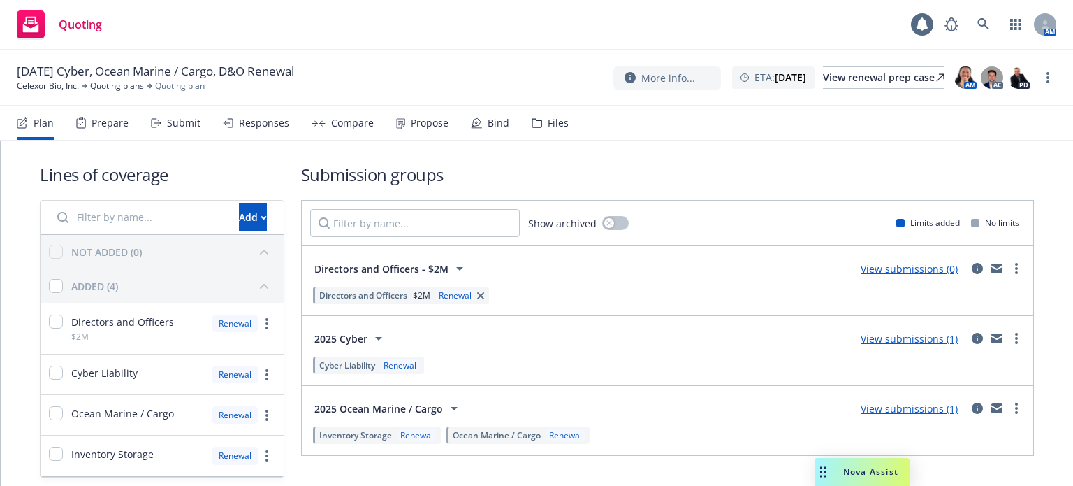
click at [548, 127] on div "Files" at bounding box center [558, 122] width 21 height 11
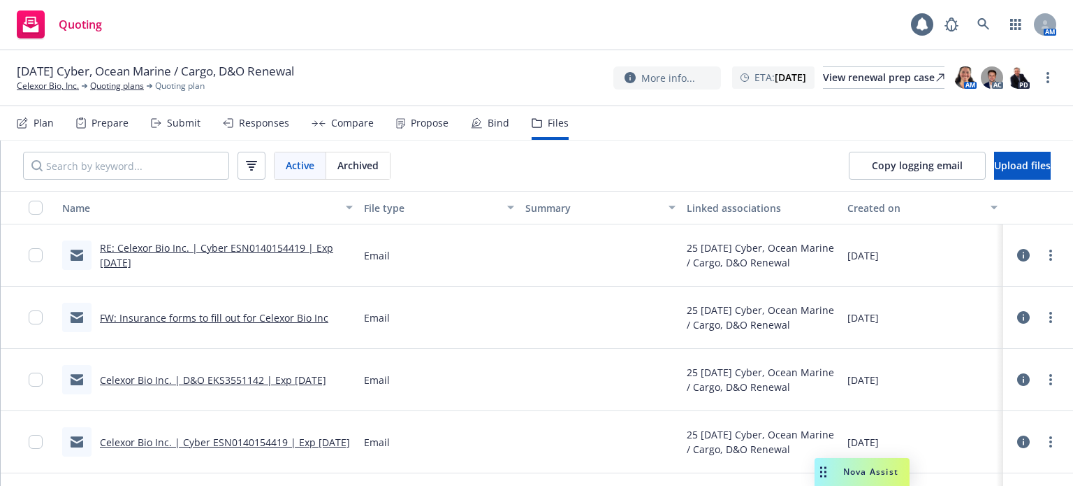
click at [265, 248] on link "RE: Celexor Bio Inc. | Cyber ESN0140154419 | Exp [DATE]" at bounding box center [216, 255] width 233 height 28
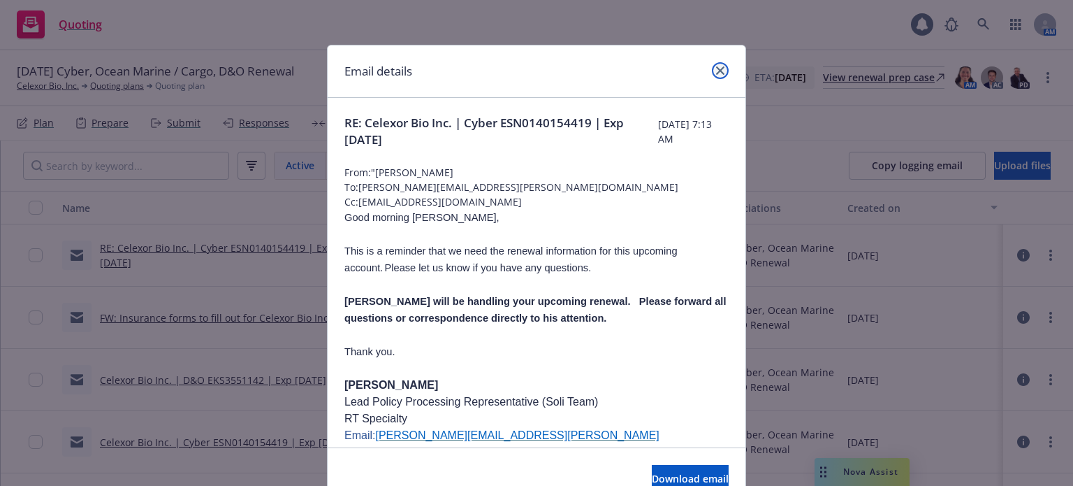
click at [716, 72] on icon "close" at bounding box center [720, 70] width 8 height 8
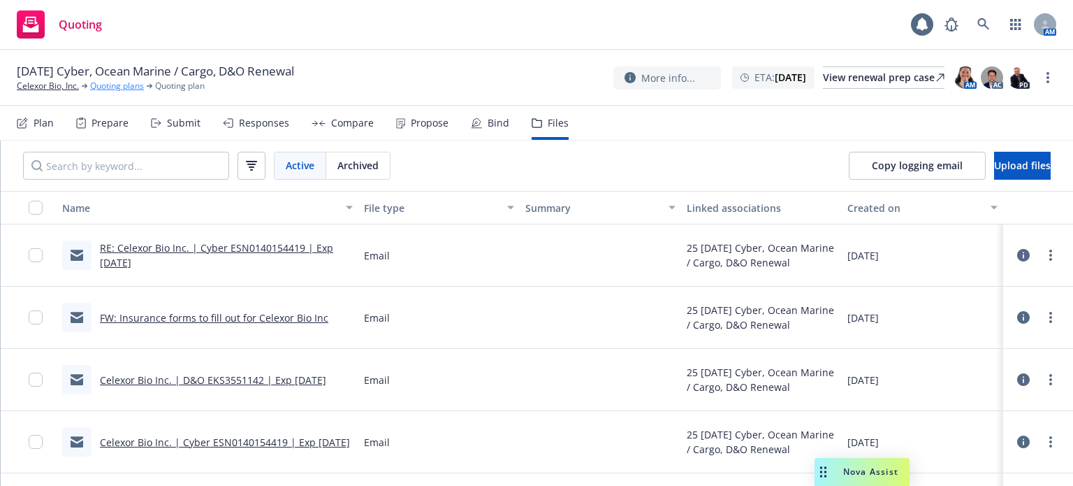
click at [126, 84] on link "Quoting plans" at bounding box center [117, 86] width 54 height 13
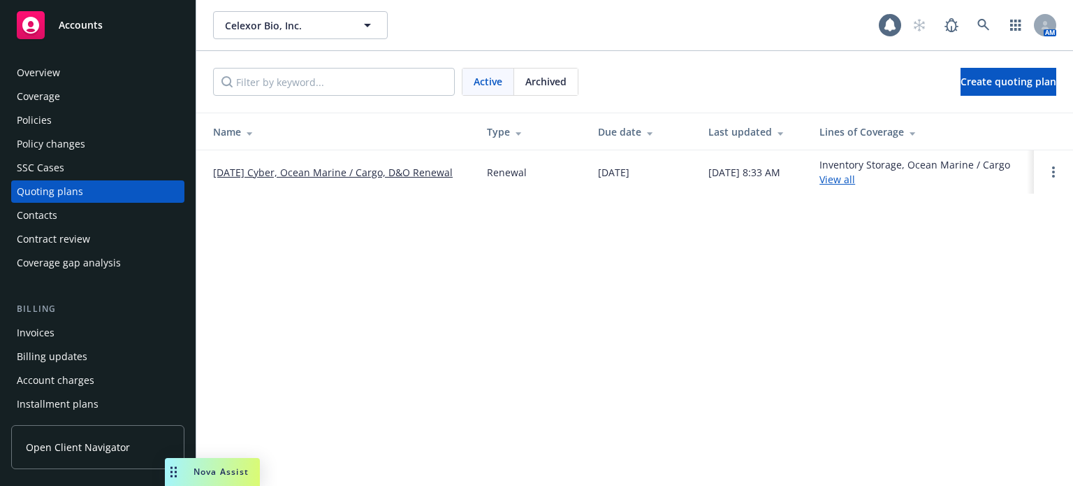
click at [82, 129] on div "Policies" at bounding box center [98, 120] width 162 height 22
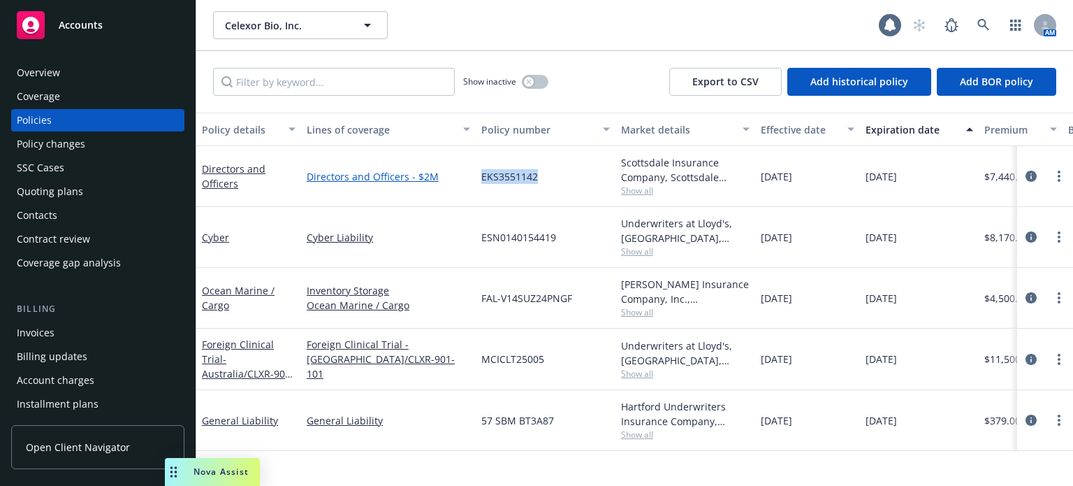
drag, startPoint x: 539, startPoint y: 180, endPoint x: 458, endPoint y: 178, distance: 80.4
click at [458, 178] on div "Directors and Officers Directors and Officers - $2M EKS3551142 Scottsdale Insur…" at bounding box center [870, 176] width 1348 height 61
copy div "EKS3551142"
click at [555, 170] on div "EKS3551142" at bounding box center [546, 176] width 140 height 61
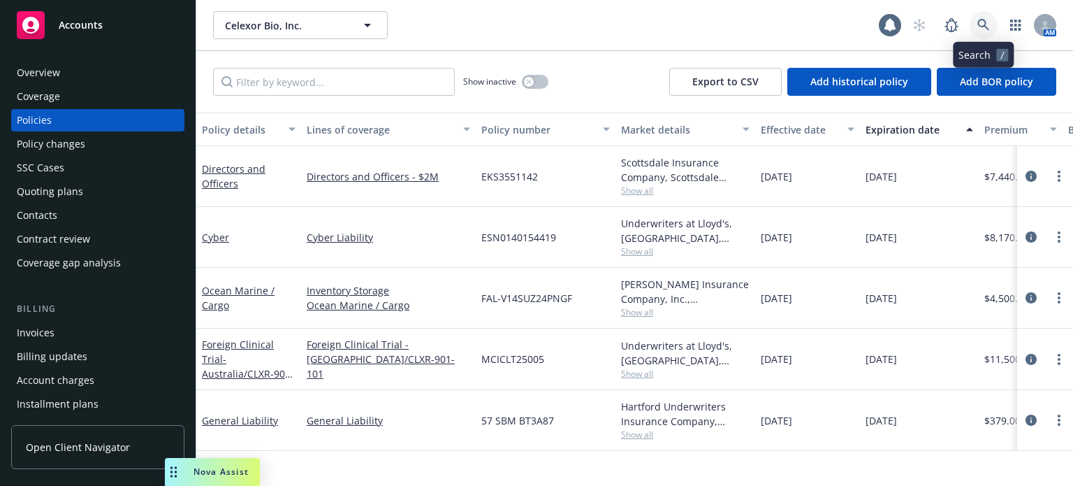
click at [984, 22] on icon at bounding box center [983, 25] width 13 height 13
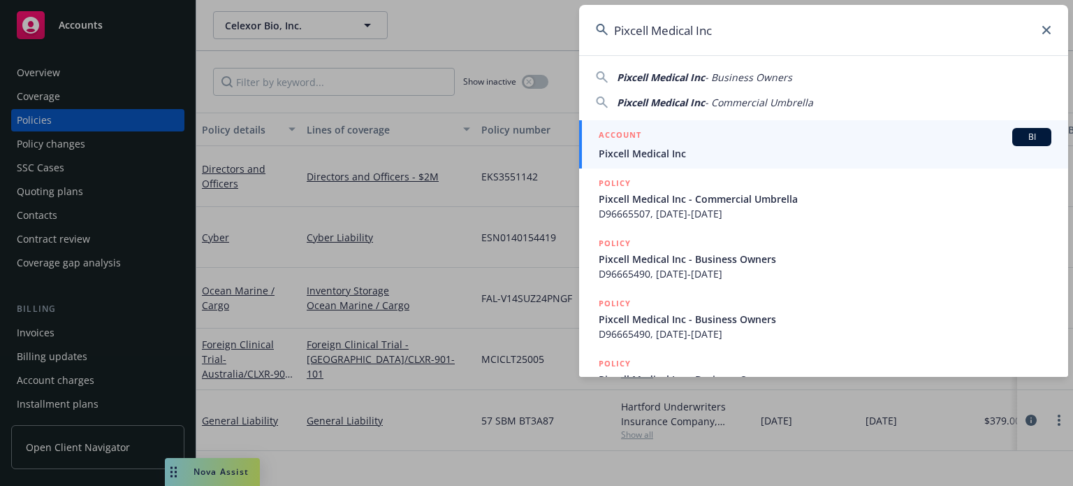
type input "Pixcell Medical Inc"
click at [714, 150] on span "Pixcell Medical Inc" at bounding box center [825, 153] width 453 height 15
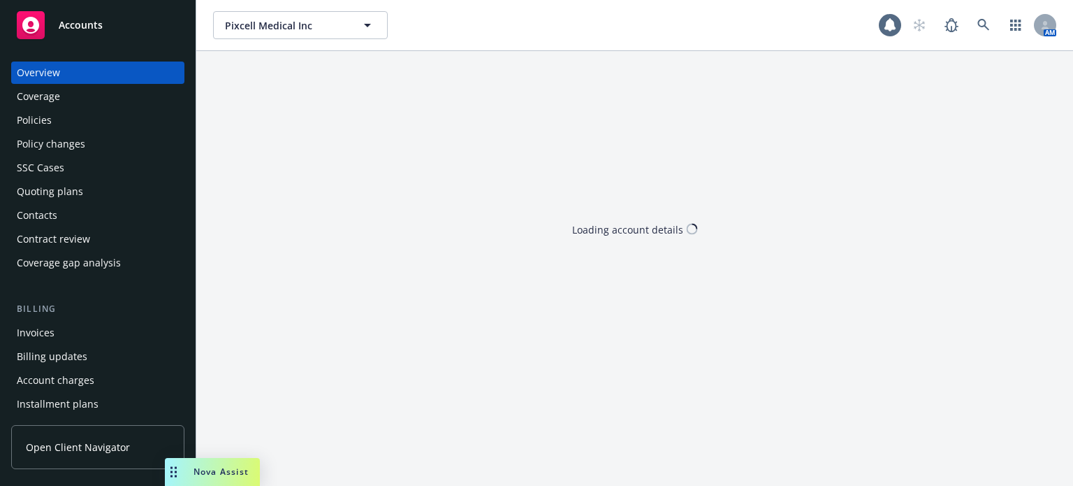
click at [87, 114] on div "Policies" at bounding box center [98, 120] width 162 height 22
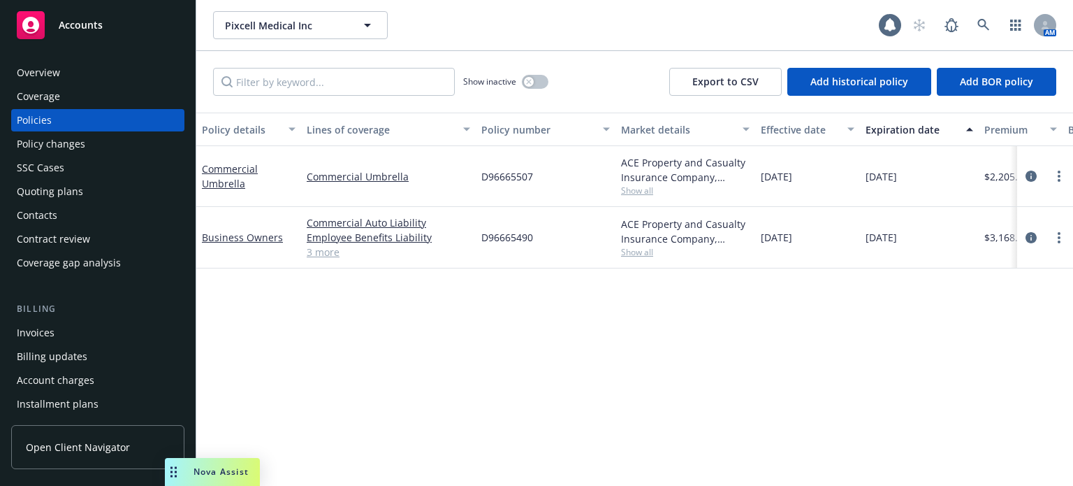
click at [150, 80] on div "Overview" at bounding box center [98, 72] width 162 height 22
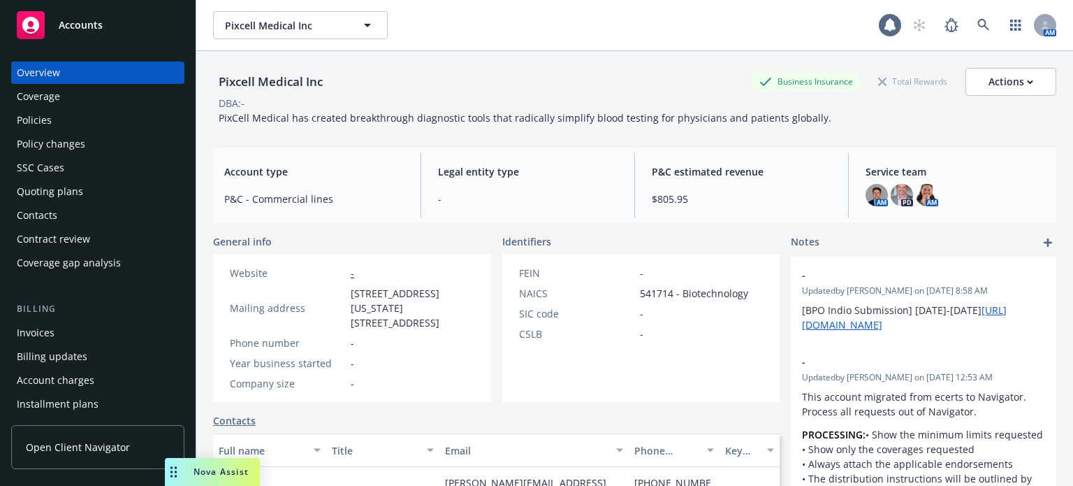
click at [68, 122] on div "Policies" at bounding box center [98, 120] width 162 height 22
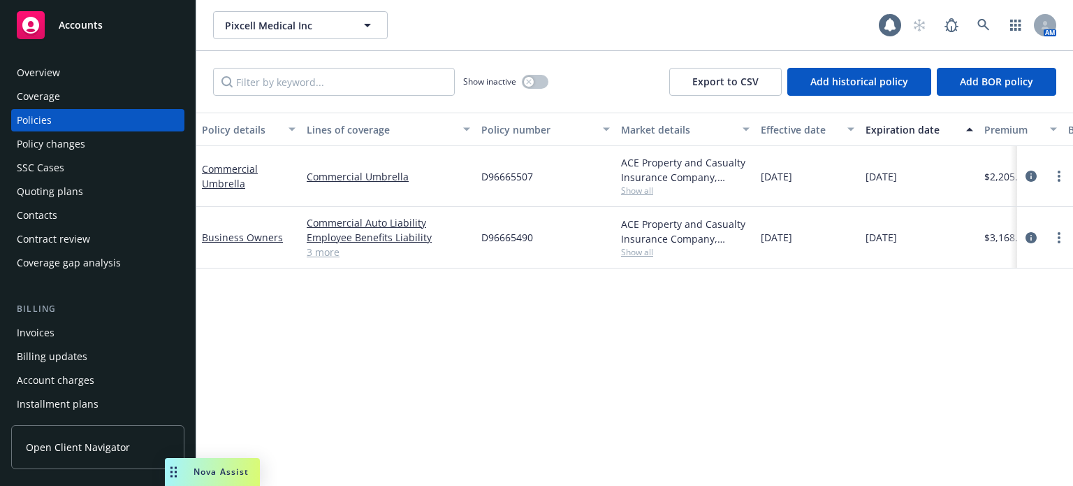
click at [316, 253] on link "3 more" at bounding box center [388, 252] width 163 height 15
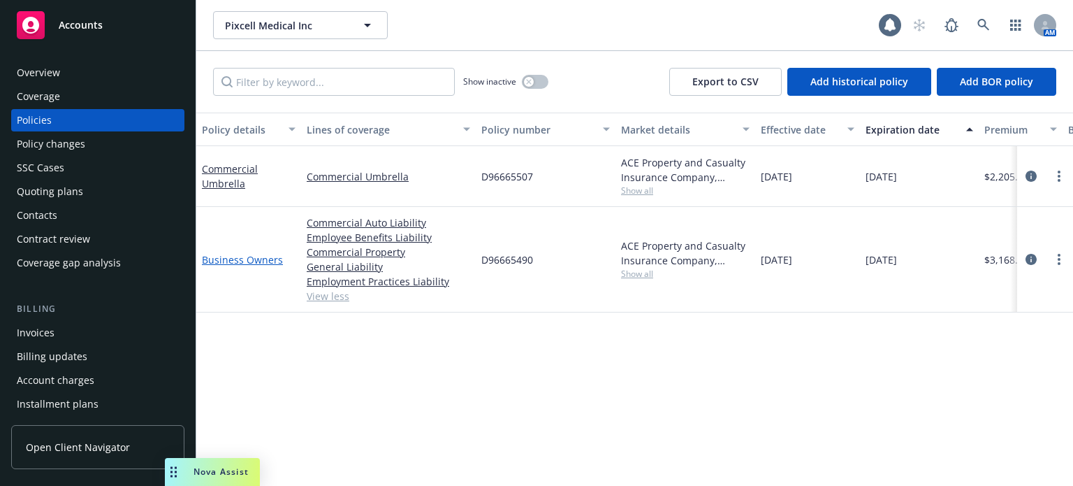
click at [252, 261] on link "Business Owners" at bounding box center [242, 259] width 81 height 13
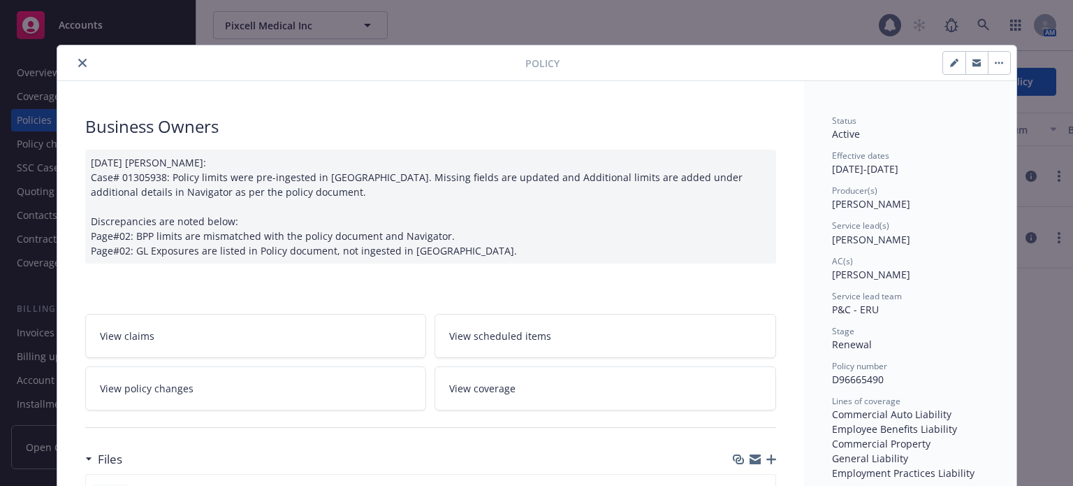
scroll to position [279, 0]
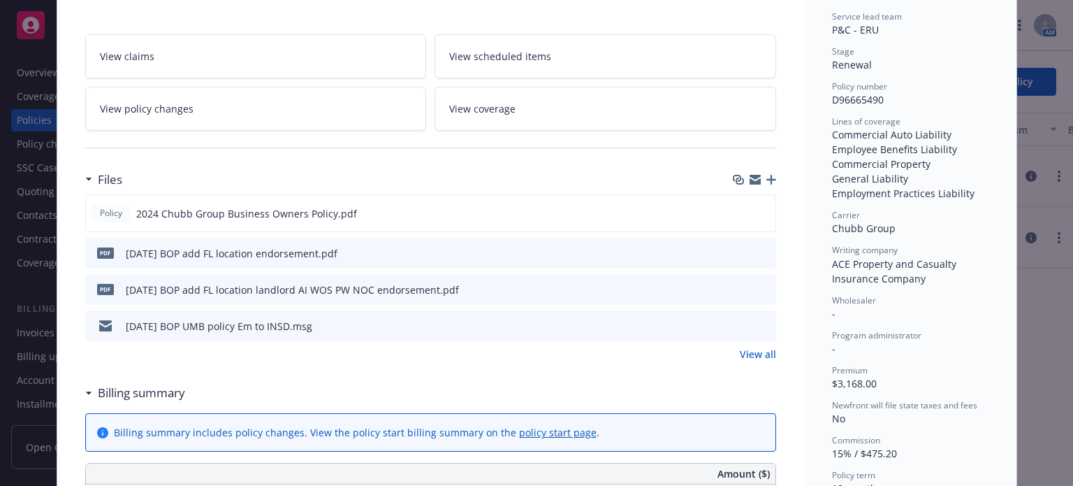
click at [758, 254] on icon "preview file" at bounding box center [763, 252] width 13 height 10
click at [761, 210] on icon "preview file" at bounding box center [762, 213] width 13 height 10
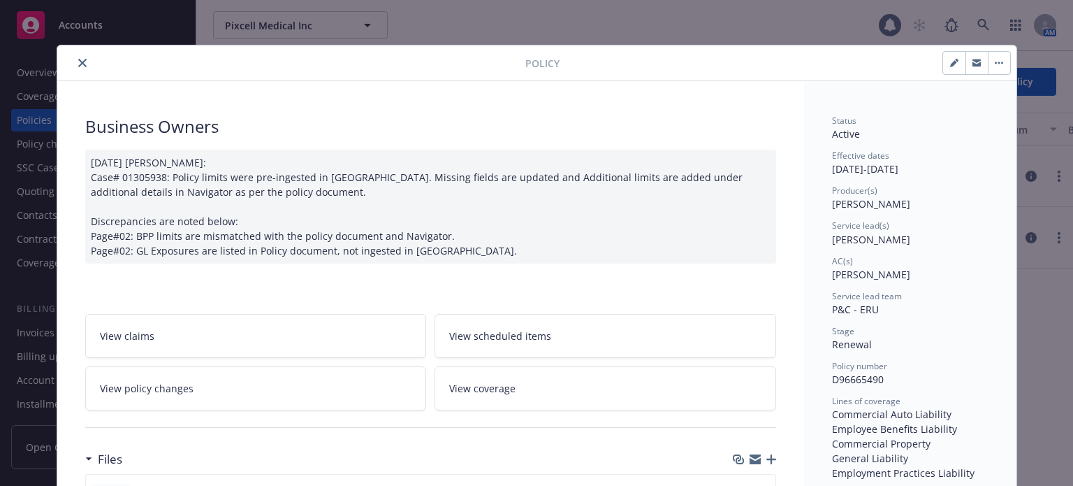
click at [78, 66] on icon "close" at bounding box center [82, 63] width 8 height 8
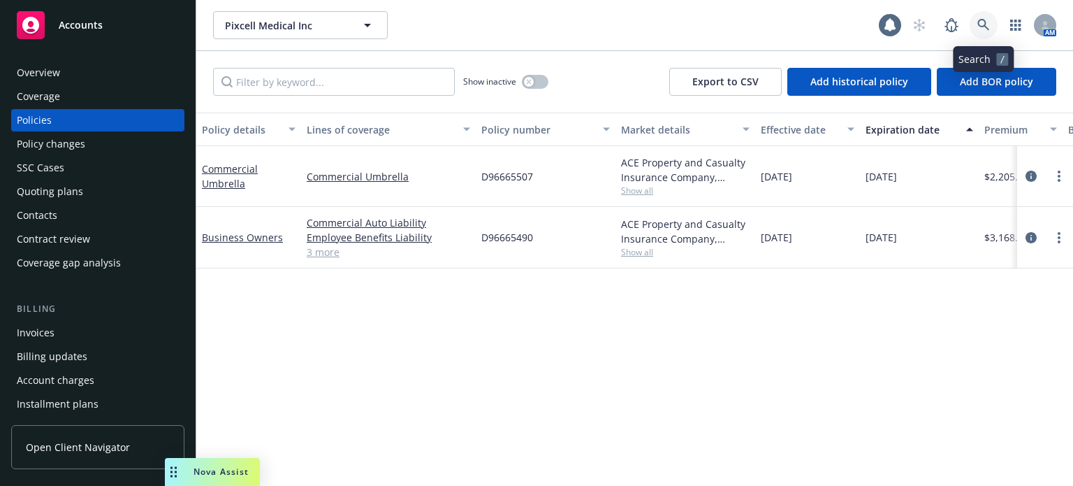
click at [981, 27] on icon at bounding box center [983, 25] width 12 height 12
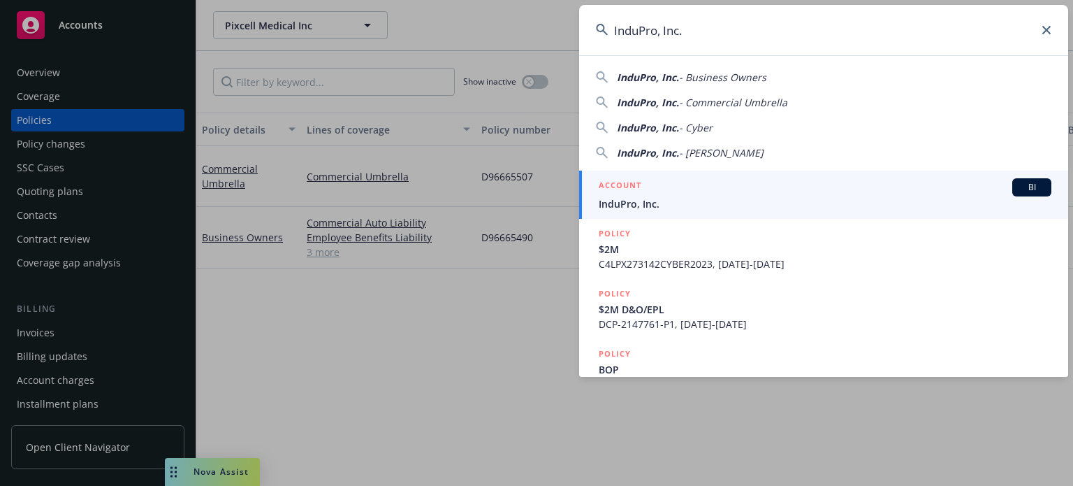
type input "InduPro, Inc."
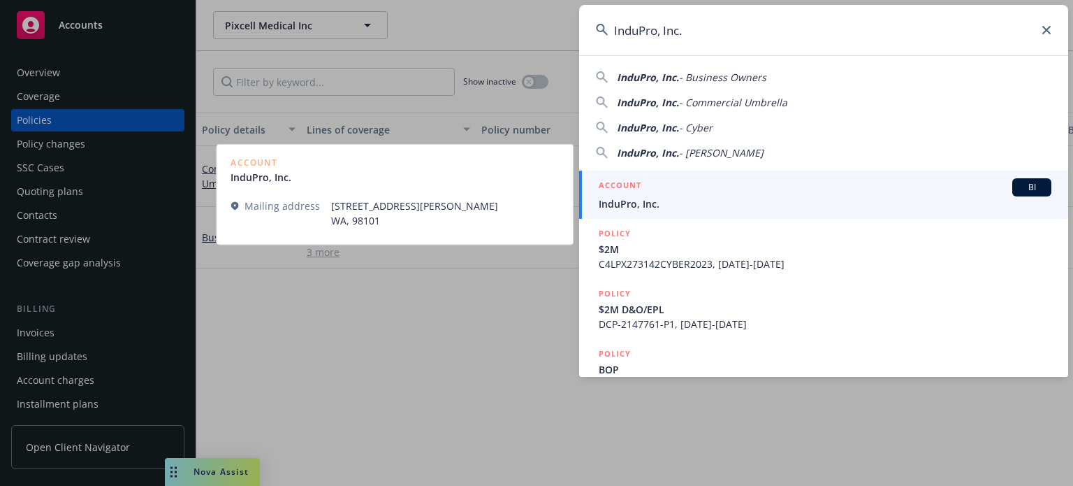
click at [643, 192] on div "ACCOUNT BI" at bounding box center [825, 187] width 453 height 18
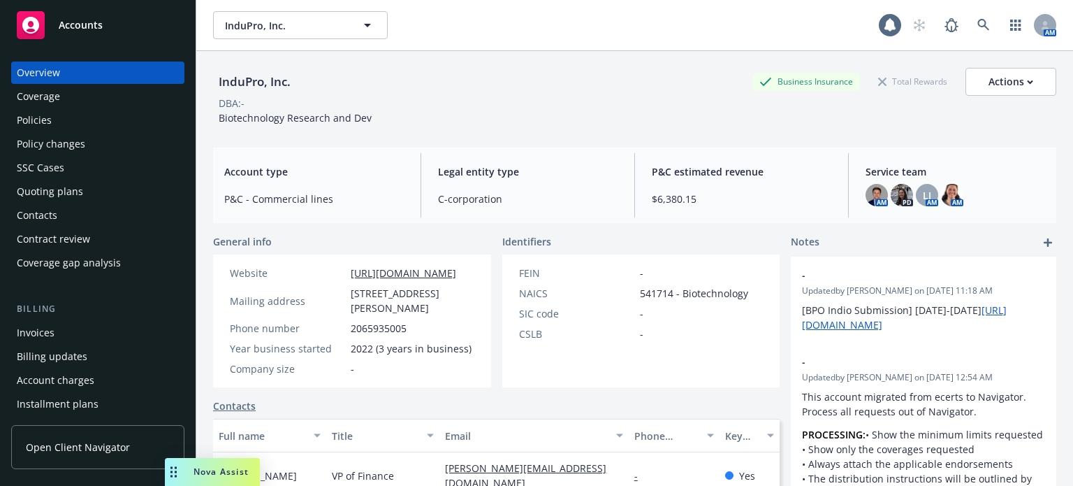
click at [117, 124] on div "Policies" at bounding box center [98, 120] width 162 height 22
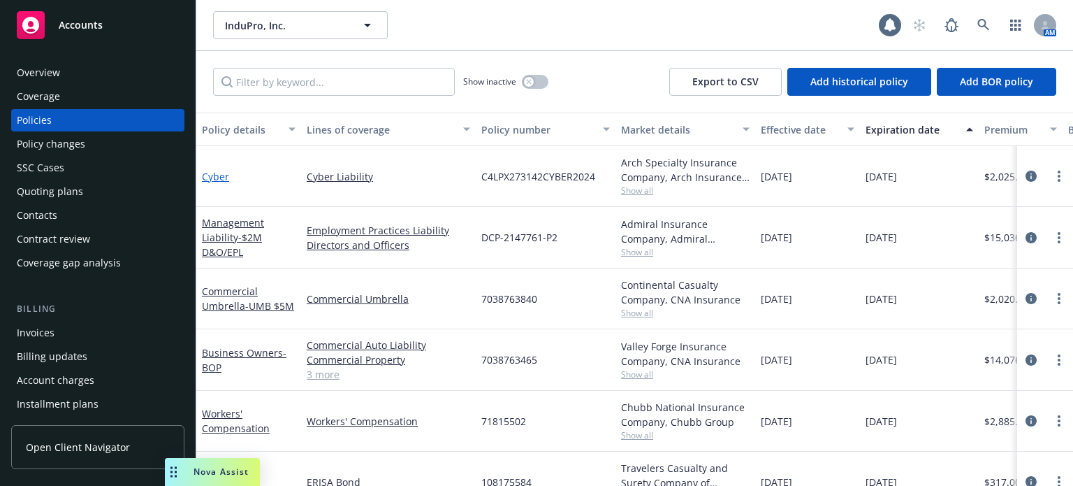
click at [210, 175] on link "Cyber" at bounding box center [215, 176] width 27 height 13
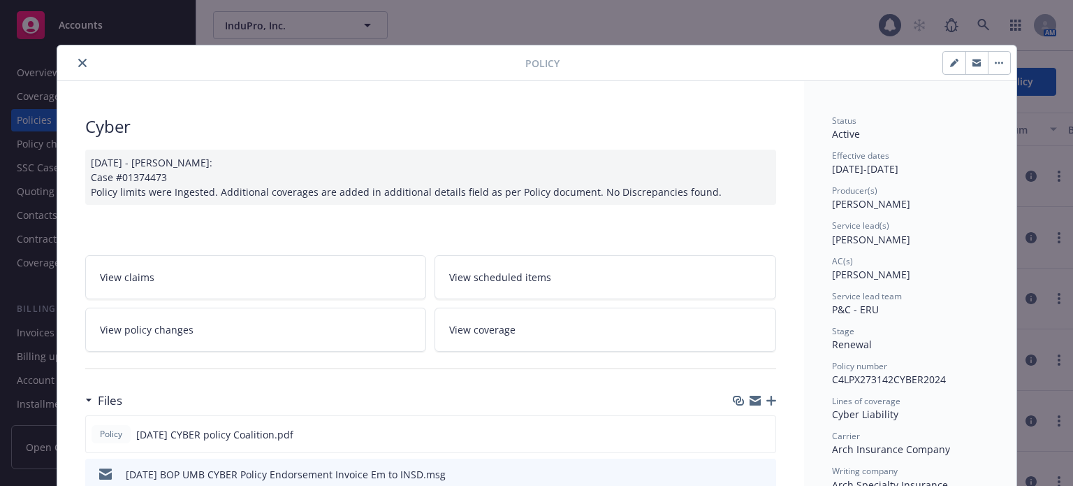
click at [82, 55] on div at bounding box center [294, 62] width 463 height 17
click at [78, 61] on icon "close" at bounding box center [82, 63] width 8 height 8
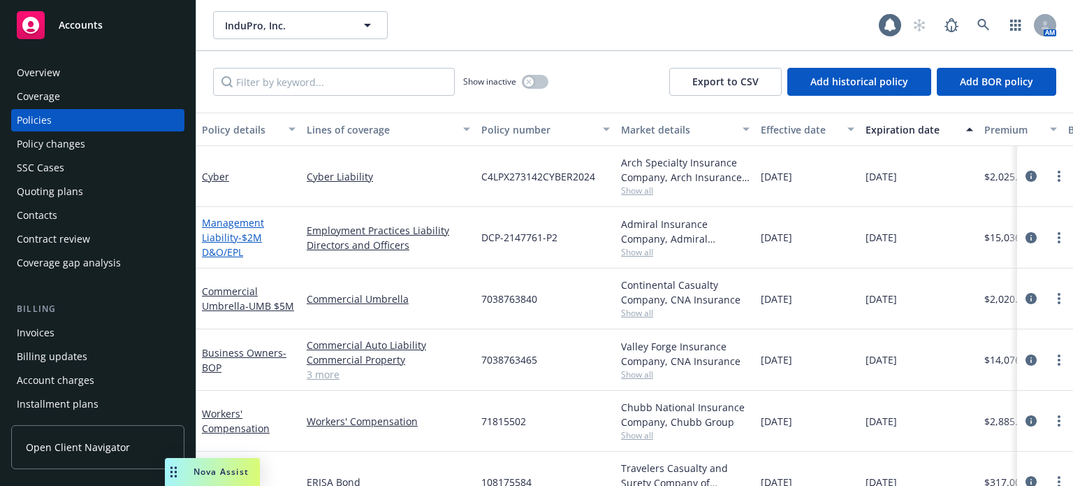
click at [245, 225] on link "Management Liability - $2M D&O/EPL" at bounding box center [233, 237] width 62 height 43
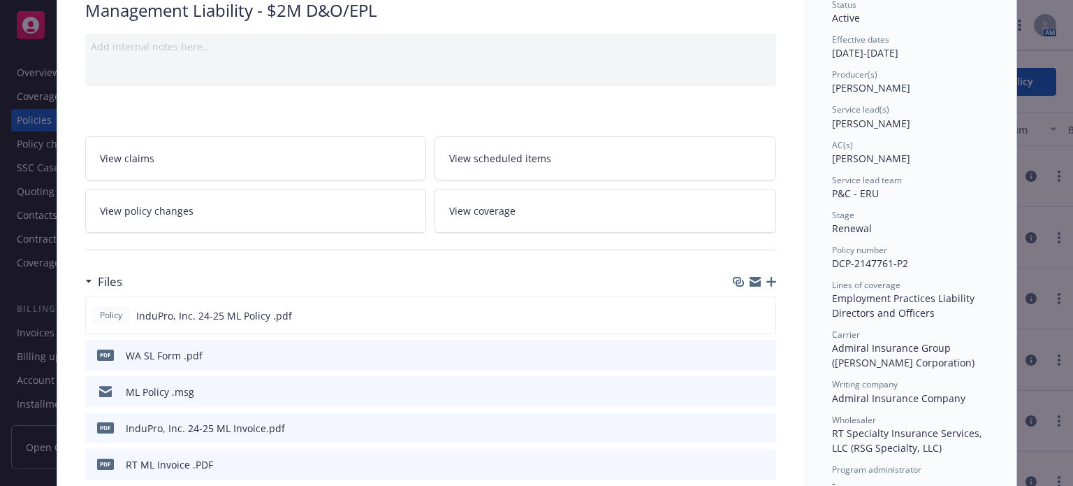
scroll to position [140, 0]
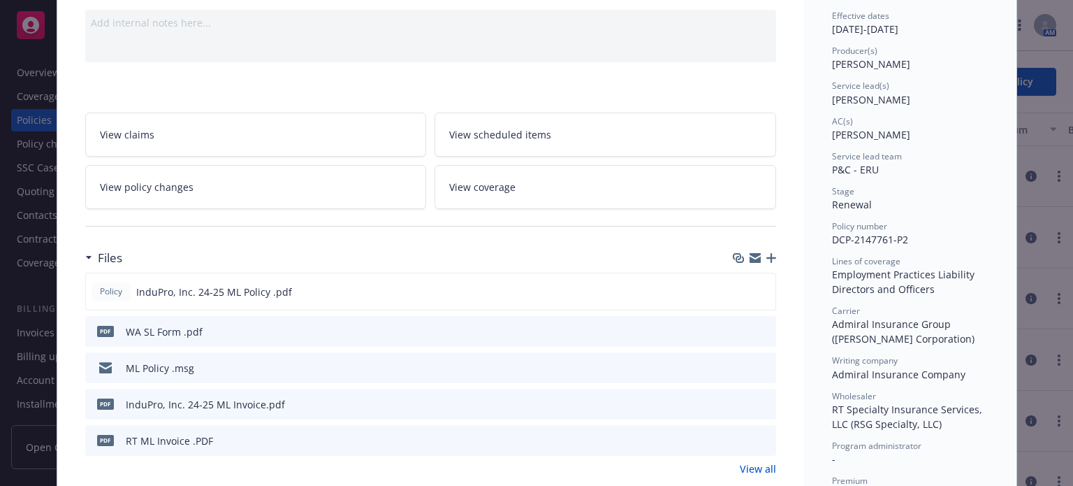
click at [760, 329] on icon "preview file" at bounding box center [763, 331] width 13 height 10
click at [760, 365] on icon "preview file" at bounding box center [763, 367] width 13 height 10
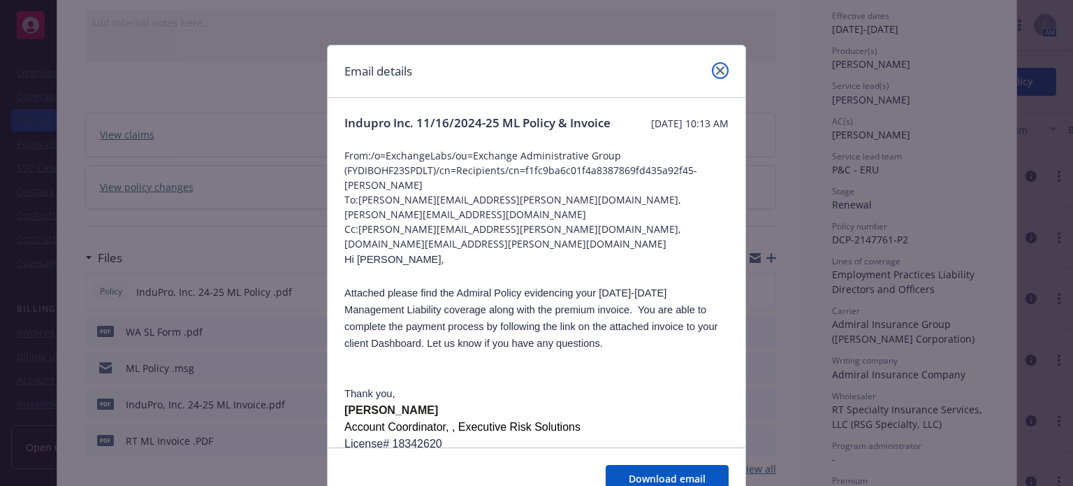
click at [716, 72] on icon "close" at bounding box center [720, 70] width 8 height 8
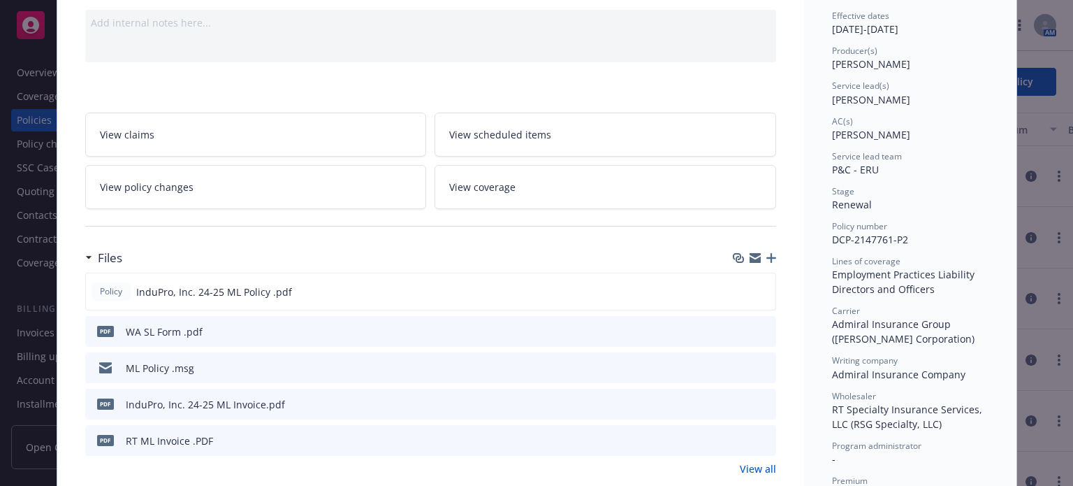
scroll to position [279, 0]
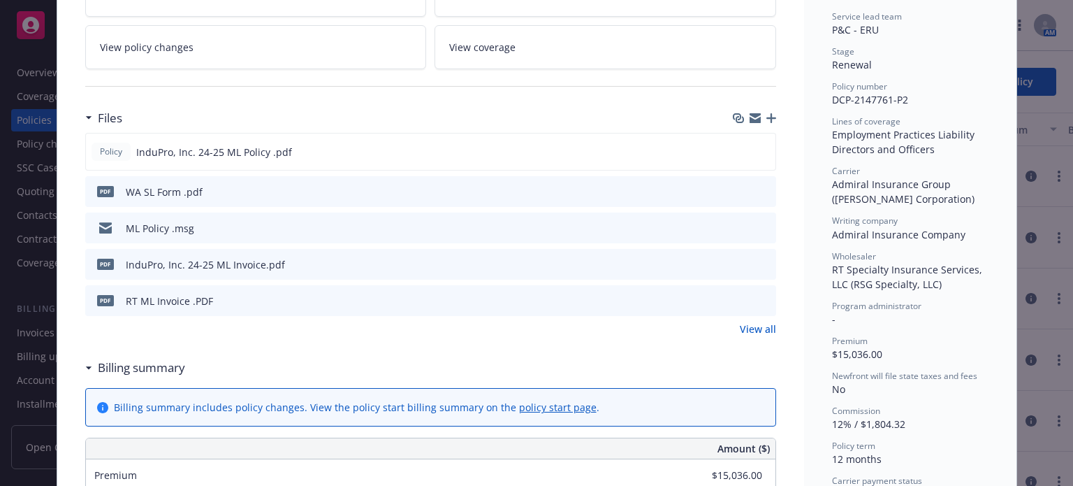
click at [752, 331] on link "View all" at bounding box center [758, 328] width 36 height 15
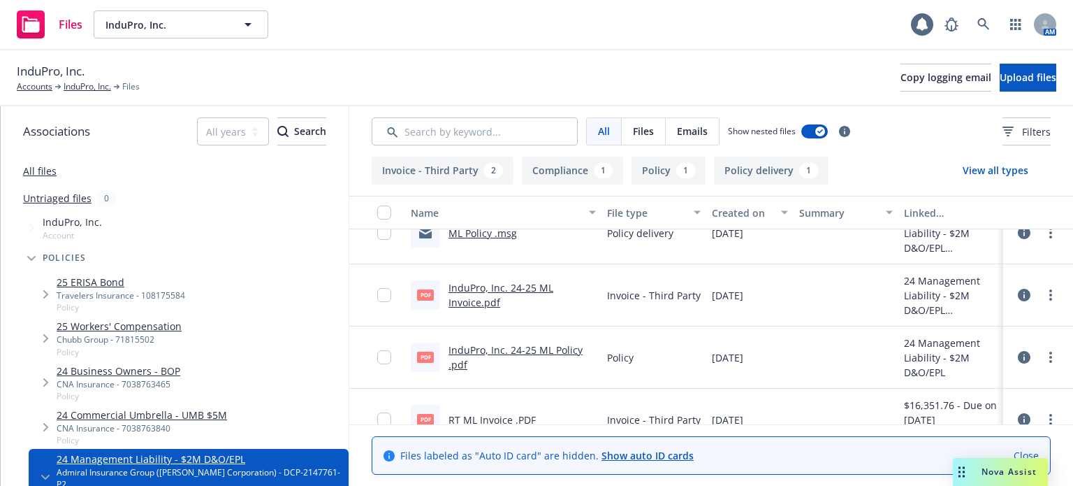
scroll to position [115, 0]
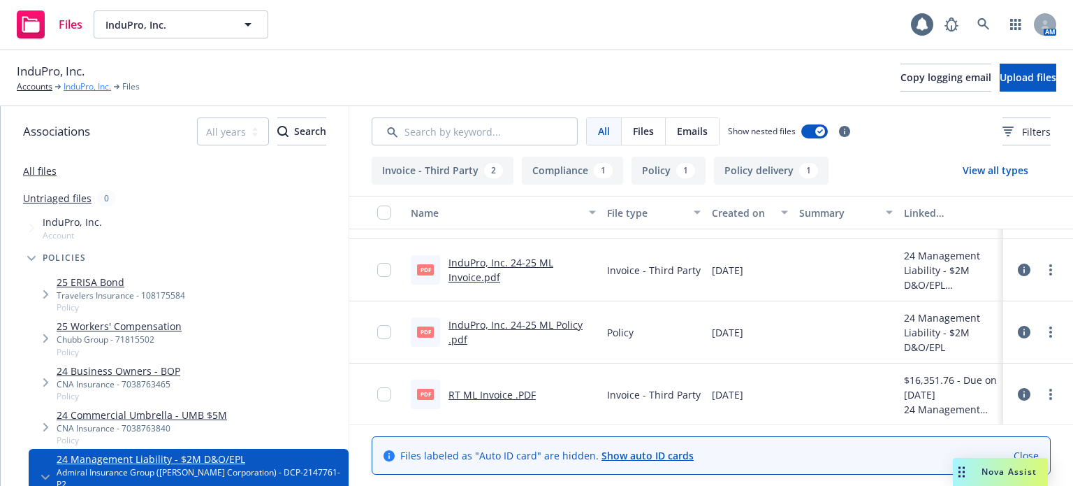
click at [103, 92] on link "InduPro, Inc." at bounding box center [88, 86] width 48 height 13
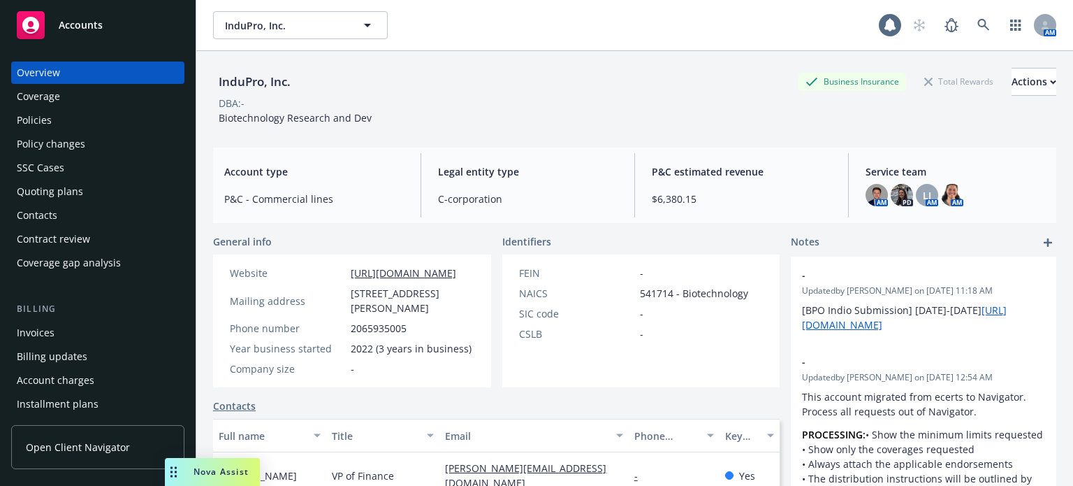
click at [101, 181] on div "Quoting plans" at bounding box center [98, 191] width 162 height 22
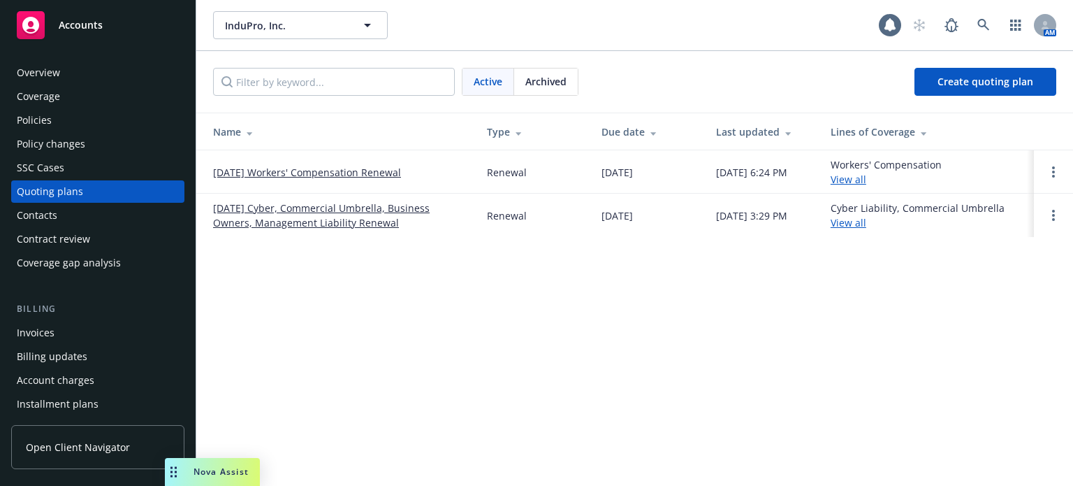
click at [554, 79] on span "Archived" at bounding box center [545, 81] width 41 height 15
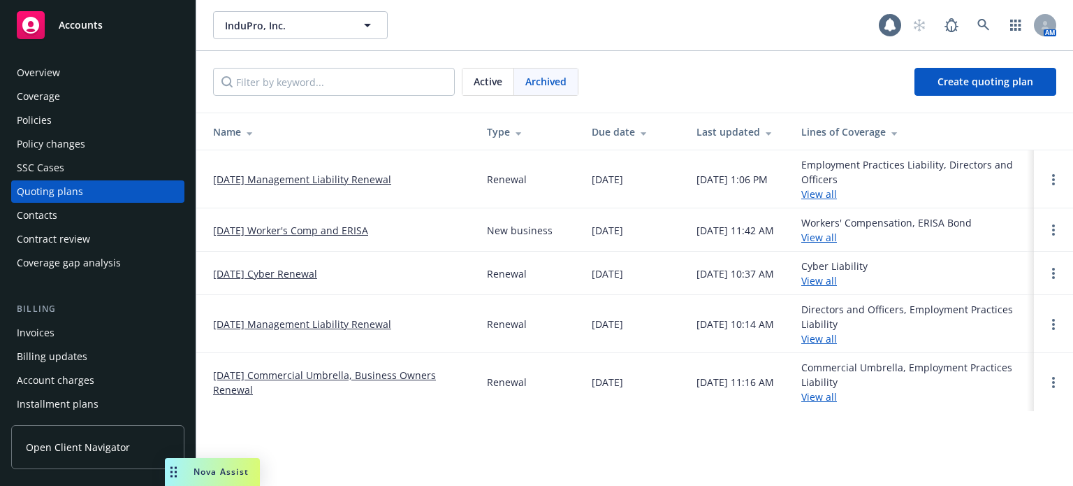
click at [507, 83] on div "Active" at bounding box center [489, 81] width 52 height 27
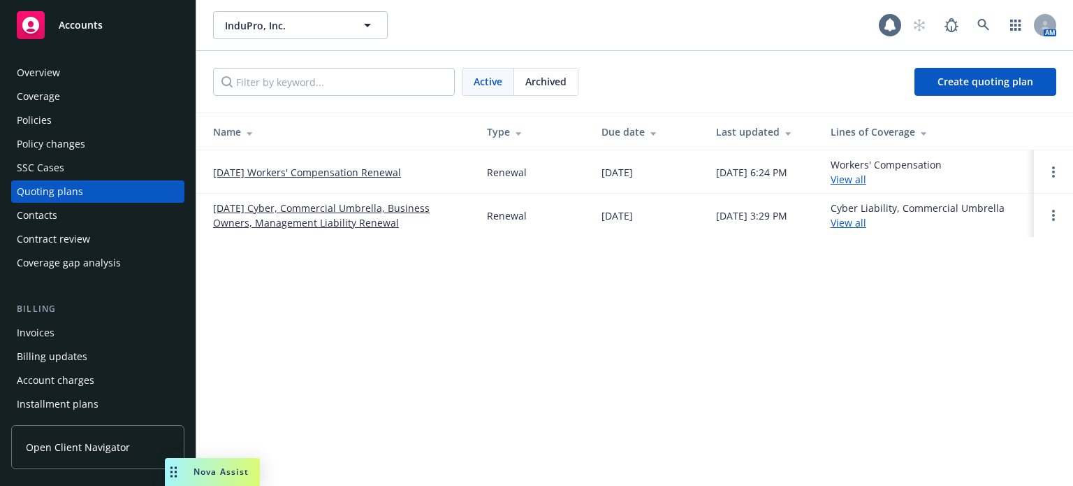
click at [553, 76] on span "Archived" at bounding box center [545, 81] width 41 height 15
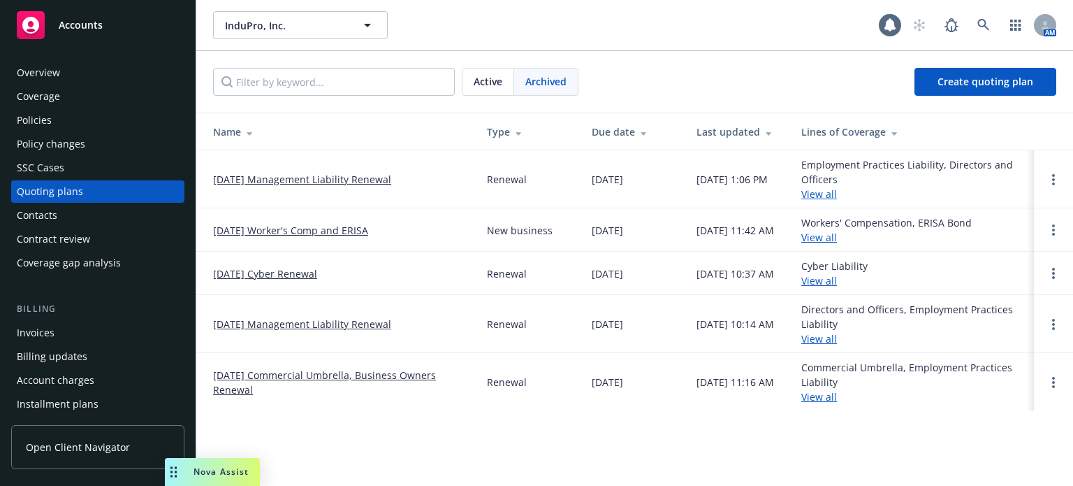
click at [380, 181] on link "11/16/25 Management Liability Renewal" at bounding box center [302, 179] width 178 height 15
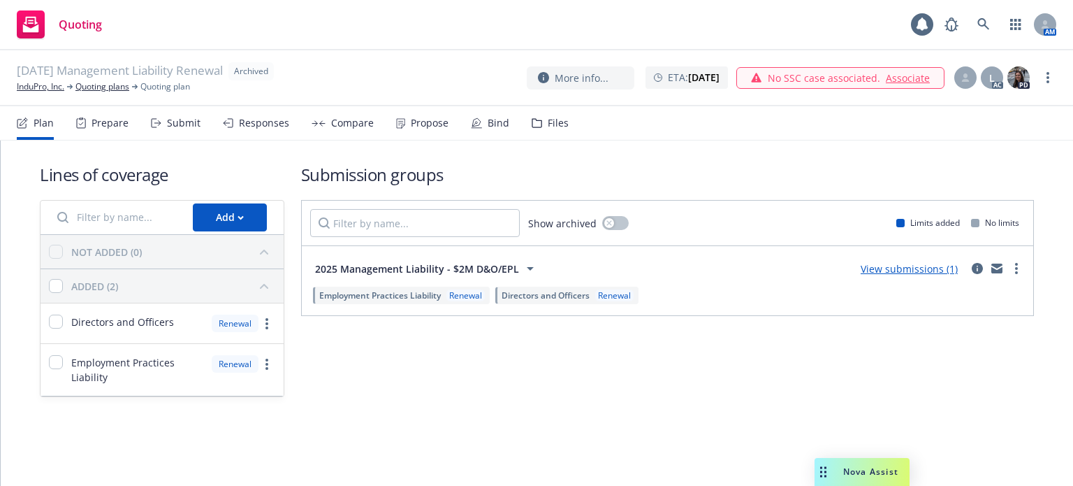
click at [558, 131] on div "Files" at bounding box center [550, 123] width 37 height 34
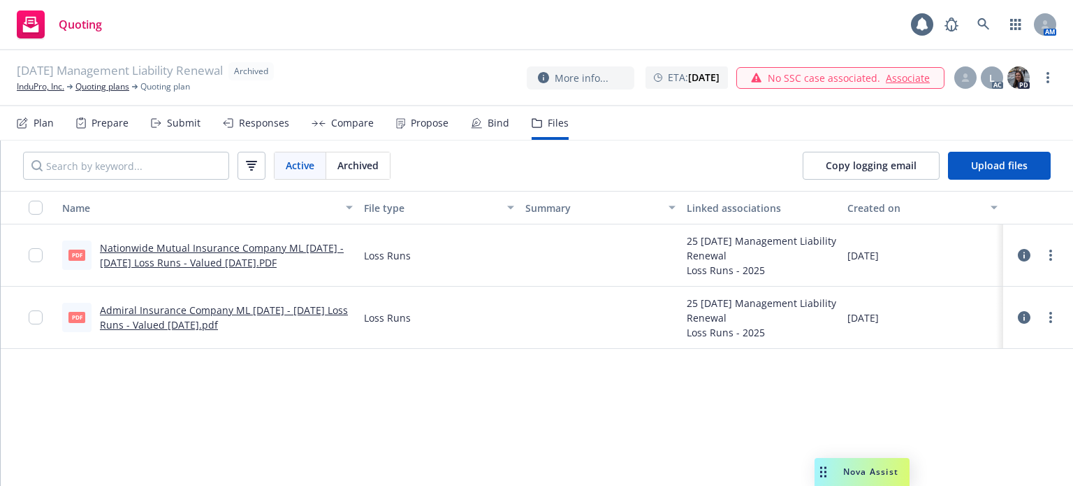
click at [491, 126] on div "Bind" at bounding box center [499, 122] width 22 height 11
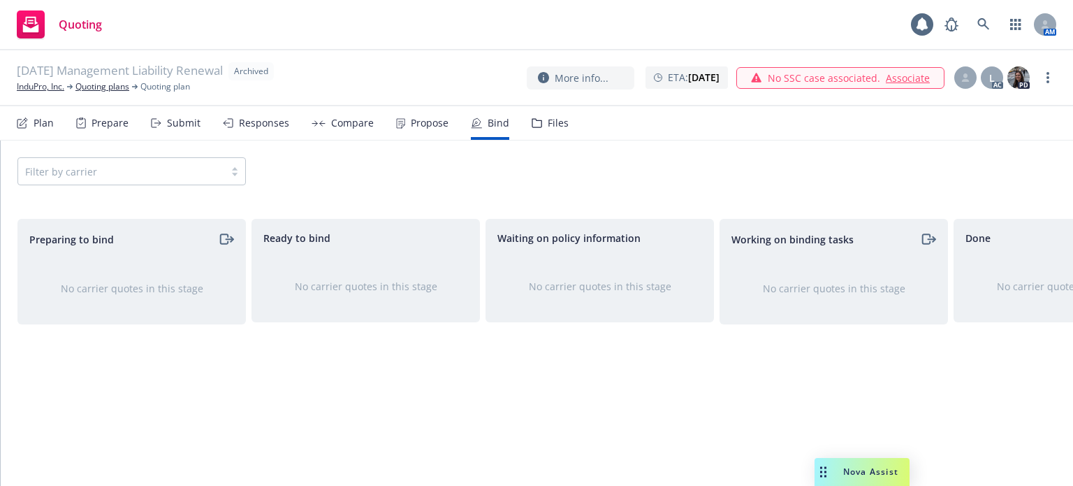
click at [433, 133] on div "Propose" at bounding box center [422, 123] width 52 height 34
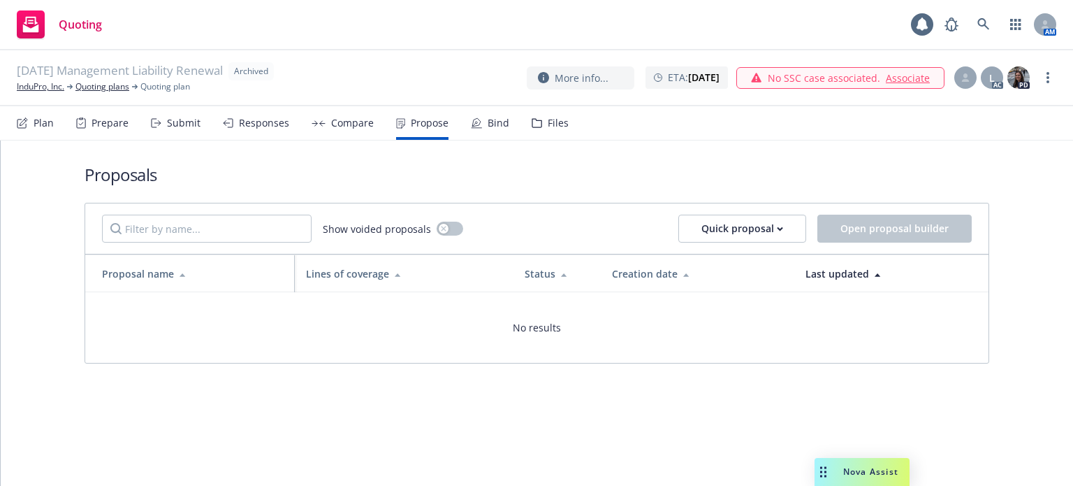
click at [347, 132] on div "Compare" at bounding box center [343, 123] width 62 height 34
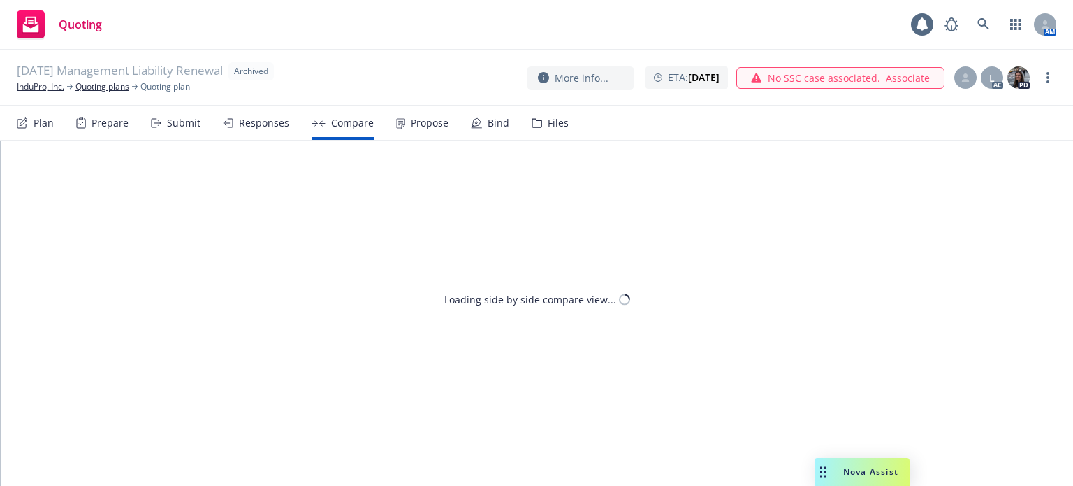
click at [260, 130] on div "Responses" at bounding box center [256, 123] width 66 height 34
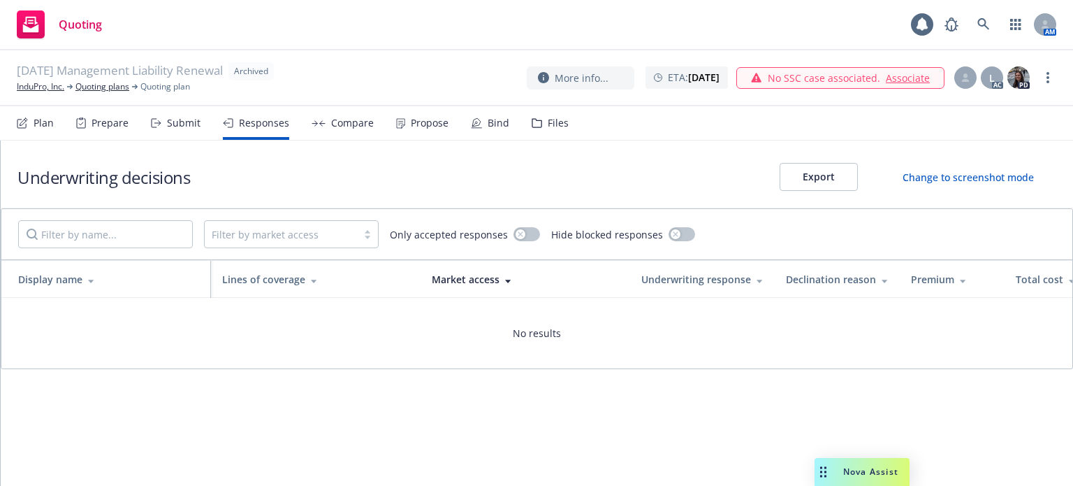
click at [167, 134] on div "Submit" at bounding box center [176, 123] width 50 height 34
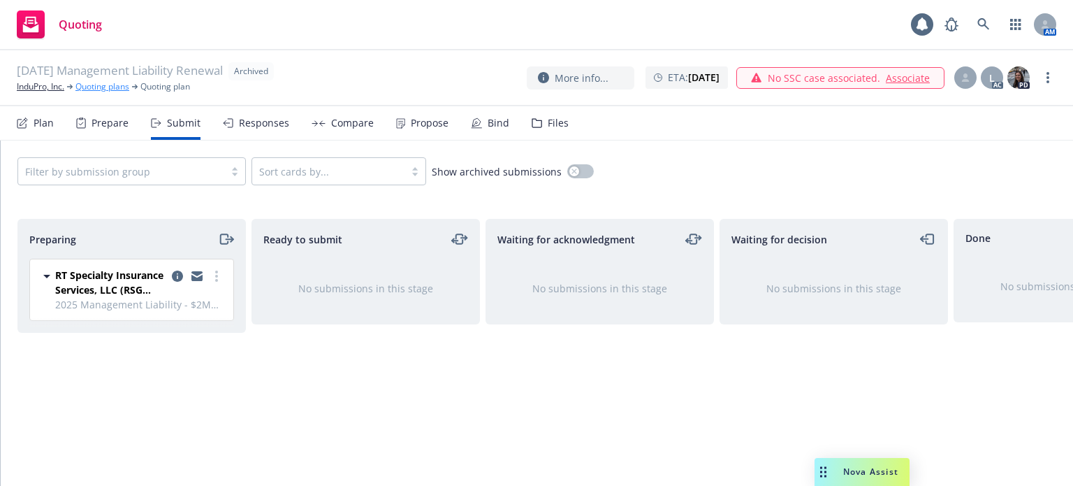
click at [96, 92] on link "Quoting plans" at bounding box center [102, 86] width 54 height 13
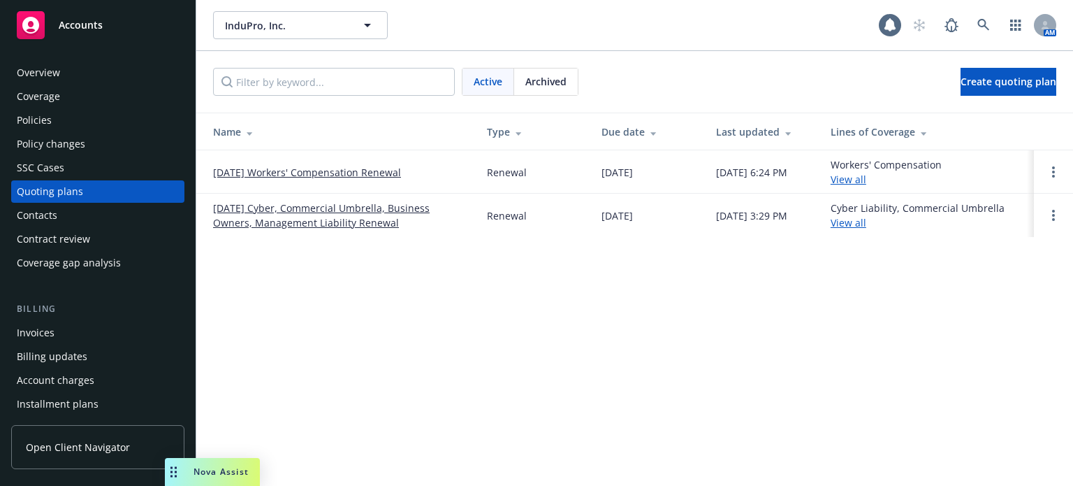
click at [257, 228] on link "[DATE] Cyber, Commercial Umbrella, Business Owners, Management Liability Renewal" at bounding box center [339, 215] width 252 height 29
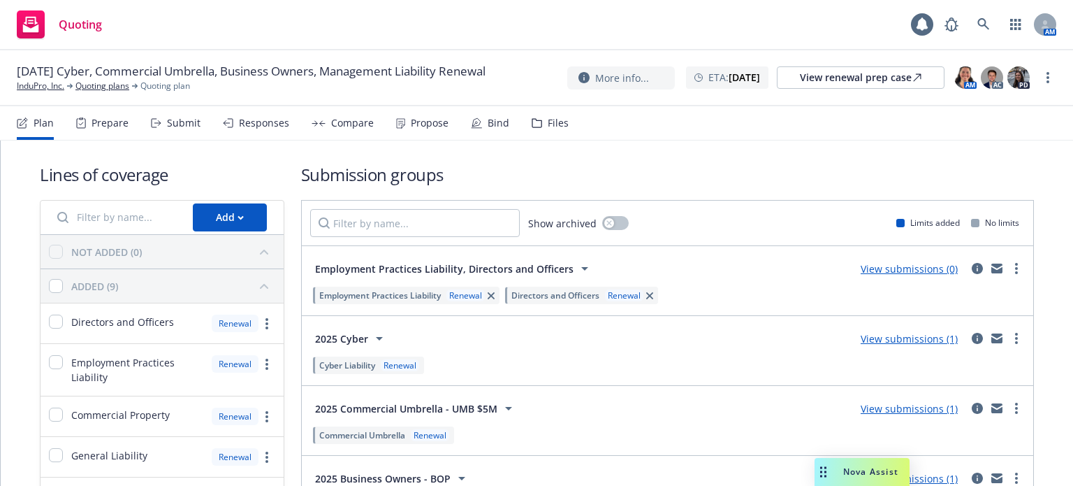
click at [555, 112] on div "Files" at bounding box center [550, 123] width 37 height 34
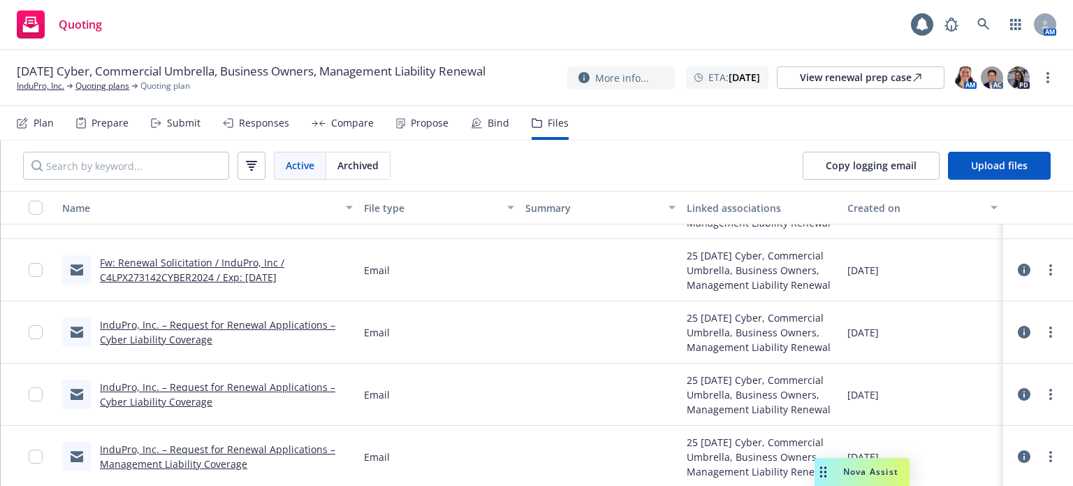
scroll to position [295, 0]
click at [183, 443] on link "InduPro, Inc. – Request for Renewal Applications – Management Liability Coverage" at bounding box center [217, 456] width 235 height 28
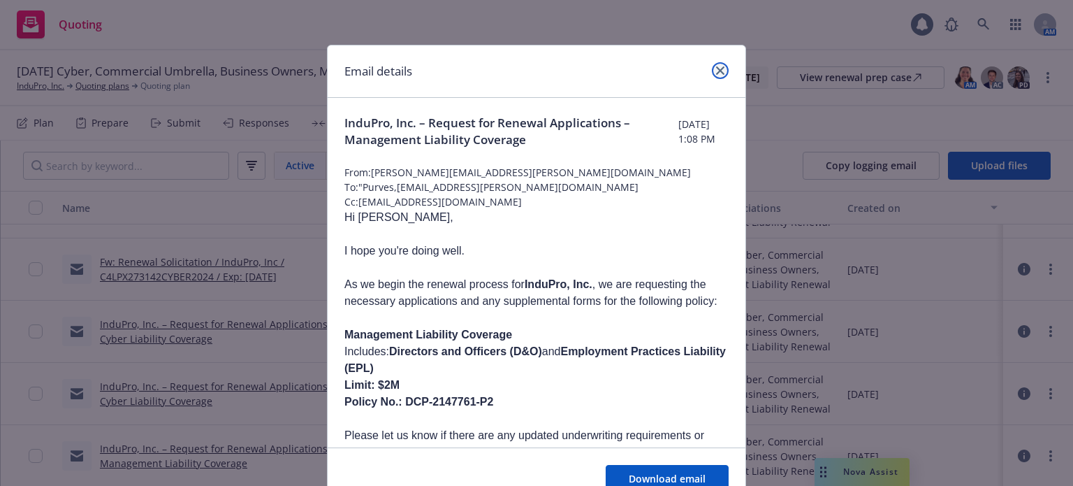
click at [718, 72] on icon "close" at bounding box center [720, 70] width 8 height 8
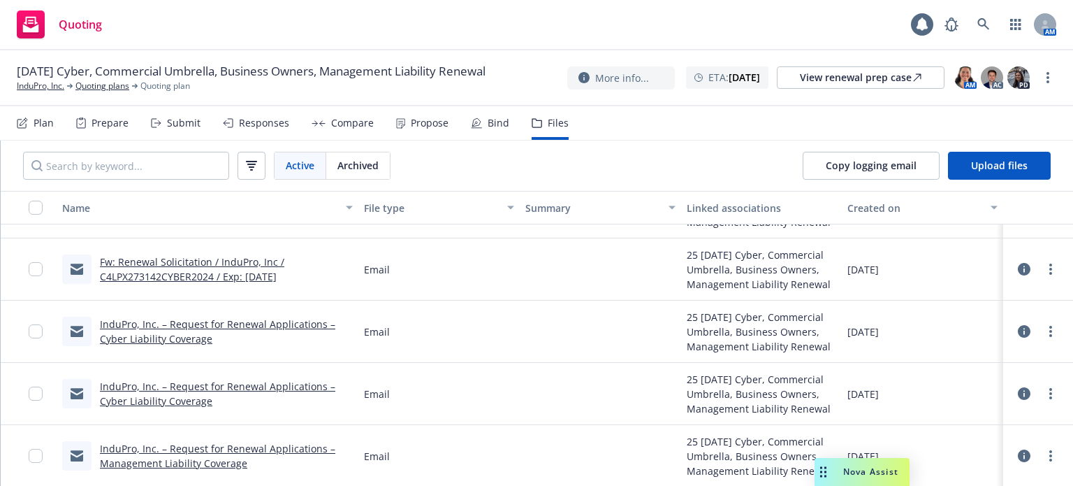
click at [277, 382] on link "InduPro, Inc. – Request for Renewal Applications – Cyber Liability Coverage" at bounding box center [217, 393] width 235 height 28
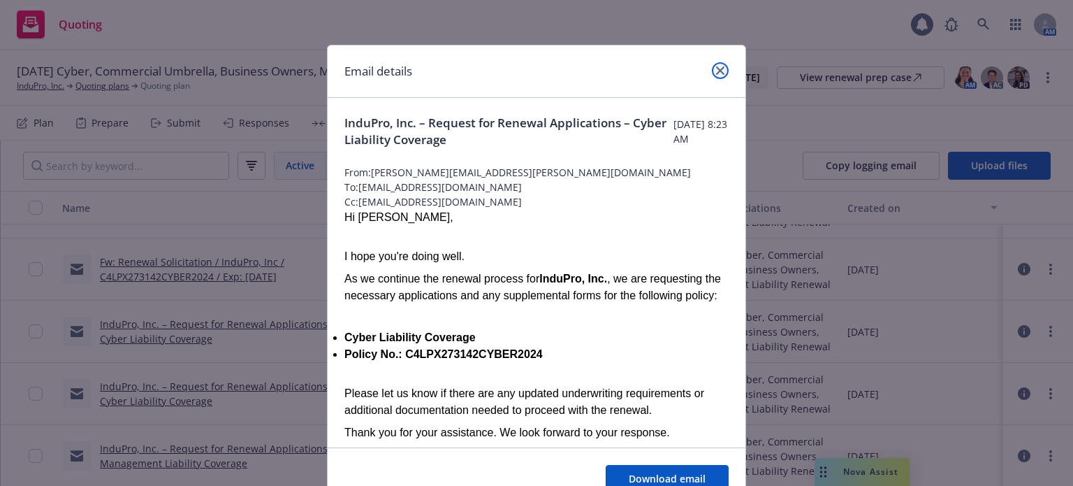
click at [712, 64] on link "close" at bounding box center [720, 70] width 17 height 17
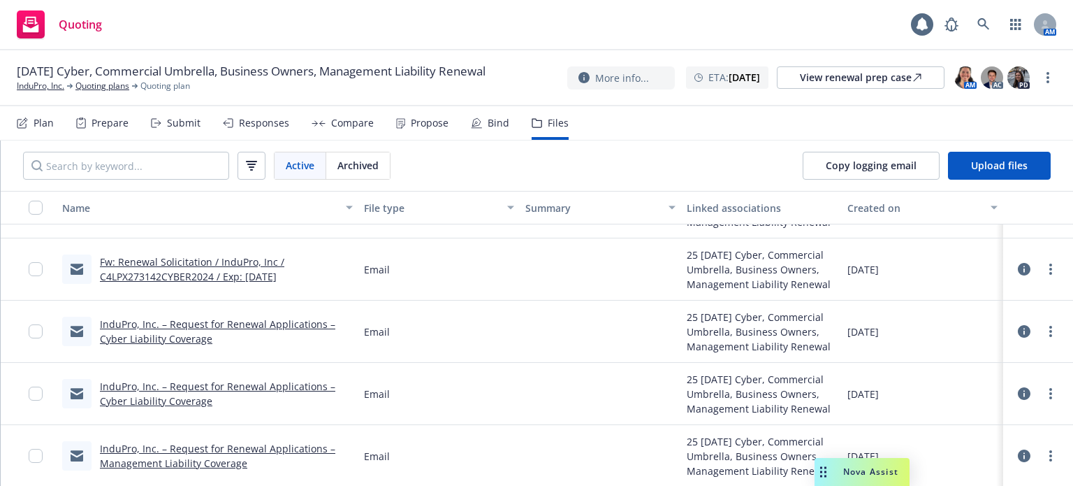
click at [195, 320] on link "InduPro, Inc. – Request for Renewal Applications – Cyber Liability Coverage" at bounding box center [217, 331] width 235 height 28
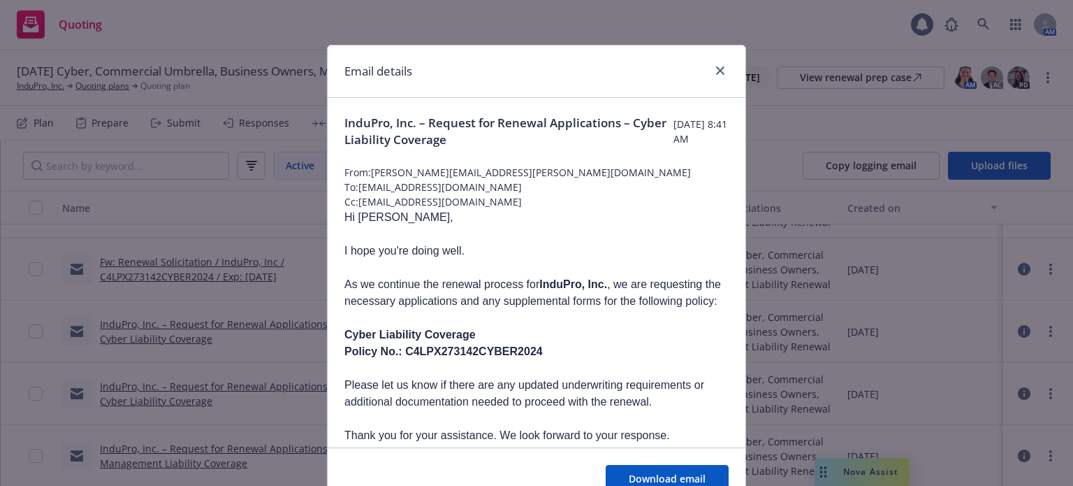
click at [213, 282] on div "Email details InduPro, Inc. – Request for Renewal Applications – Cyber Liabilit…" at bounding box center [536, 243] width 1073 height 486
click at [715, 65] on link "close" at bounding box center [720, 70] width 17 height 17
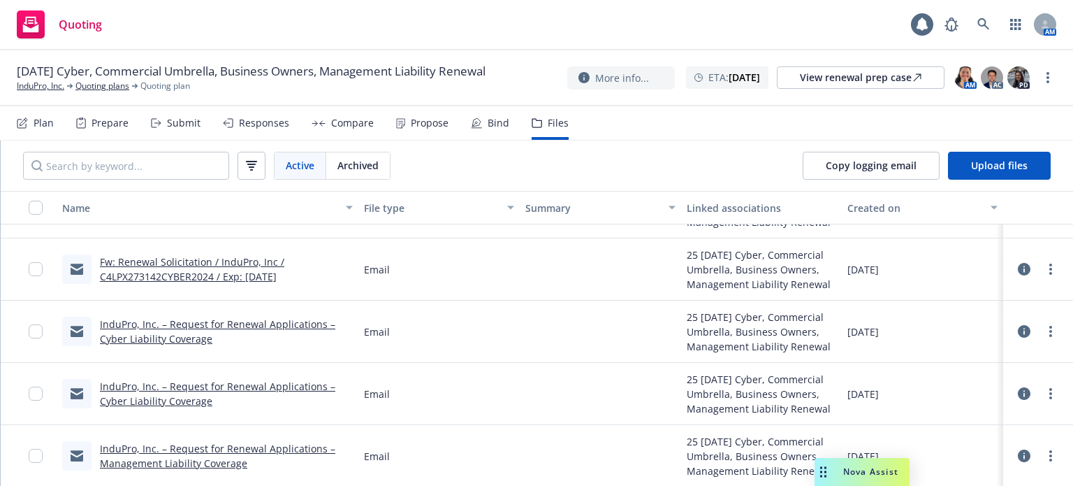
click at [227, 271] on link "Fw: Renewal Solicitation / InduPro, Inc / C4LPX273142CYBER2024 / Exp: 11/16/25" at bounding box center [192, 269] width 184 height 28
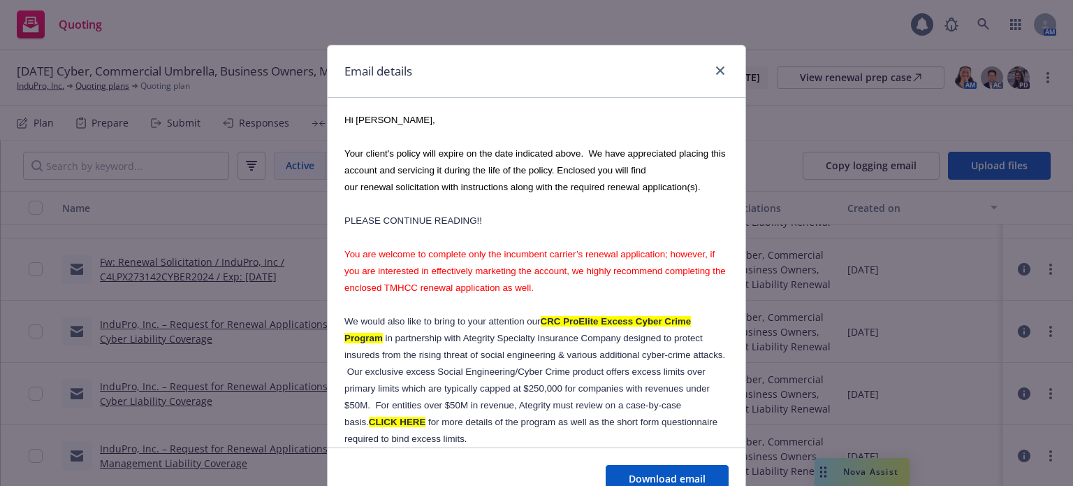
scroll to position [699, 0]
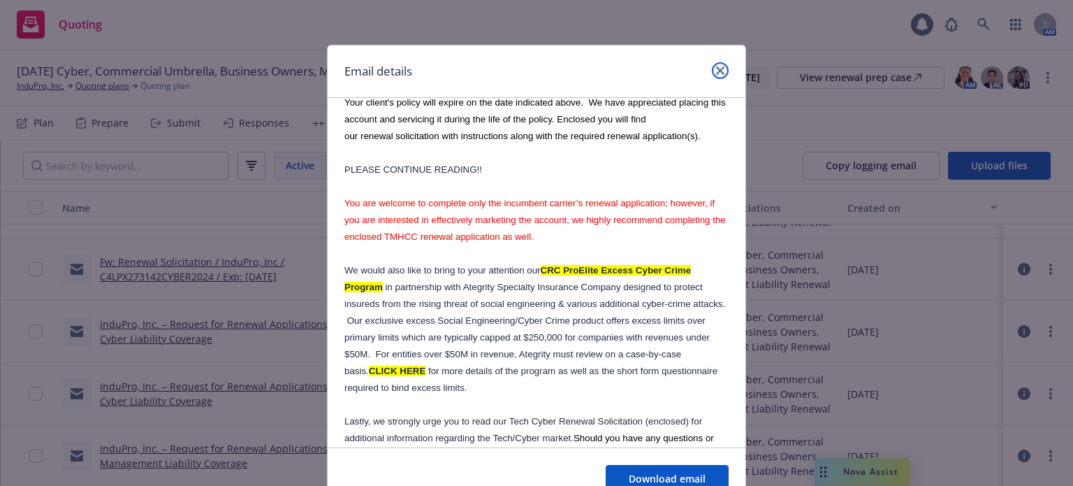
click at [716, 66] on icon "close" at bounding box center [720, 70] width 8 height 8
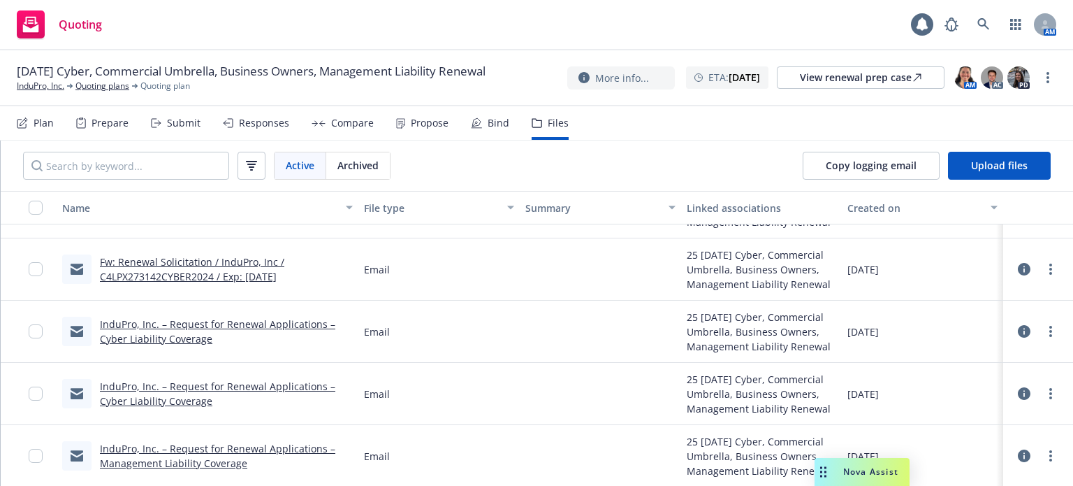
scroll to position [155, 0]
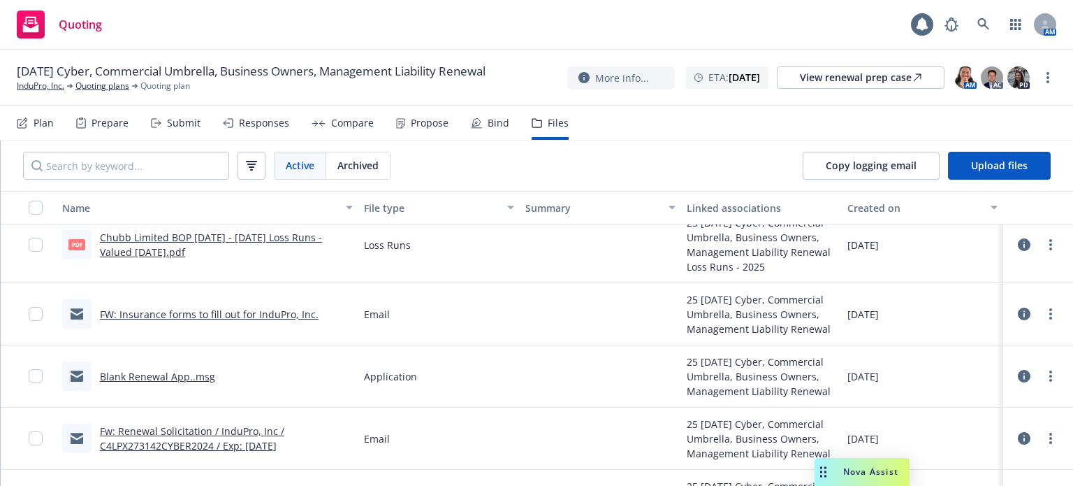
click at [187, 381] on link "Blank Renewal App..msg" at bounding box center [157, 376] width 115 height 13
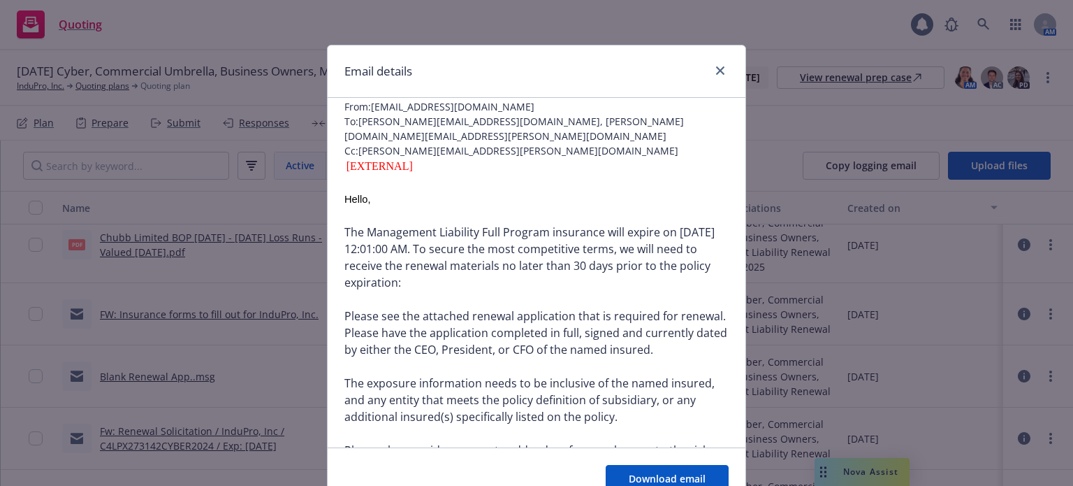
scroll to position [0, 0]
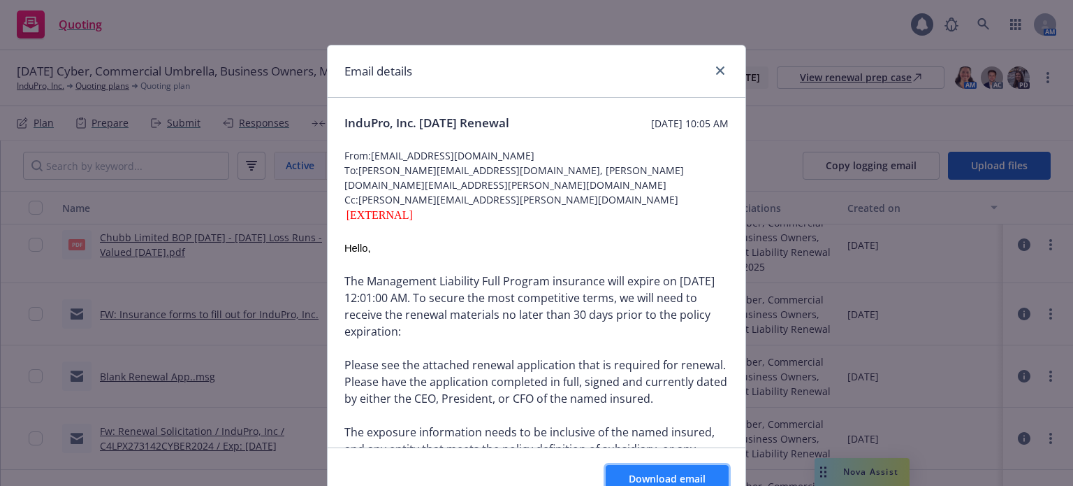
click at [637, 481] on span "Download email" at bounding box center [667, 478] width 77 height 13
click at [718, 70] on icon "close" at bounding box center [720, 70] width 8 height 8
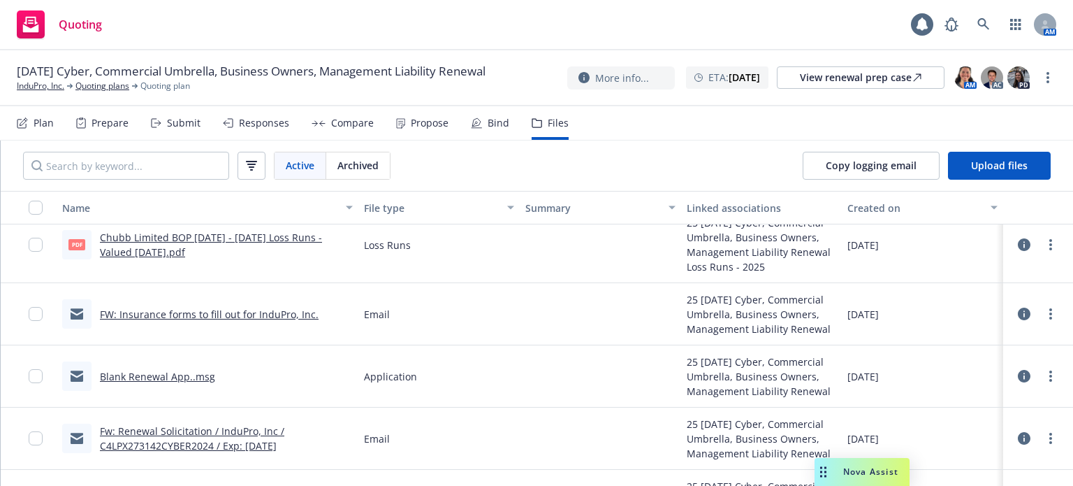
click at [154, 319] on link "FW: Insurance forms to fill out for InduPro, Inc." at bounding box center [209, 313] width 219 height 13
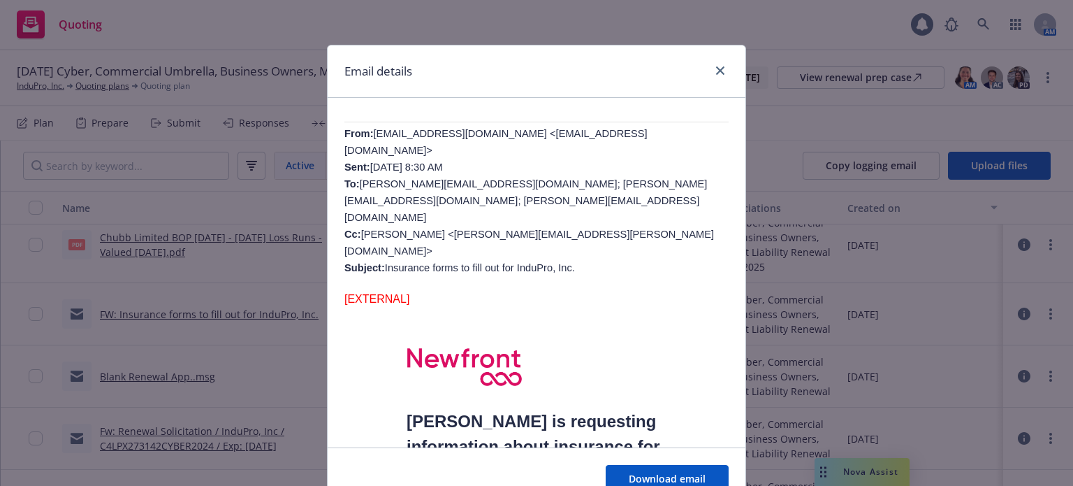
scroll to position [559, 0]
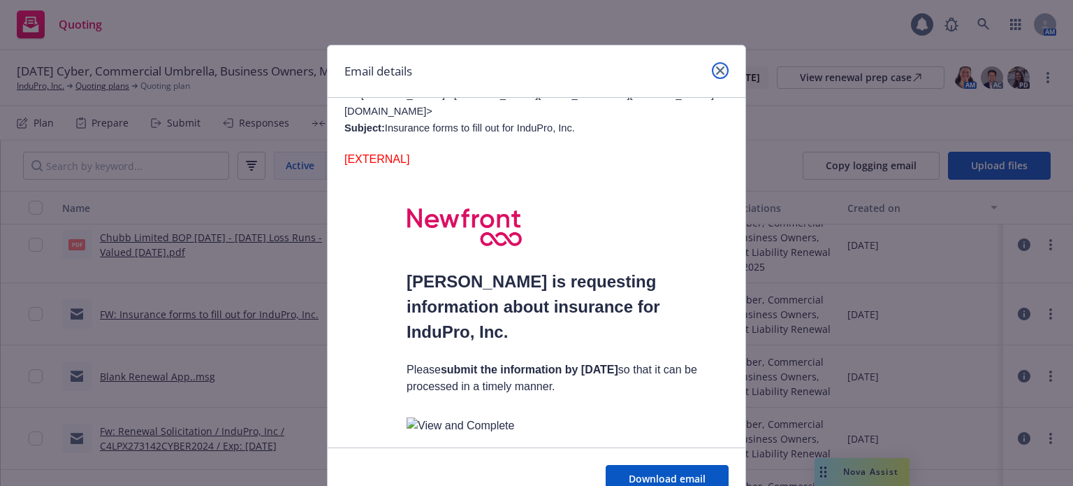
click at [722, 66] on link "close" at bounding box center [720, 70] width 17 height 17
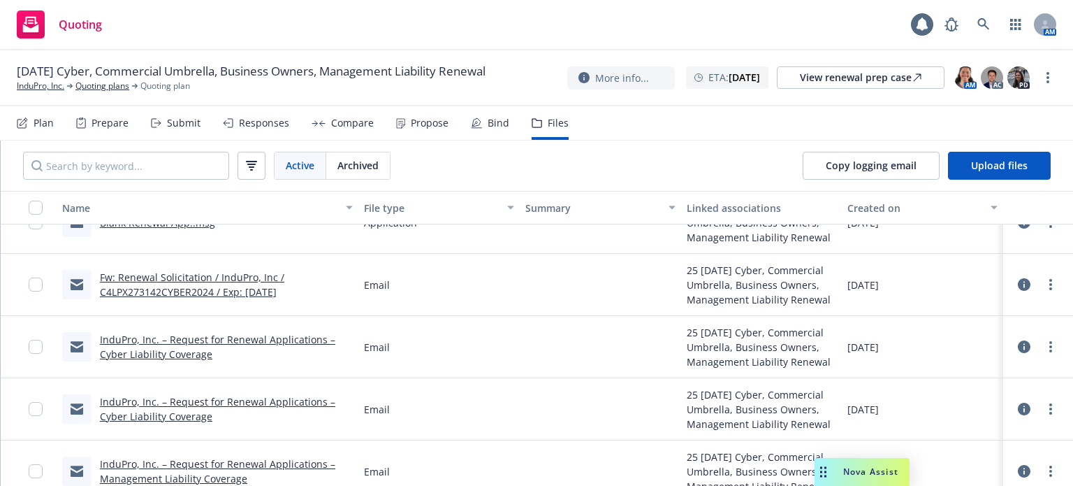
scroll to position [140, 0]
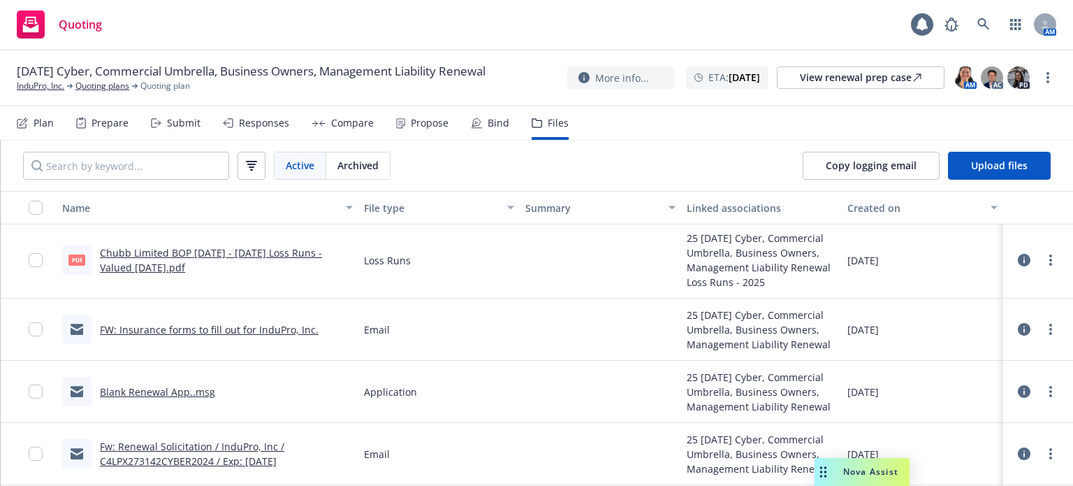
click at [166, 385] on link "Blank Renewal App..msg" at bounding box center [157, 391] width 115 height 13
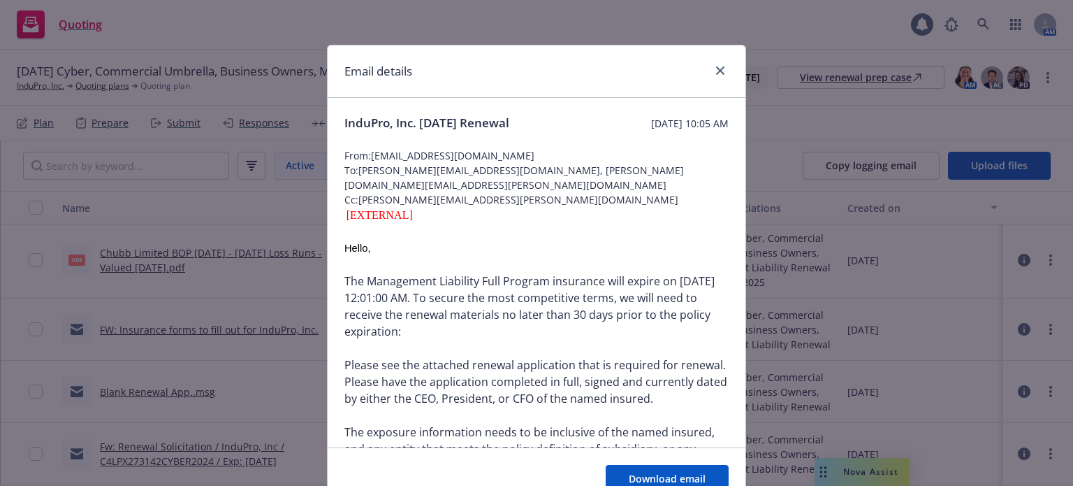
click at [166, 384] on div "Email details InduPro, Inc. 11/16/2025 Renewal Tuesday, July 22, 2025 at 10:05 …" at bounding box center [536, 243] width 1073 height 486
click at [718, 71] on icon "close" at bounding box center [720, 70] width 8 height 8
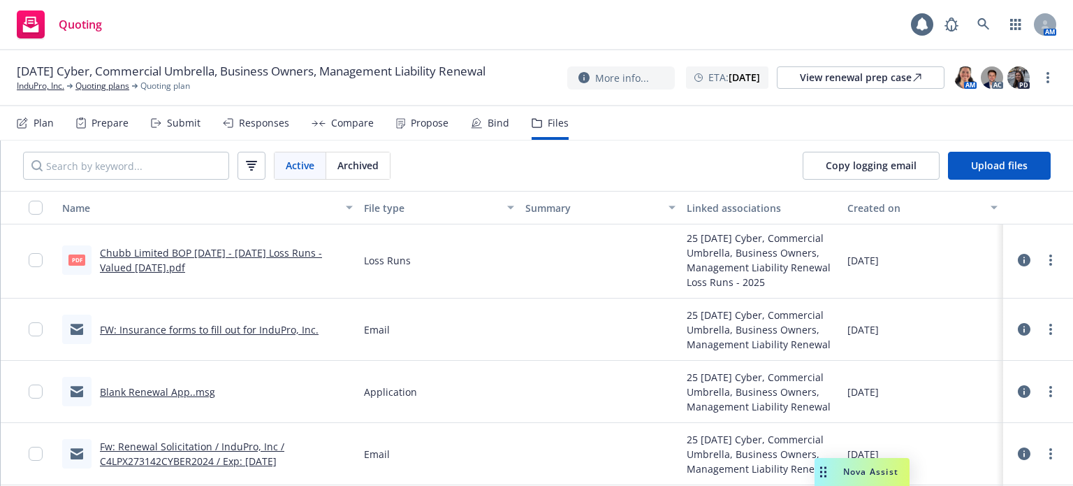
click at [244, 444] on link "Fw: Renewal Solicitation / InduPro, Inc / C4LPX273142CYBER2024 / Exp: 11/16/25" at bounding box center [192, 453] width 184 height 28
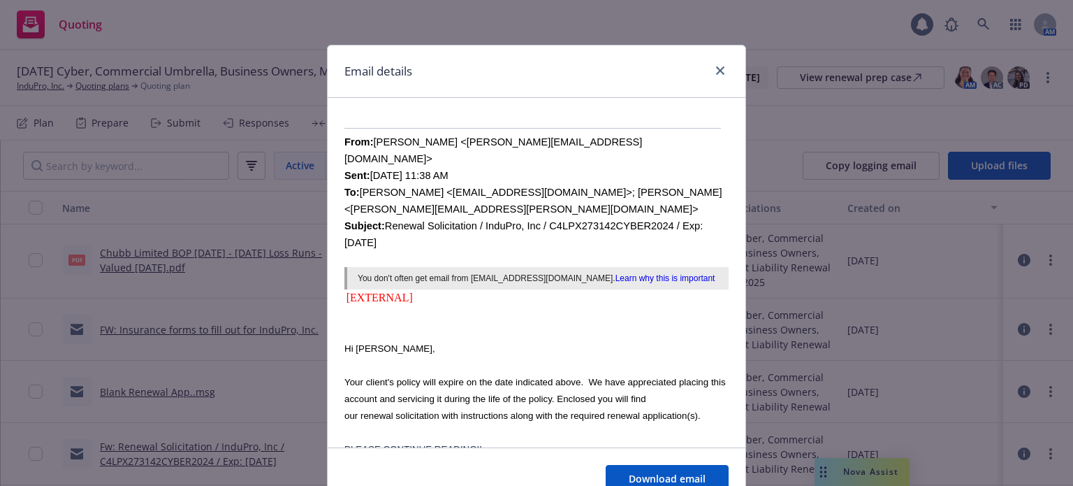
scroll to position [559, 0]
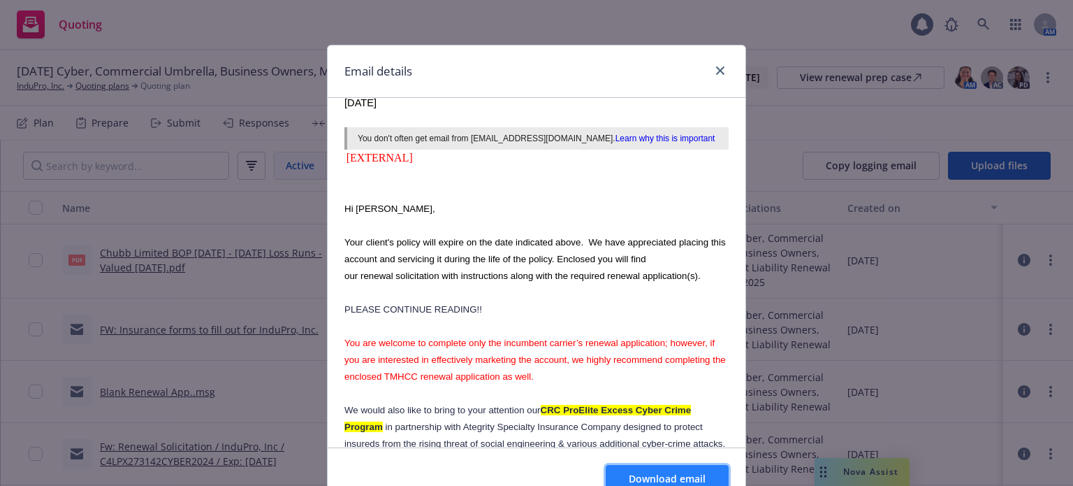
click at [636, 474] on span "Download email" at bounding box center [667, 478] width 77 height 13
click at [716, 68] on icon "close" at bounding box center [720, 70] width 8 height 8
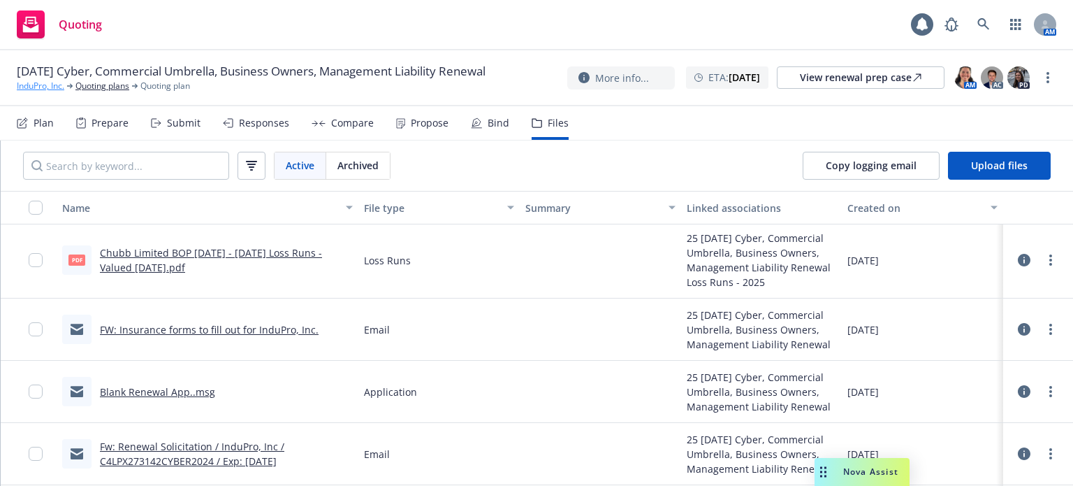
click at [29, 92] on link "InduPro, Inc." at bounding box center [41, 86] width 48 height 13
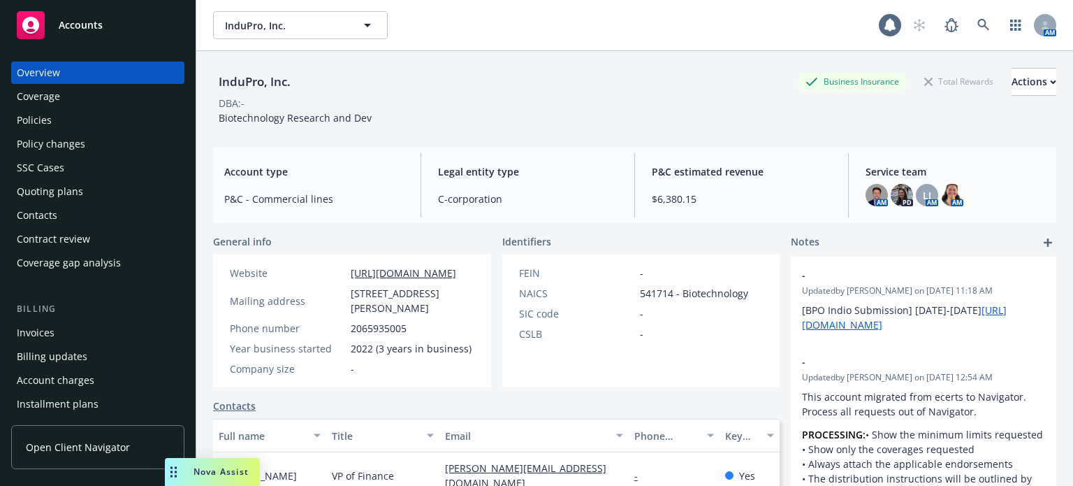
click at [38, 113] on div "Policies" at bounding box center [34, 120] width 35 height 22
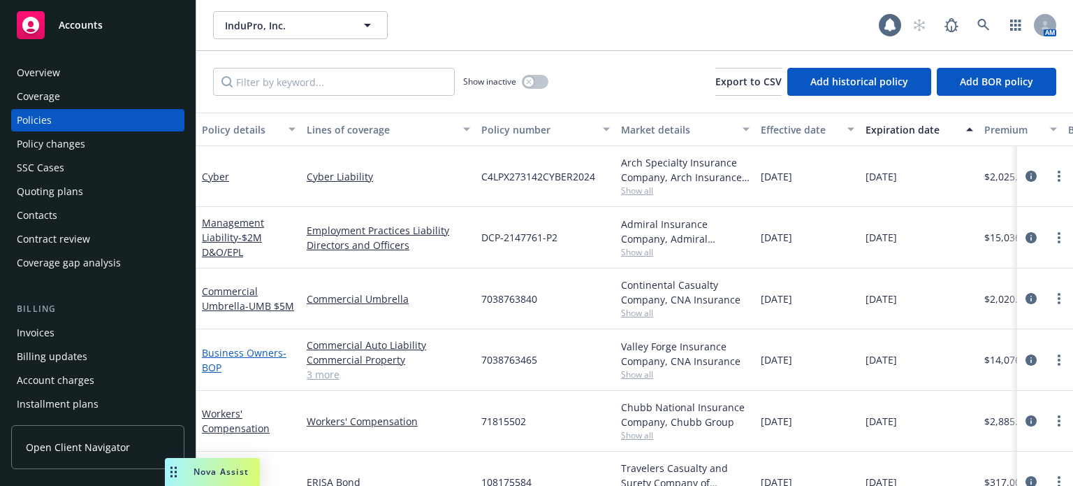
click at [219, 352] on link "Business Owners - BOP" at bounding box center [244, 360] width 85 height 28
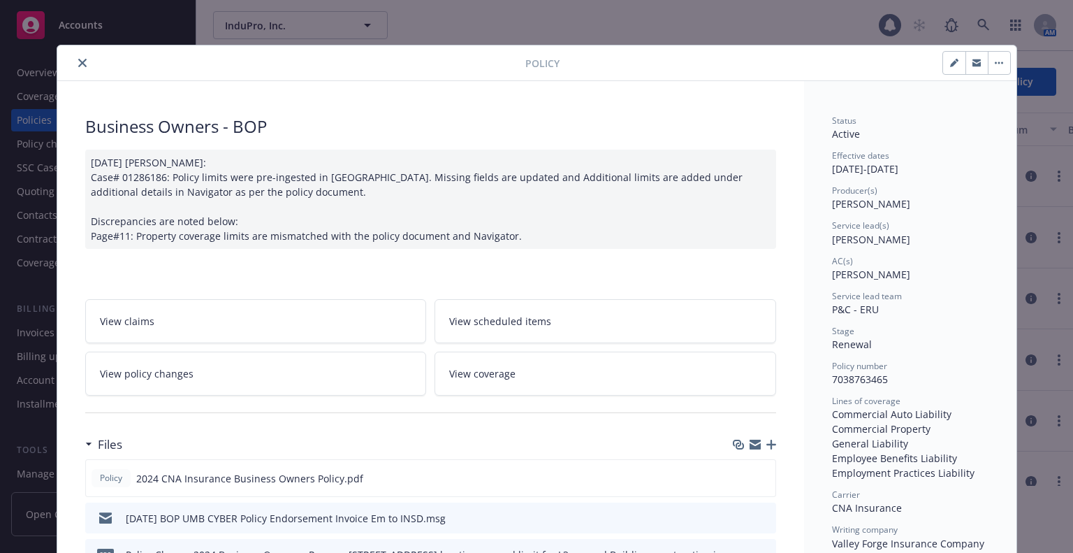
click at [80, 61] on icon "close" at bounding box center [82, 63] width 8 height 8
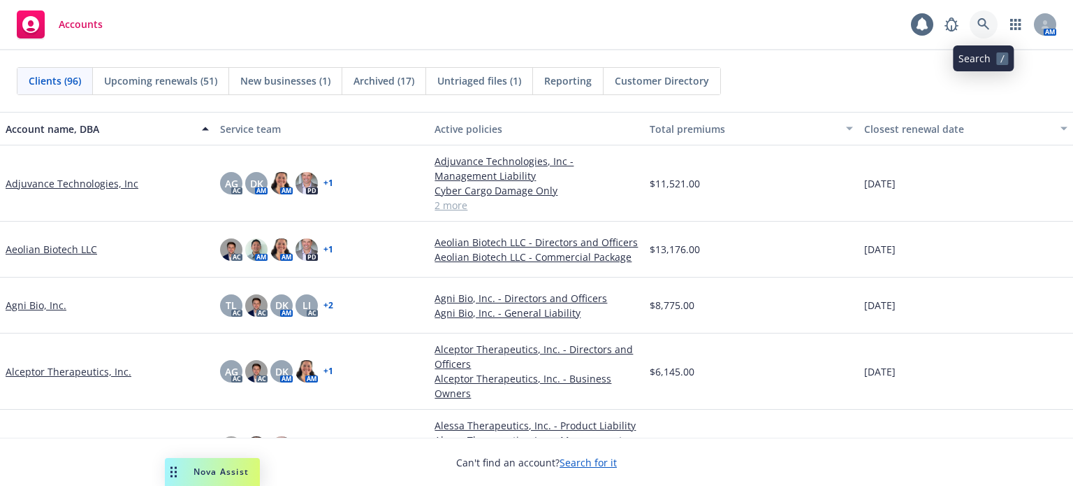
click at [984, 24] on icon at bounding box center [983, 24] width 12 height 12
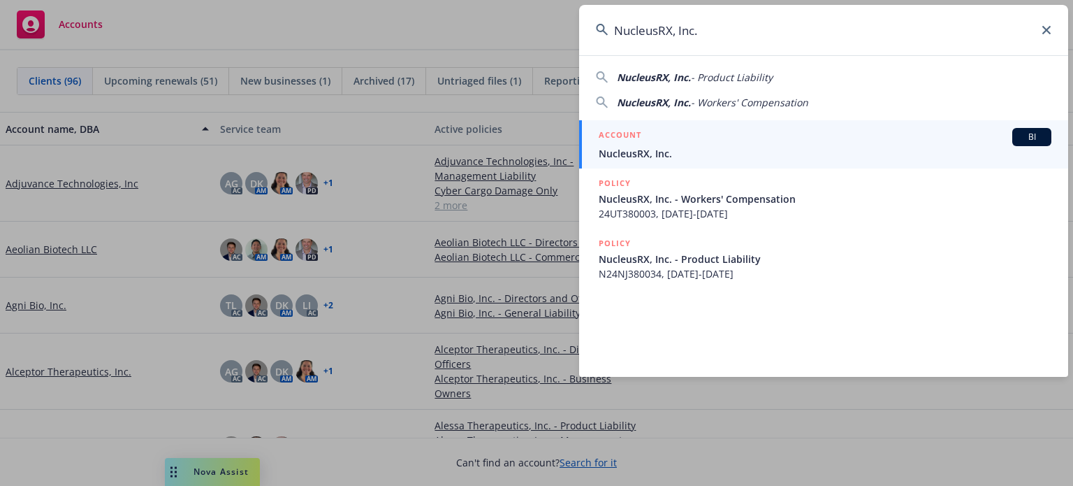
type input "NucleusRX, Inc."
click at [678, 151] on span "NucleusRX, Inc." at bounding box center [825, 153] width 453 height 15
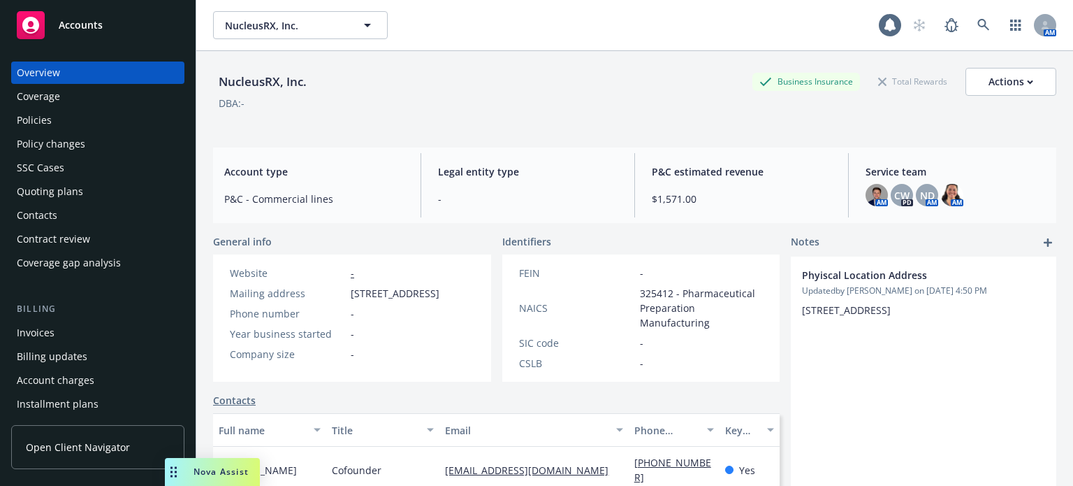
click at [114, 116] on div "Policies" at bounding box center [98, 120] width 162 height 22
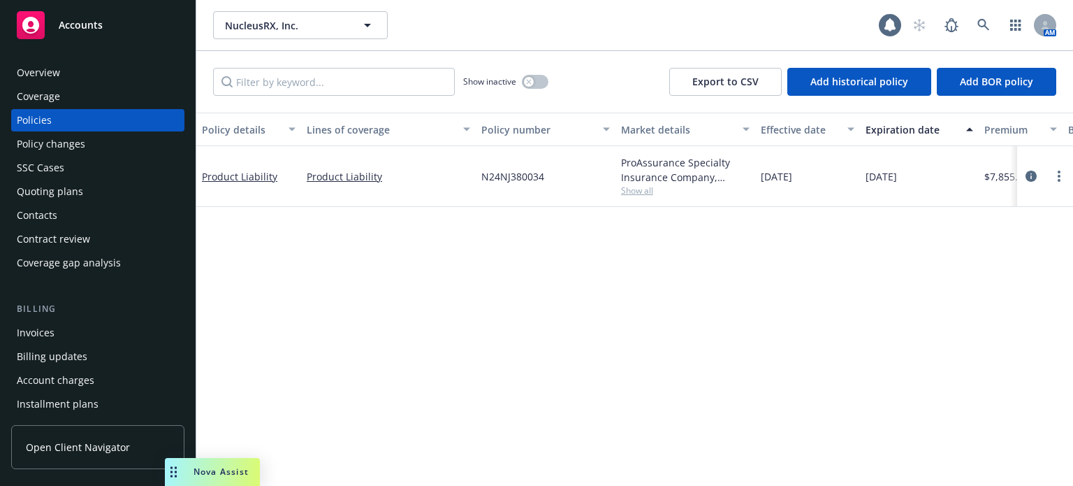
click at [80, 189] on div "Quoting plans" at bounding box center [50, 191] width 66 height 22
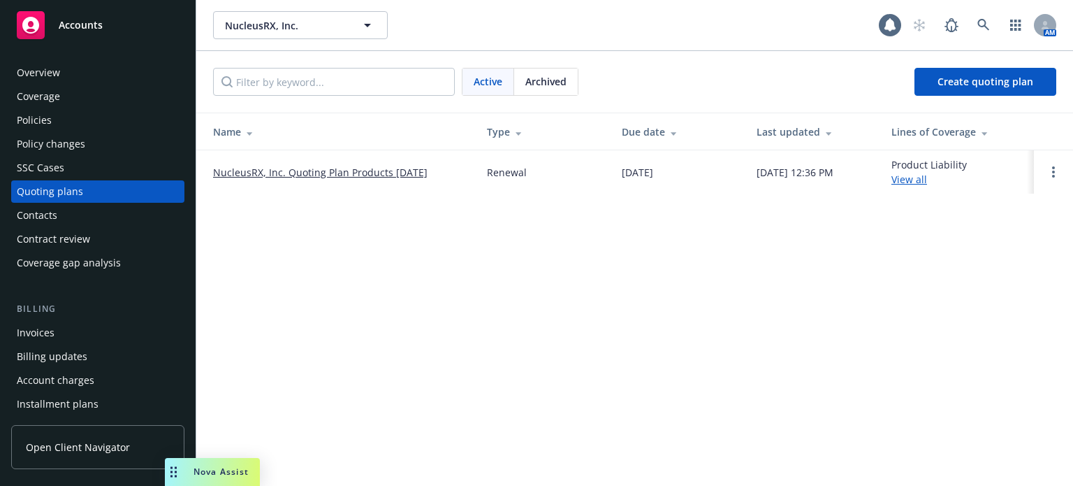
click at [263, 170] on link "NucleusRX, Inc. Quoting Plan Products [DATE]" at bounding box center [320, 172] width 214 height 15
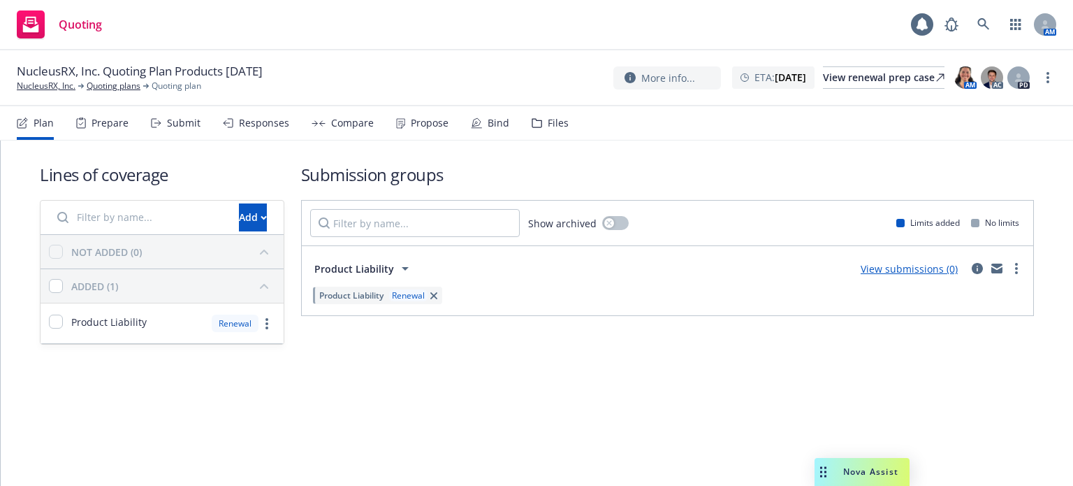
click at [553, 117] on div "Files" at bounding box center [558, 122] width 21 height 11
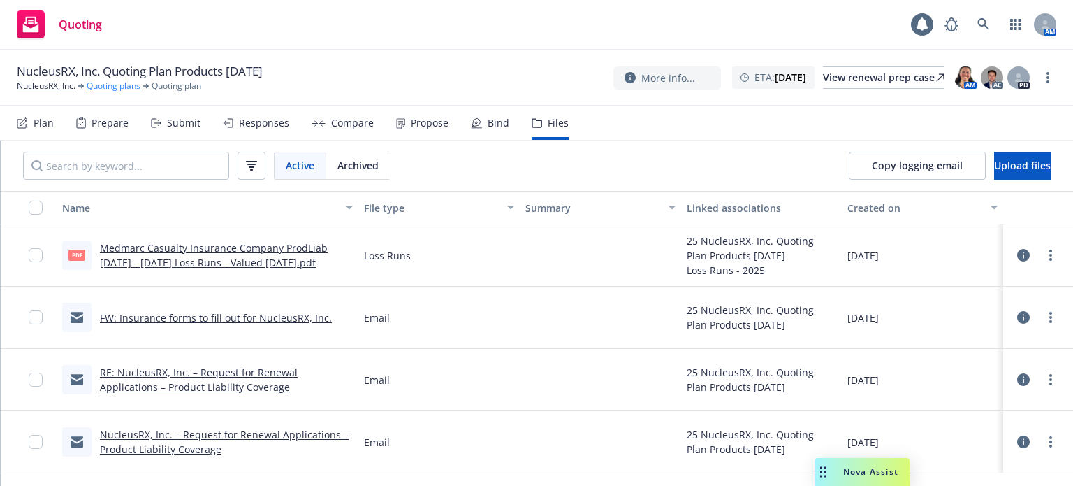
click at [133, 86] on link "Quoting plans" at bounding box center [114, 86] width 54 height 13
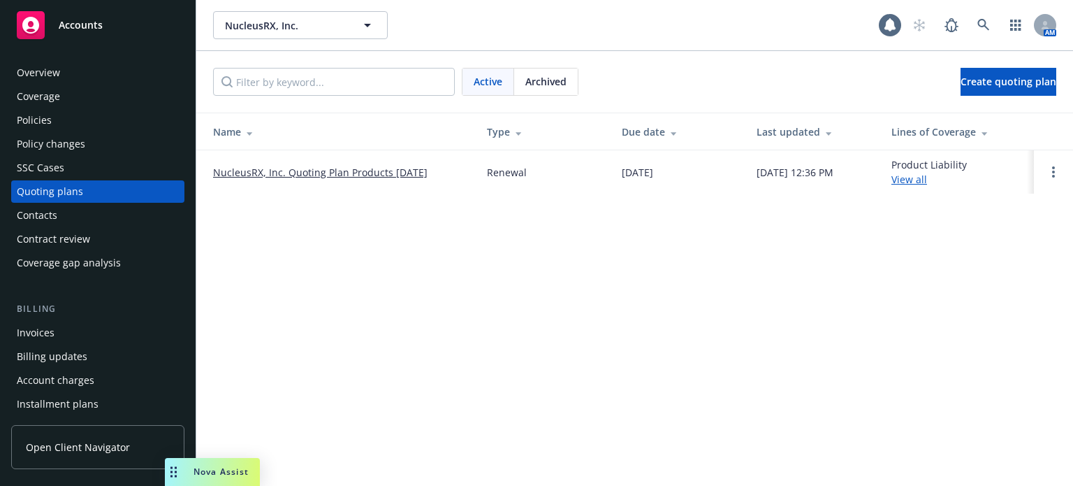
click at [552, 83] on span "Archived" at bounding box center [545, 81] width 41 height 15
click at [240, 173] on link "[DATE]: General Liability" at bounding box center [269, 172] width 113 height 15
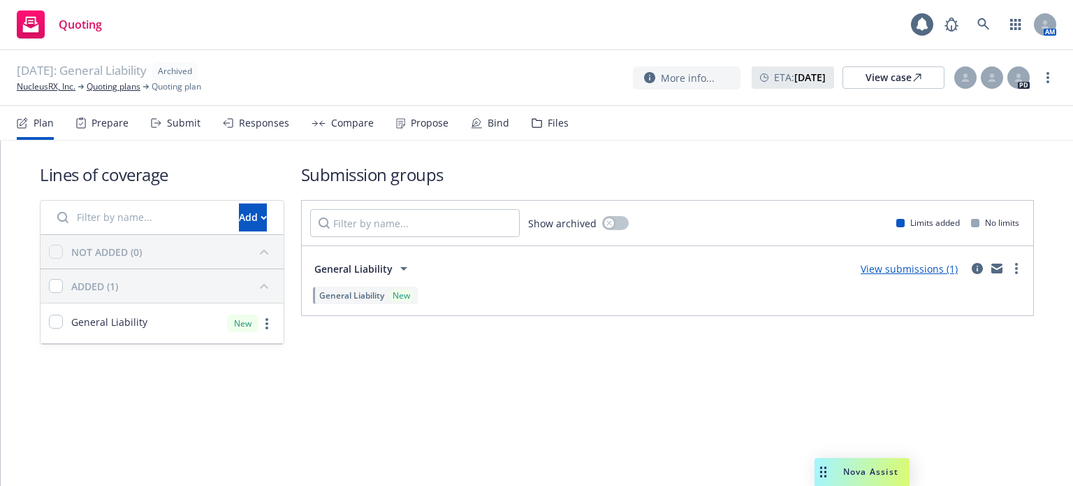
click at [548, 120] on div "Files" at bounding box center [558, 122] width 21 height 11
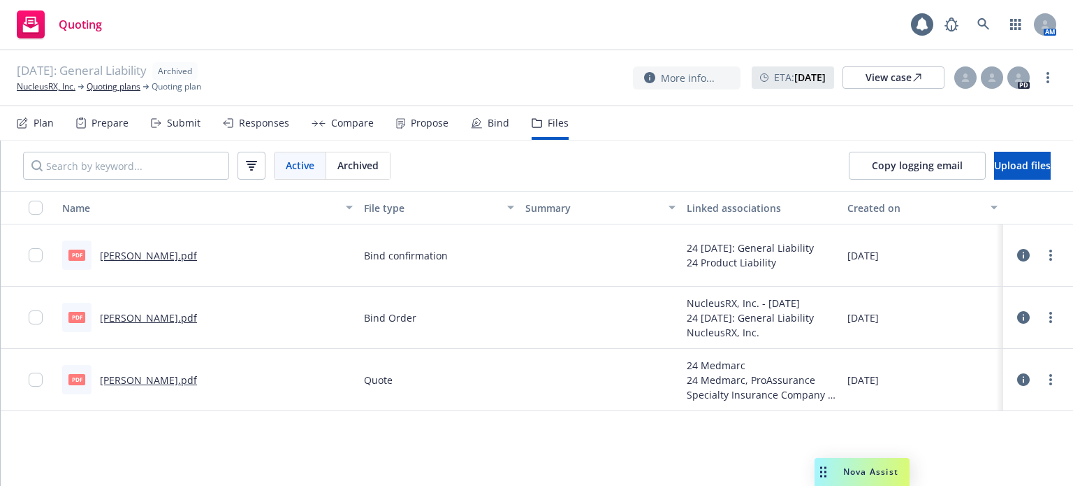
click at [151, 256] on link "[PERSON_NAME].pdf" at bounding box center [148, 255] width 97 height 13
click at [41, 90] on link "NucleusRX, Inc." at bounding box center [46, 86] width 59 height 13
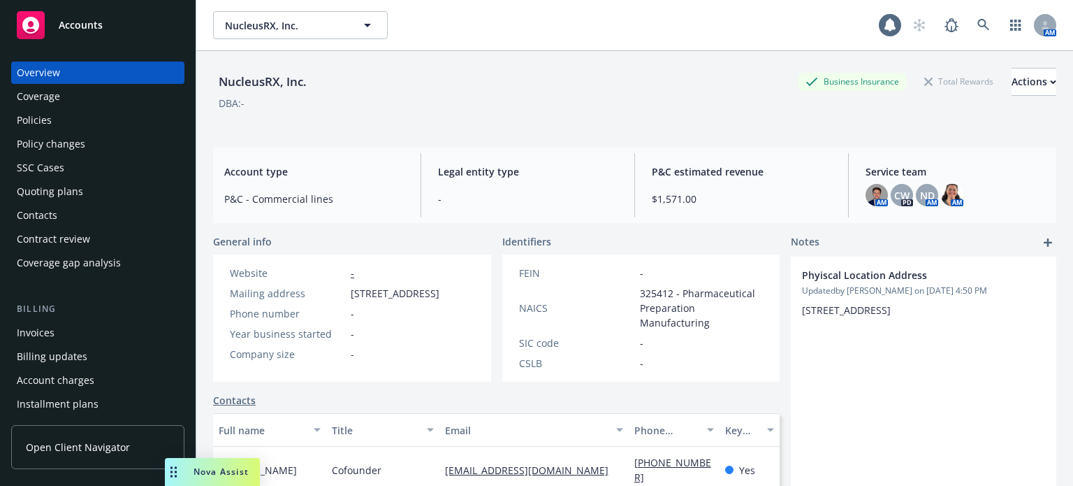
click at [48, 126] on div "Policies" at bounding box center [34, 120] width 35 height 22
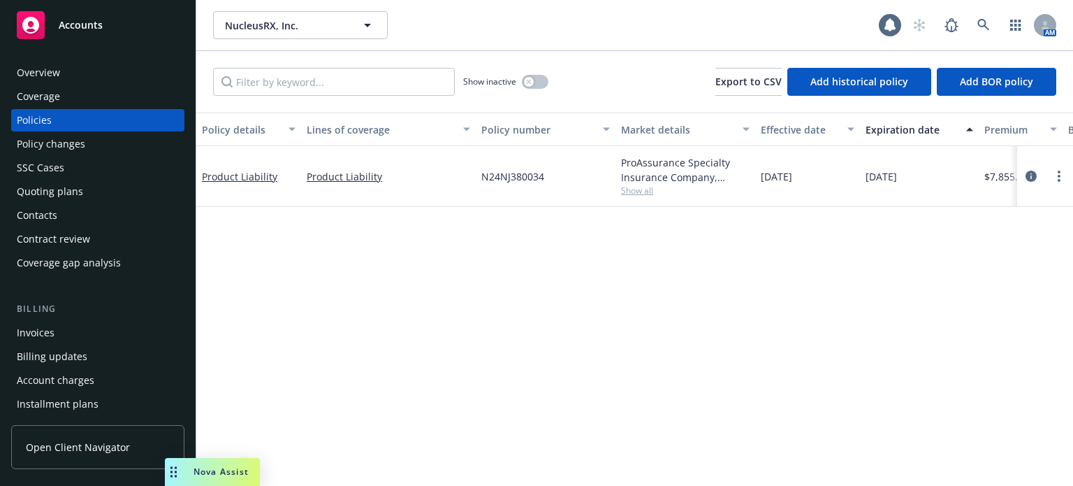
click at [56, 189] on div "Quoting plans" at bounding box center [50, 191] width 66 height 22
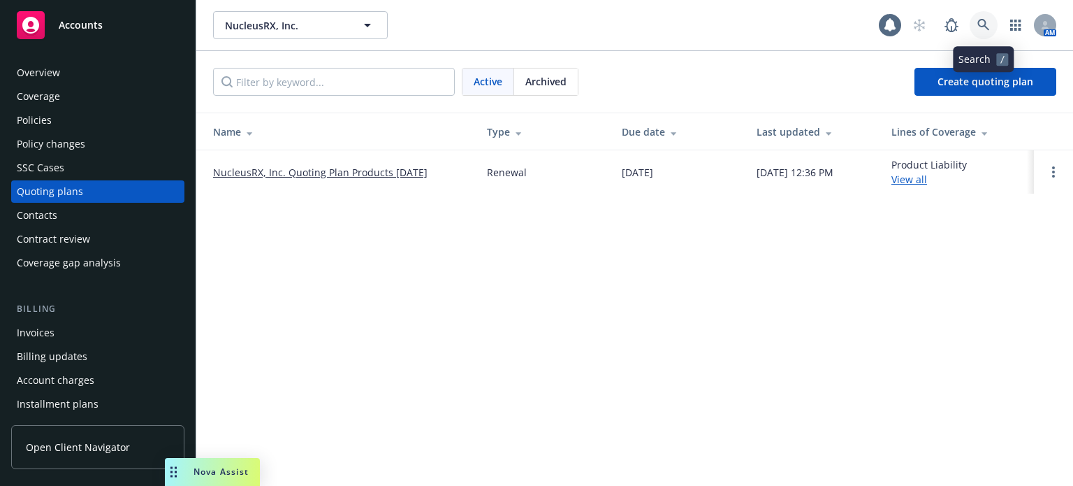
click at [977, 22] on icon at bounding box center [983, 25] width 13 height 13
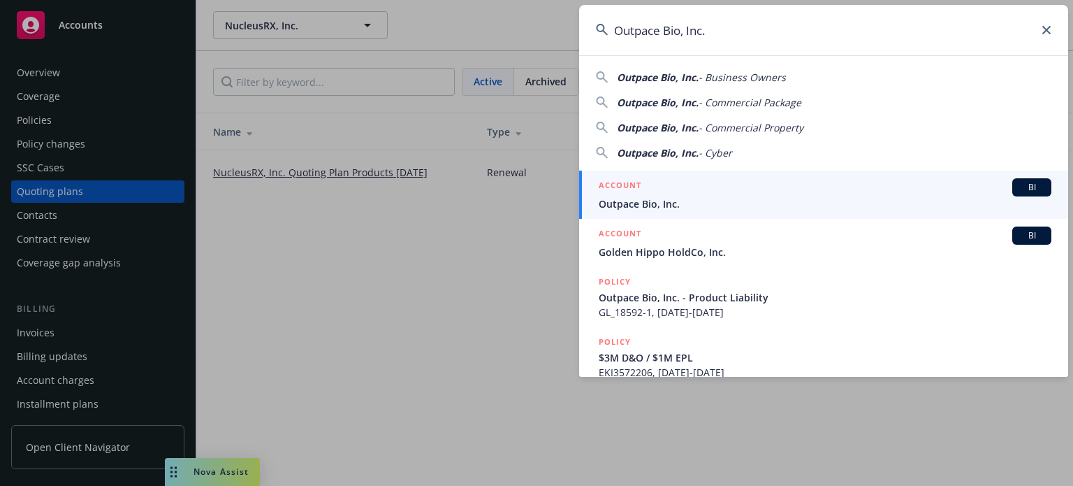
type input "Outpace Bio, Inc."
click at [654, 198] on span "Outpace Bio, Inc." at bounding box center [825, 203] width 453 height 15
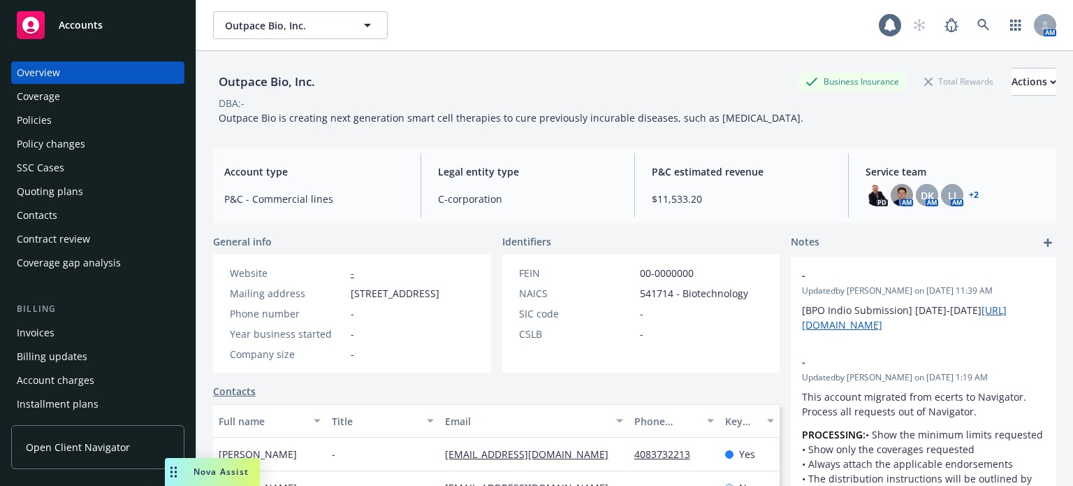
click at [30, 114] on div "Policies" at bounding box center [34, 120] width 35 height 22
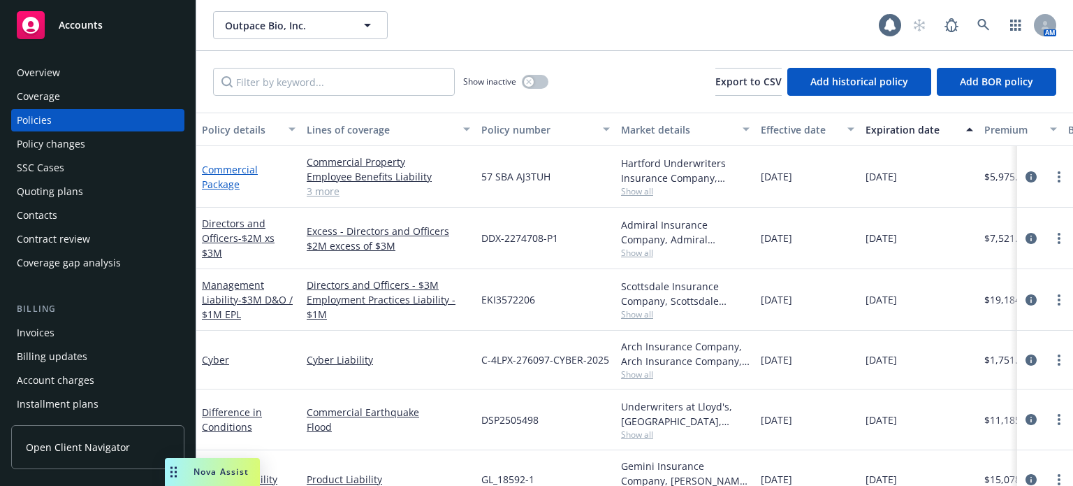
click at [215, 182] on link "Commercial Package" at bounding box center [230, 177] width 56 height 28
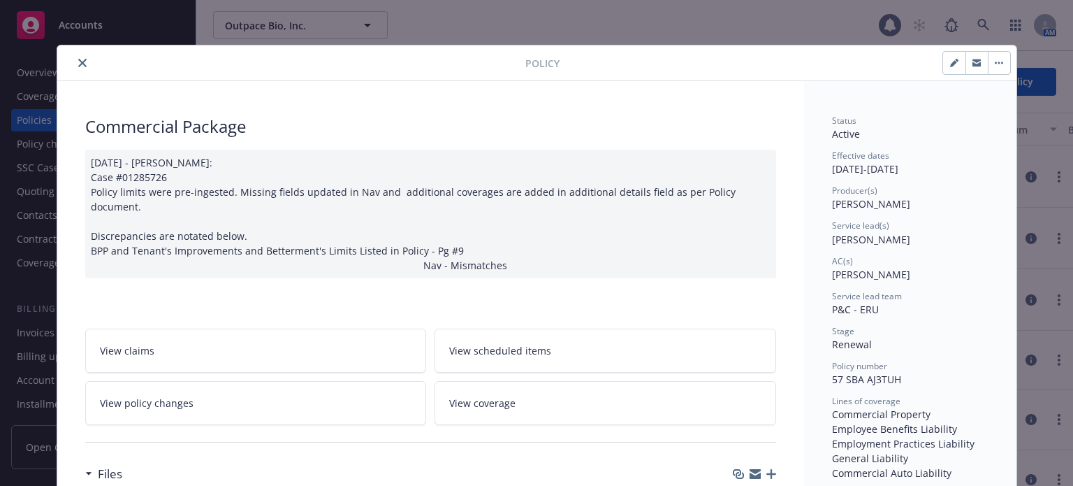
click at [78, 67] on button "close" at bounding box center [82, 62] width 17 height 17
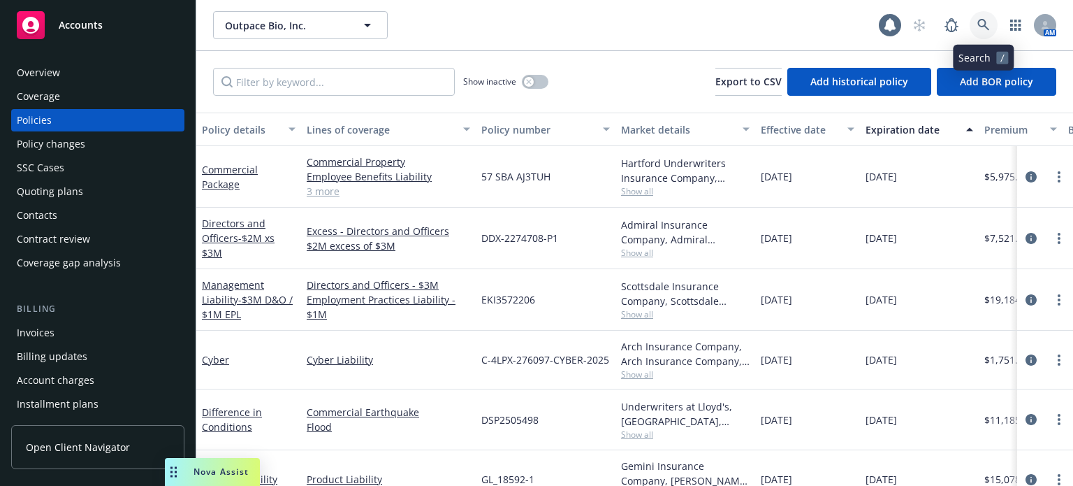
click at [985, 23] on icon at bounding box center [983, 25] width 12 height 12
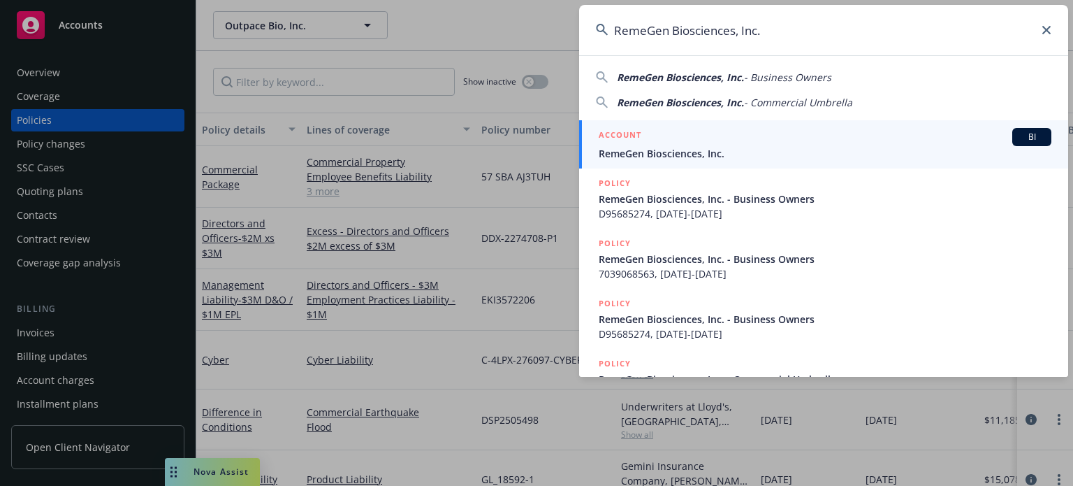
type input "RemeGen Biosciences, Inc."
click at [646, 157] on span "RemeGen Biosciences, Inc." at bounding box center [825, 153] width 453 height 15
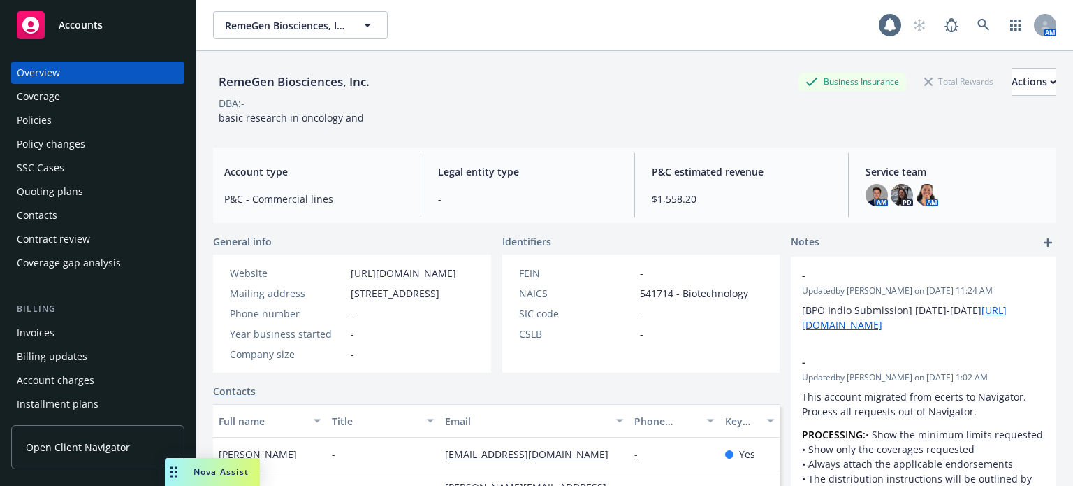
click at [69, 125] on div "Policies" at bounding box center [98, 120] width 162 height 22
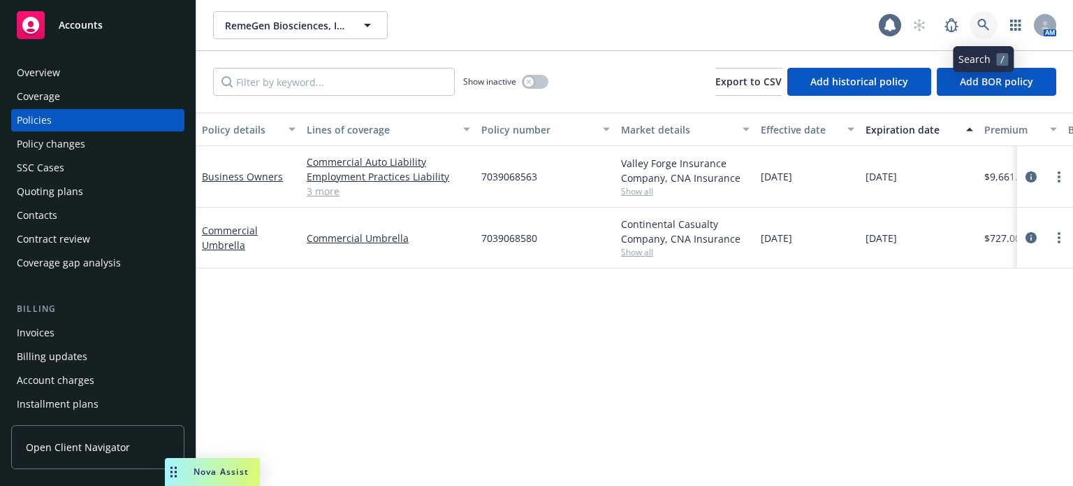
click at [987, 30] on icon at bounding box center [983, 25] width 13 height 13
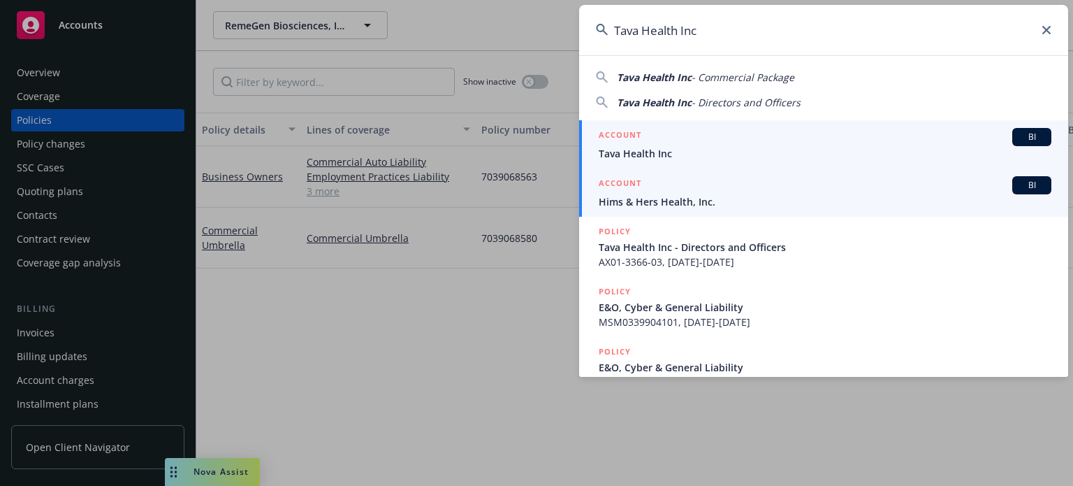
type input "Tava Health Inc"
click at [646, 151] on span "Tava Health Inc" at bounding box center [825, 153] width 453 height 15
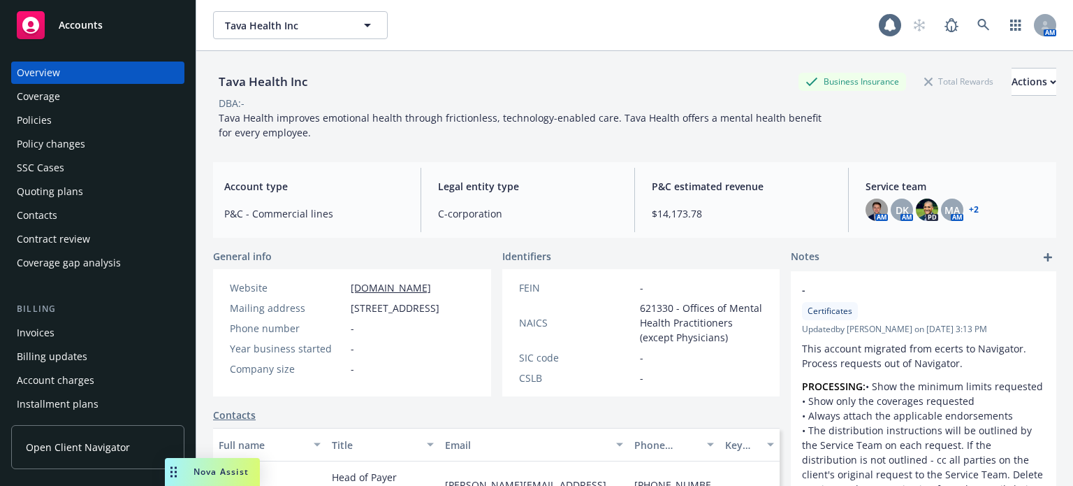
click at [65, 122] on div "Policies" at bounding box center [98, 120] width 162 height 22
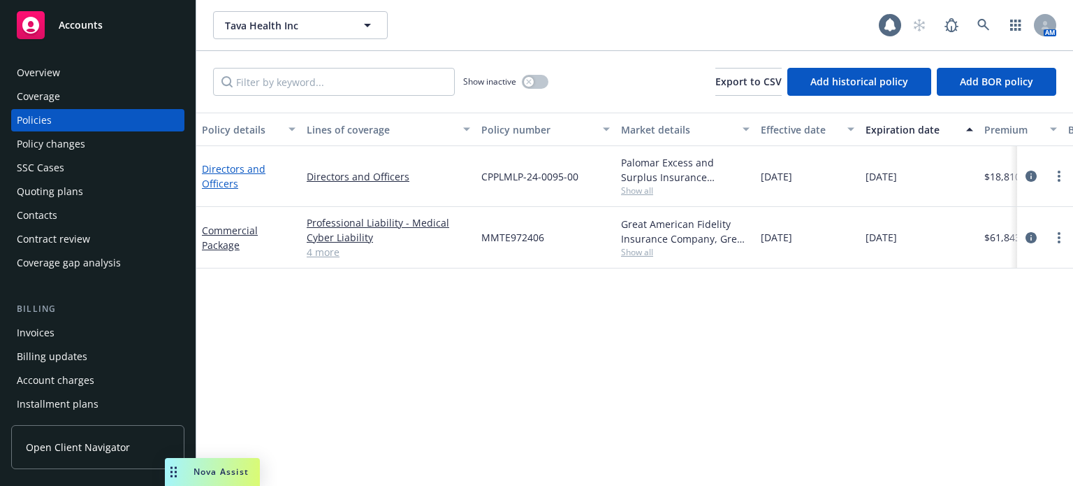
click at [229, 164] on link "Directors and Officers" at bounding box center [234, 176] width 64 height 28
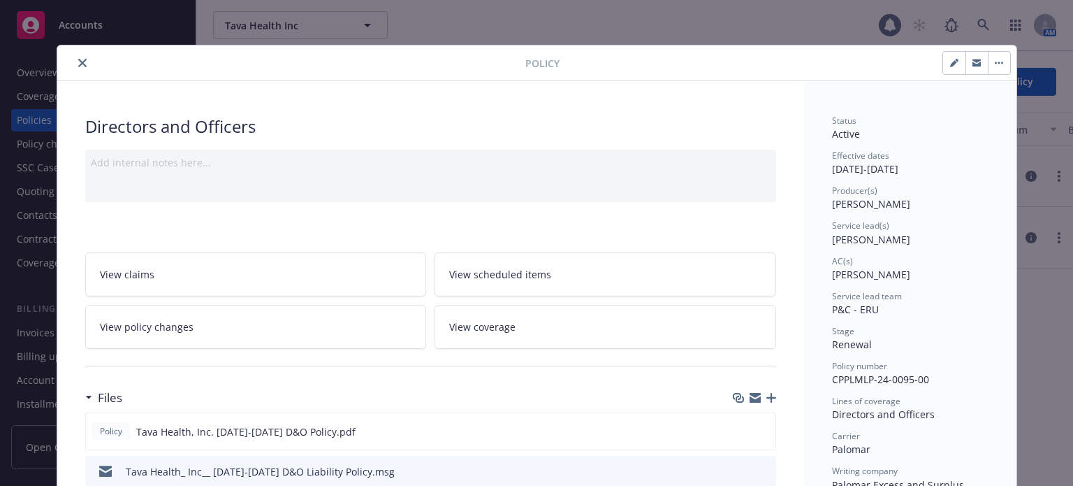
click at [78, 61] on icon "close" at bounding box center [82, 63] width 8 height 8
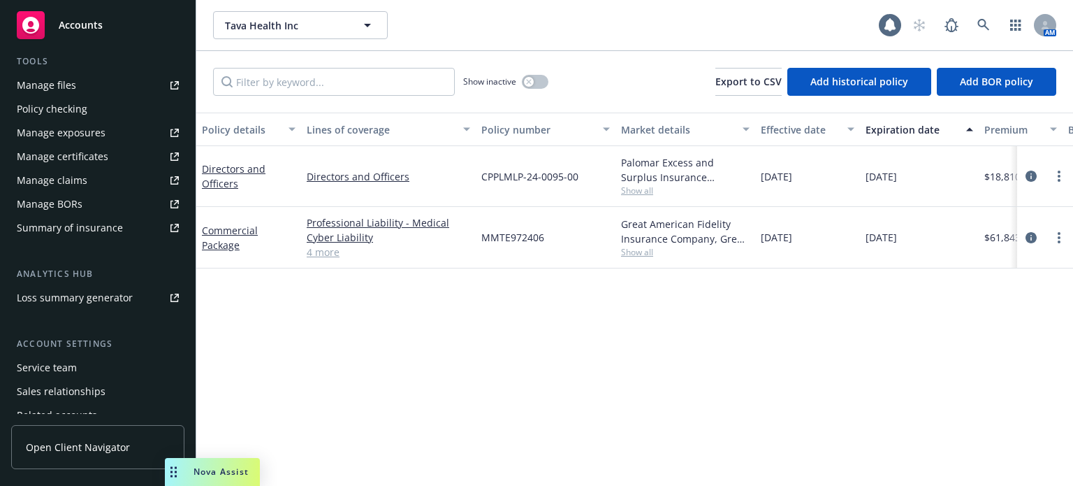
scroll to position [448, 0]
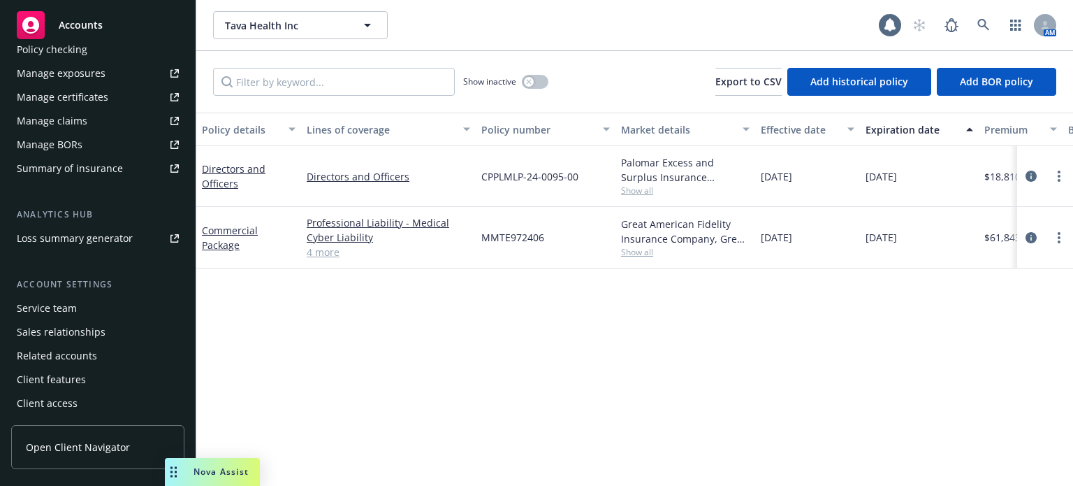
click at [63, 299] on div "Service team" at bounding box center [47, 308] width 60 height 22
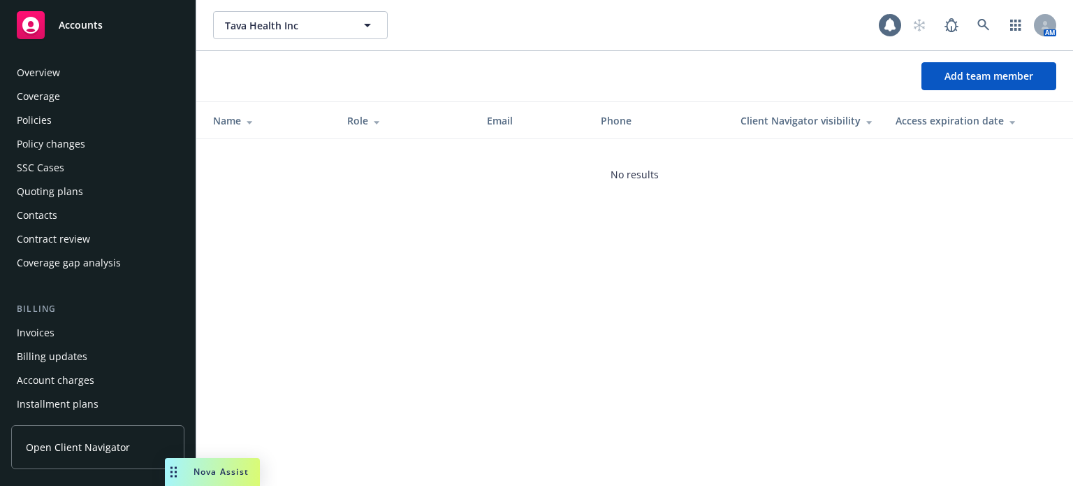
scroll to position [448, 0]
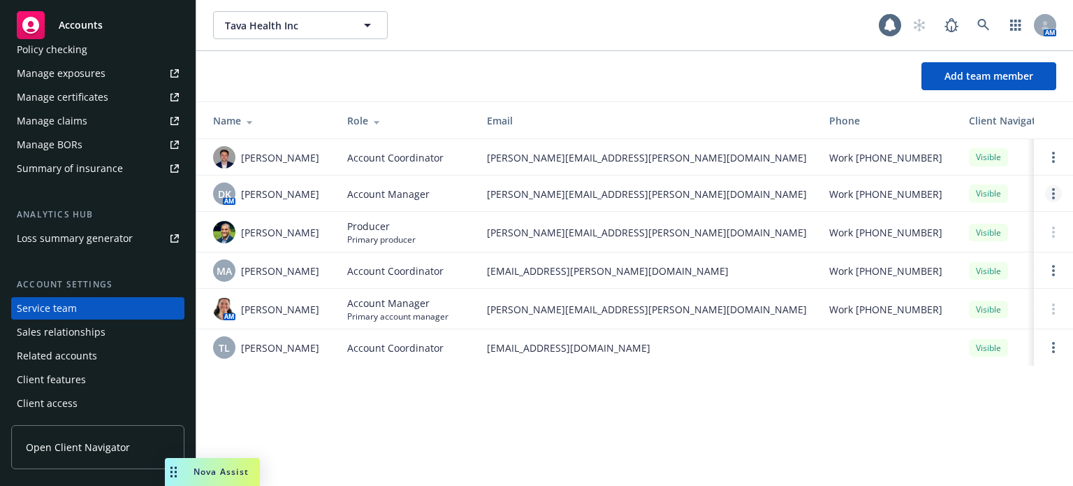
click at [1056, 194] on link "Open options" at bounding box center [1053, 193] width 17 height 17
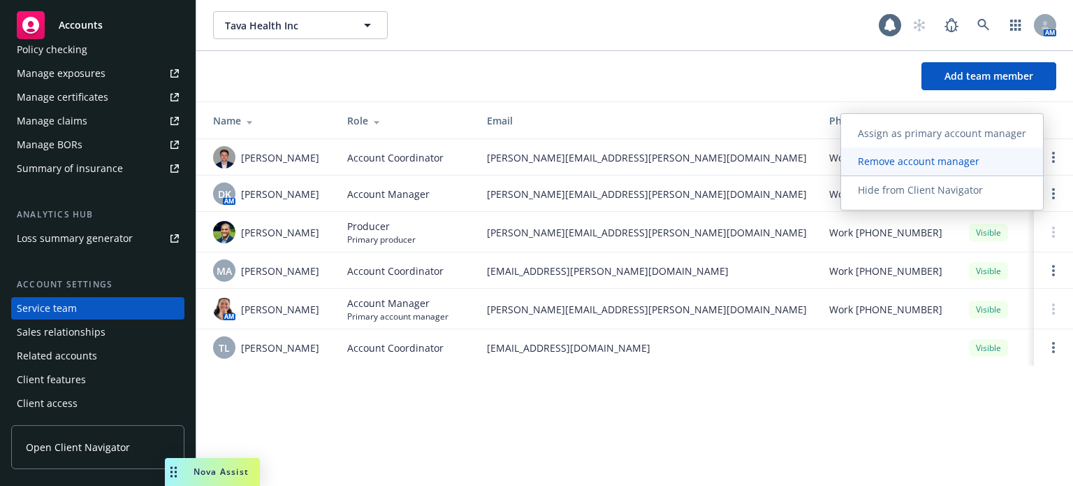
click at [916, 168] on link "Remove account manager" at bounding box center [942, 161] width 202 height 28
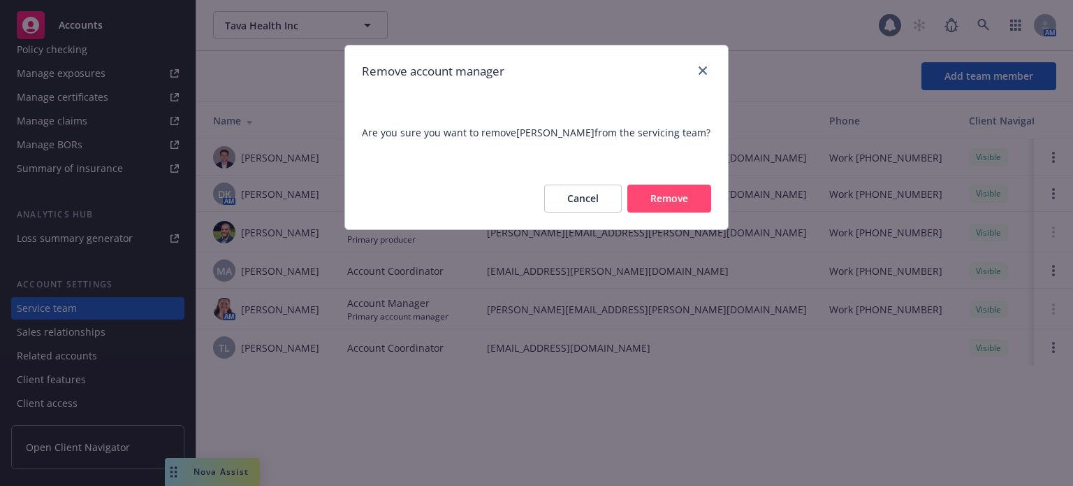
click at [681, 195] on button "Remove" at bounding box center [669, 198] width 84 height 28
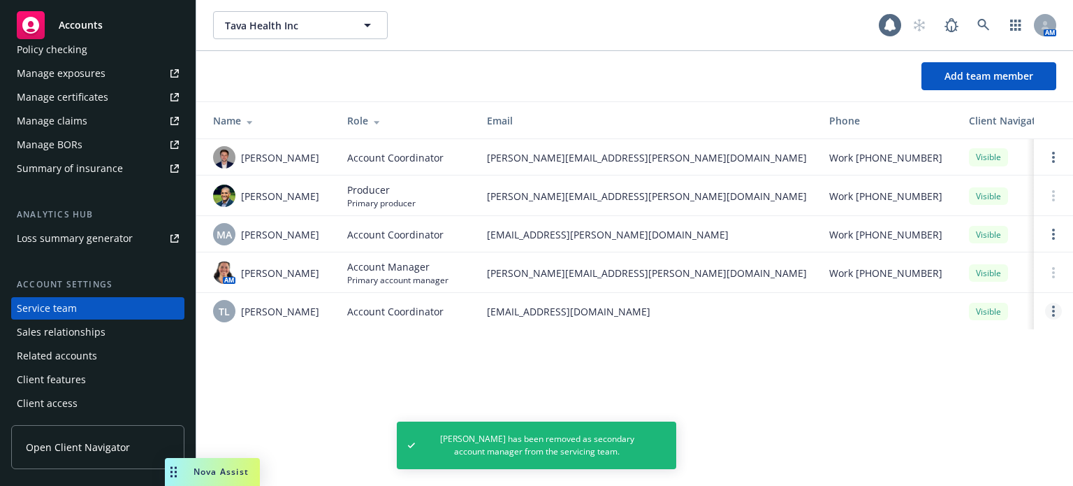
click at [1054, 316] on icon "Open options" at bounding box center [1053, 310] width 3 height 11
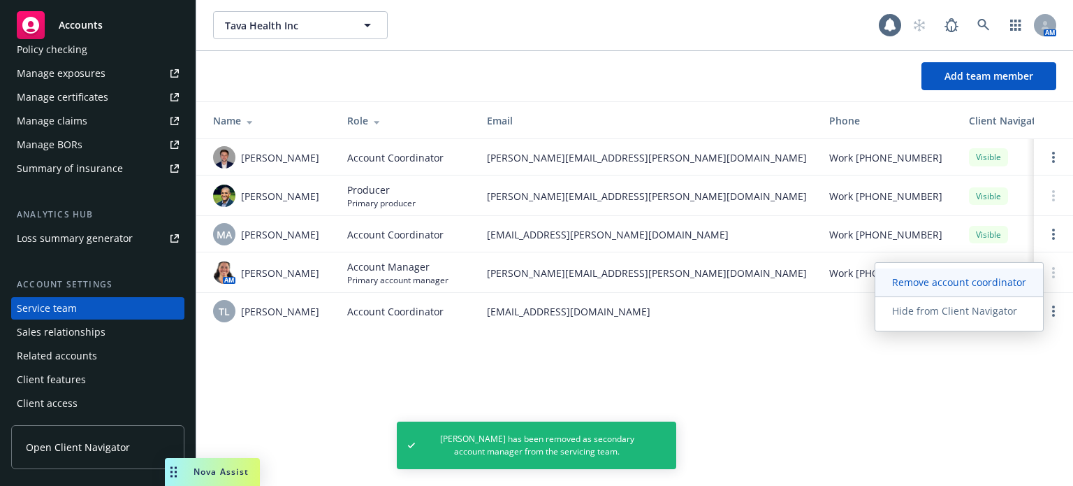
click at [924, 280] on span "Remove account coordinator" at bounding box center [959, 281] width 168 height 13
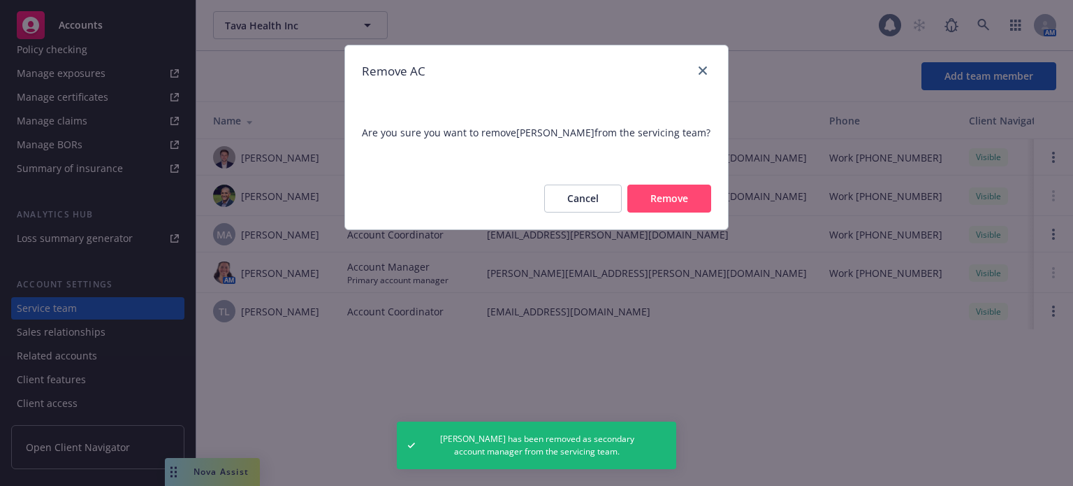
click at [694, 212] on button "Remove" at bounding box center [669, 198] width 84 height 28
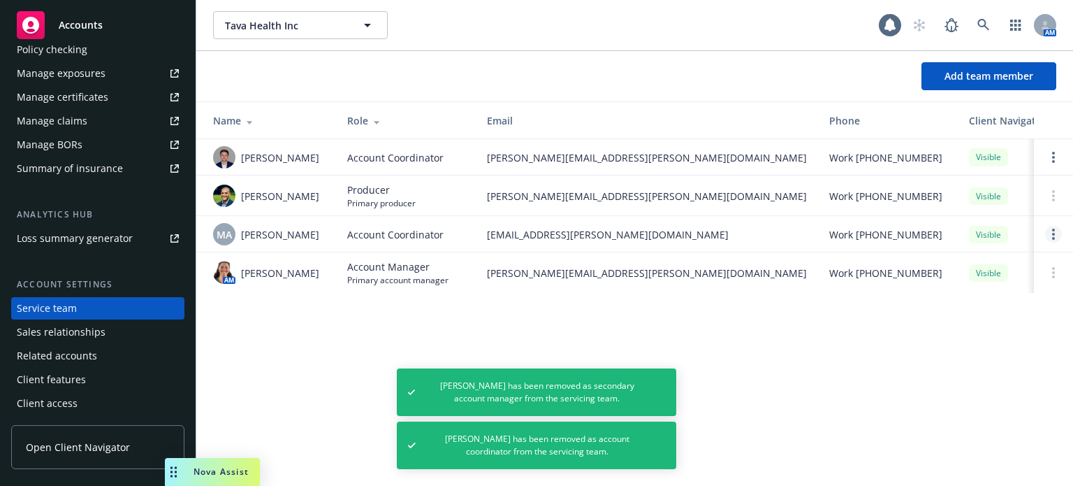
click at [1054, 236] on icon "Open options" at bounding box center [1053, 233] width 3 height 11
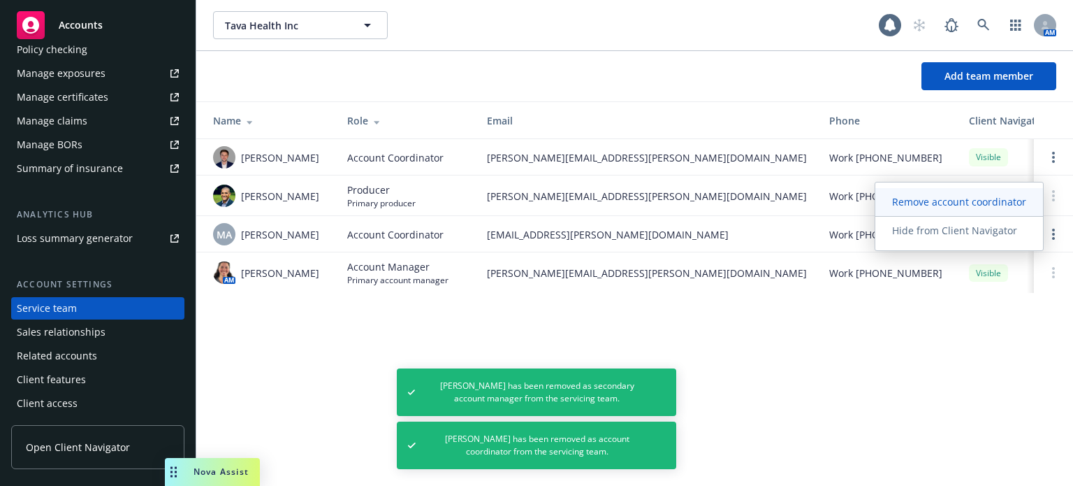
click at [928, 203] on span "Remove account coordinator" at bounding box center [959, 201] width 168 height 13
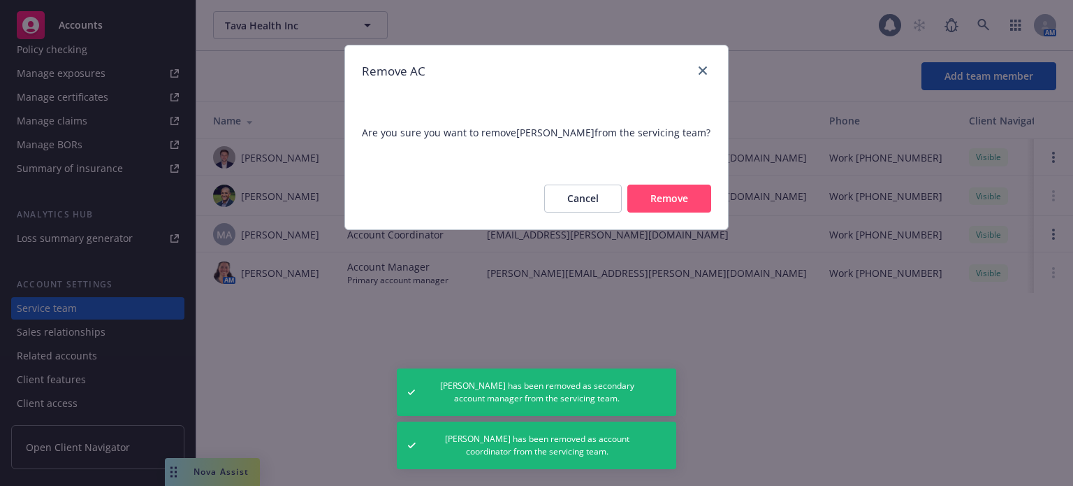
click at [676, 193] on button "Remove" at bounding box center [669, 198] width 84 height 28
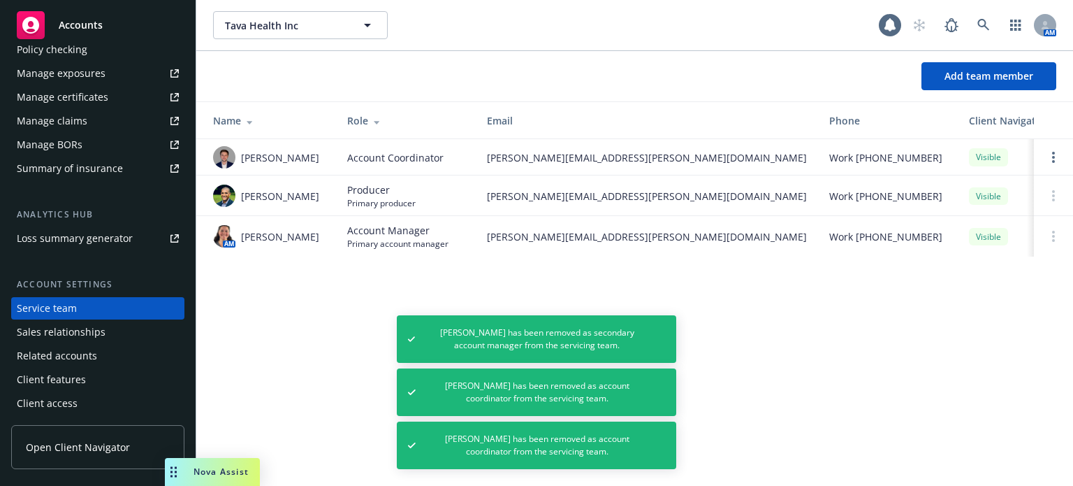
scroll to position [0, 0]
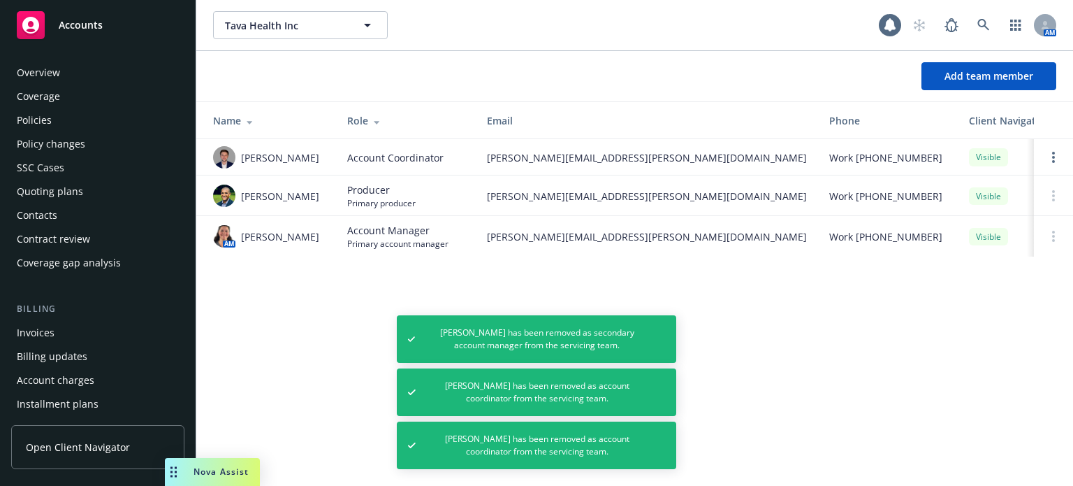
click at [69, 112] on div "Policies" at bounding box center [98, 120] width 162 height 22
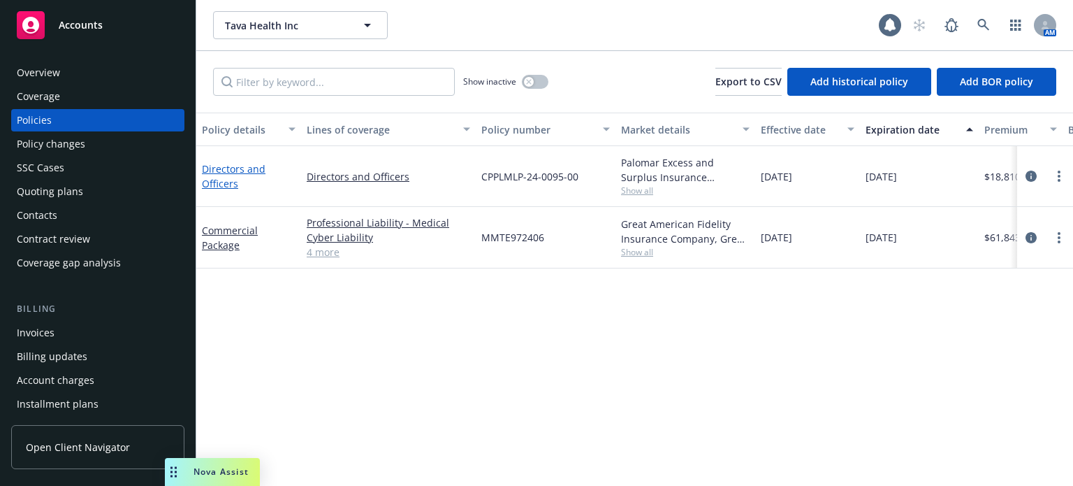
click at [223, 175] on link "Directors and Officers" at bounding box center [234, 176] width 64 height 28
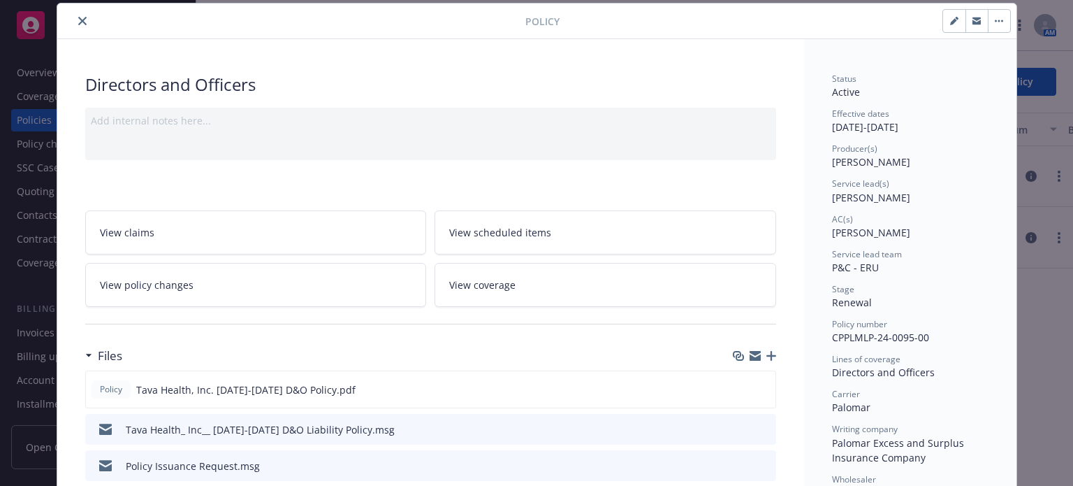
scroll to position [182, 0]
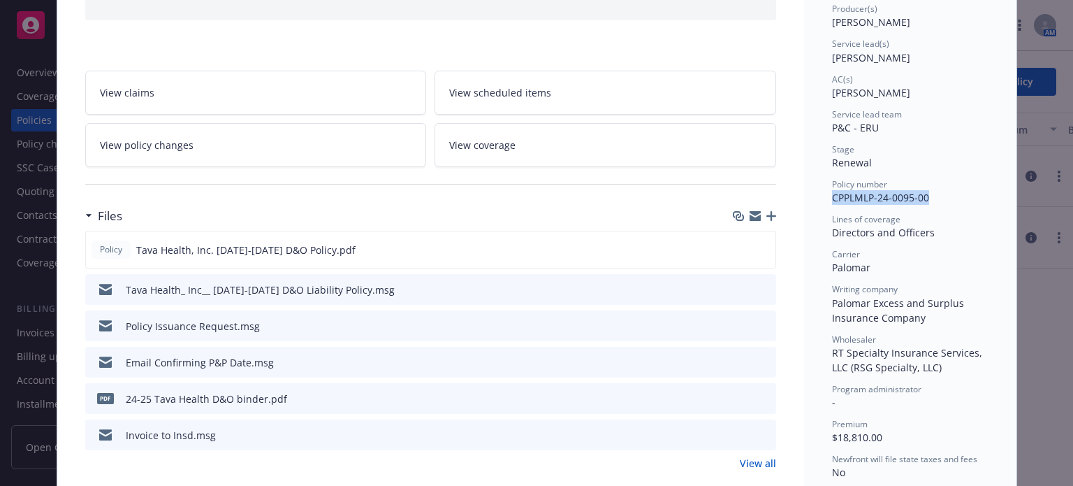
drag, startPoint x: 930, startPoint y: 195, endPoint x: 823, endPoint y: 201, distance: 107.0
copy span "CPPLMLP-24-0095-00"
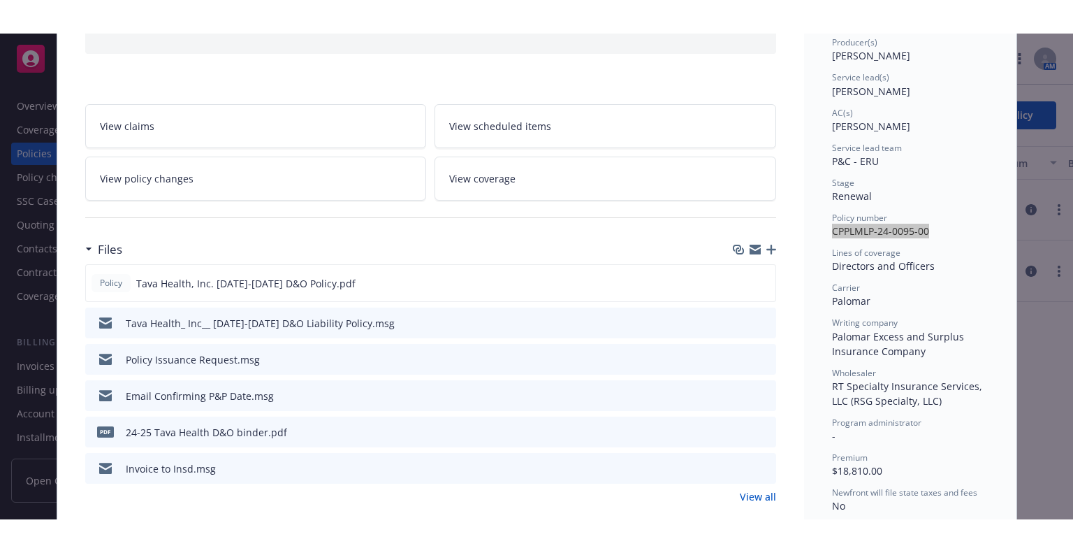
scroll to position [0, 0]
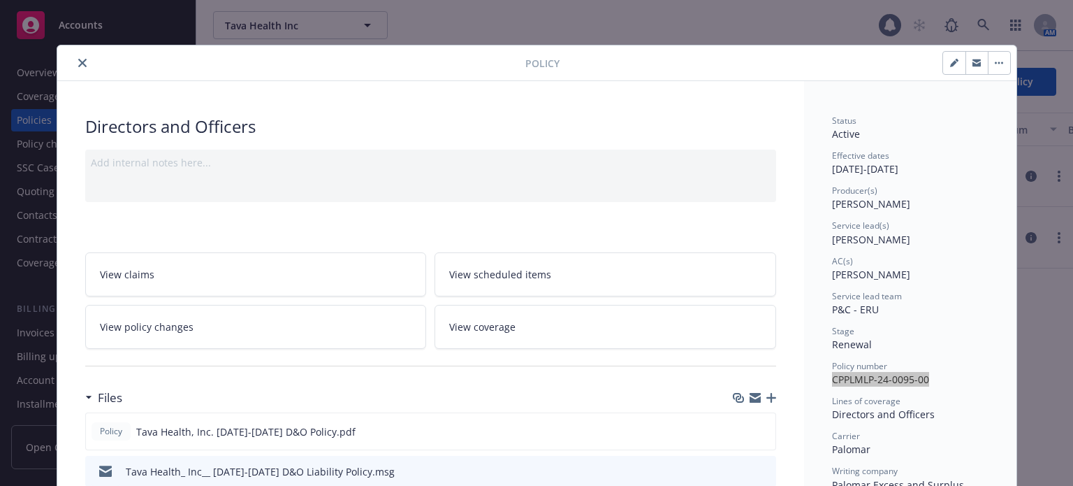
click at [80, 59] on icon "close" at bounding box center [82, 63] width 8 height 8
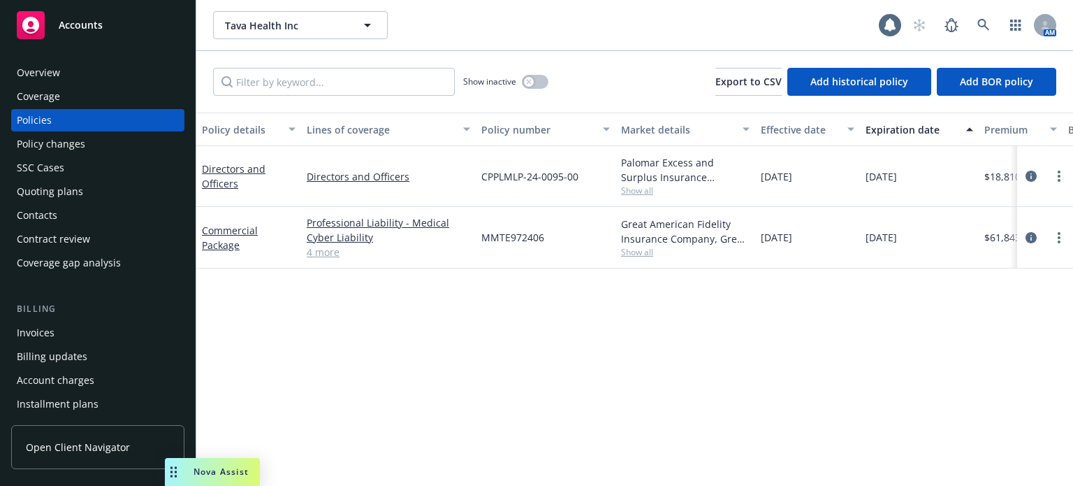
click at [112, 21] on div "Accounts" at bounding box center [98, 25] width 162 height 28
